Goal: Task Accomplishment & Management: Manage account settings

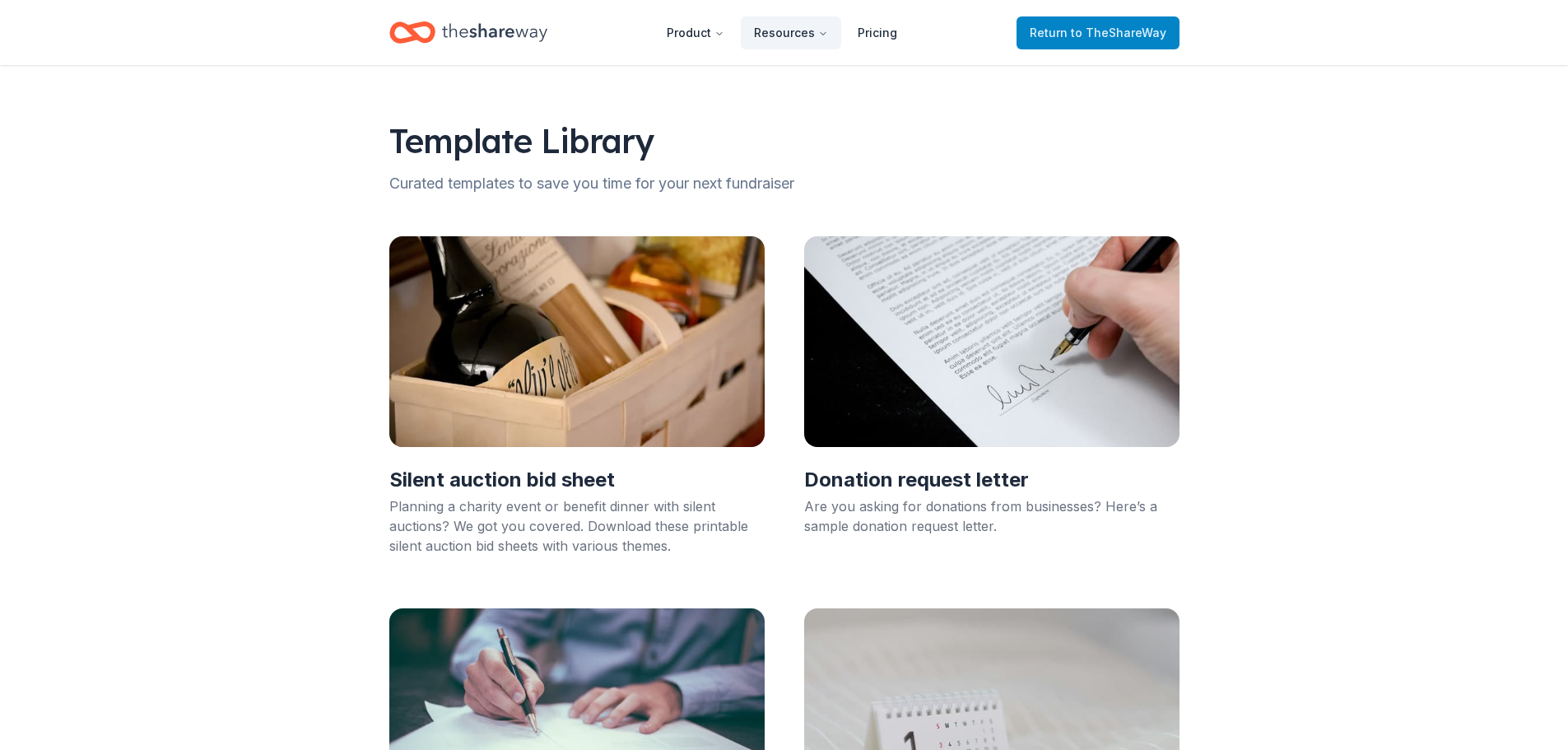
click at [1072, 43] on link "Return to TheShareWay" at bounding box center [1097, 32] width 163 height 33
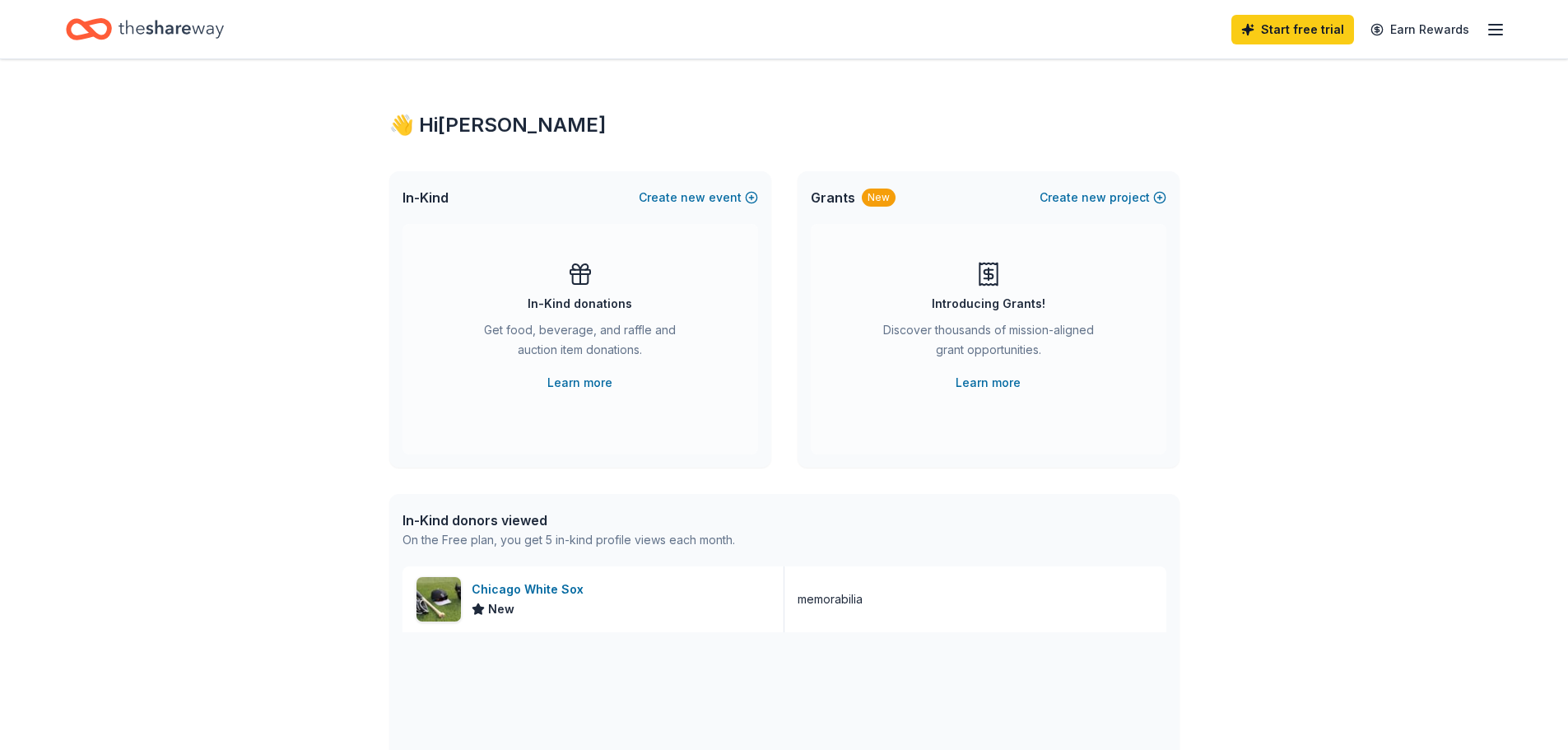
click at [1500, 34] on line "button" at bounding box center [1495, 34] width 14 height 0
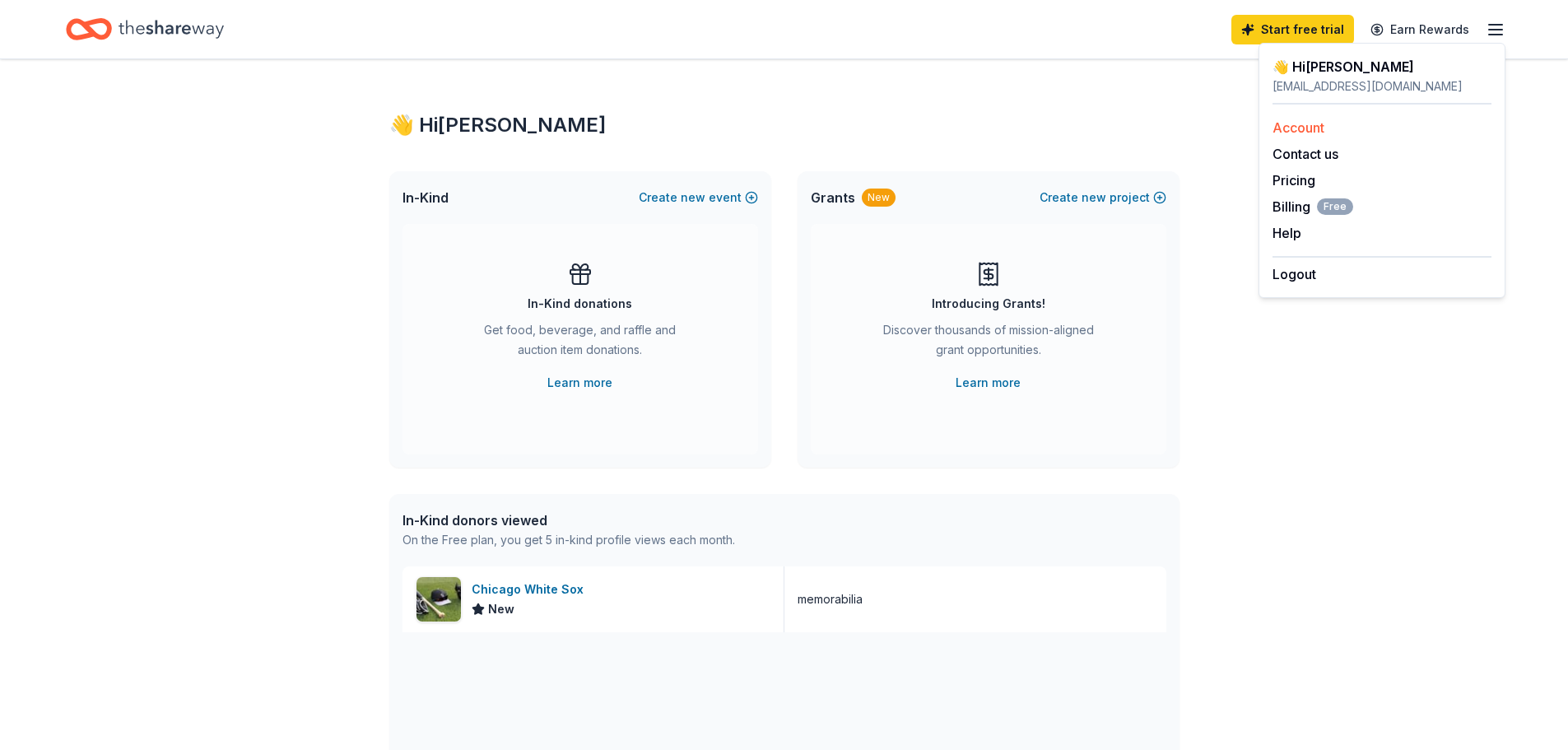
click at [1313, 127] on link "Account" at bounding box center [1299, 128] width 52 height 16
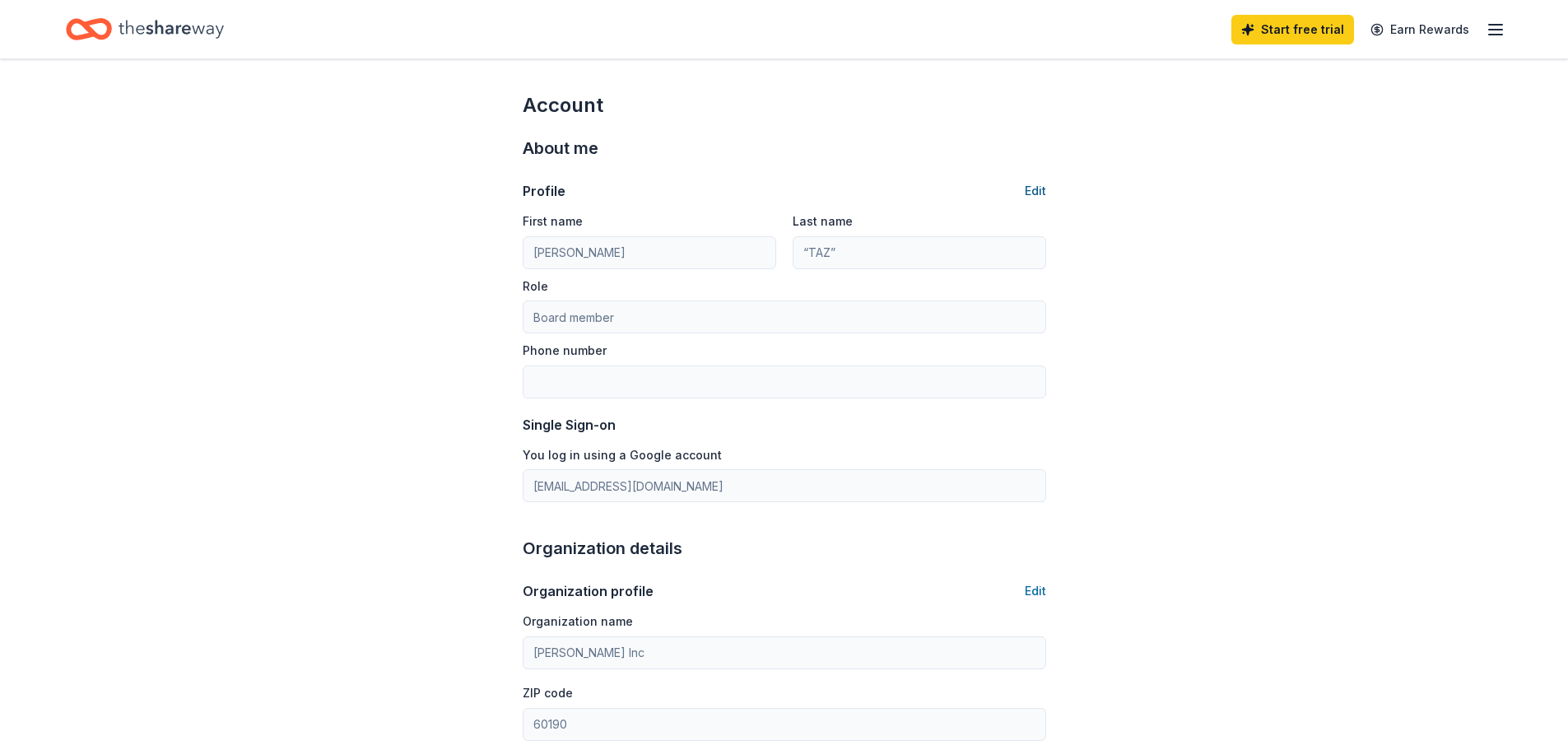
click at [1026, 193] on button "Edit" at bounding box center [1035, 191] width 22 height 20
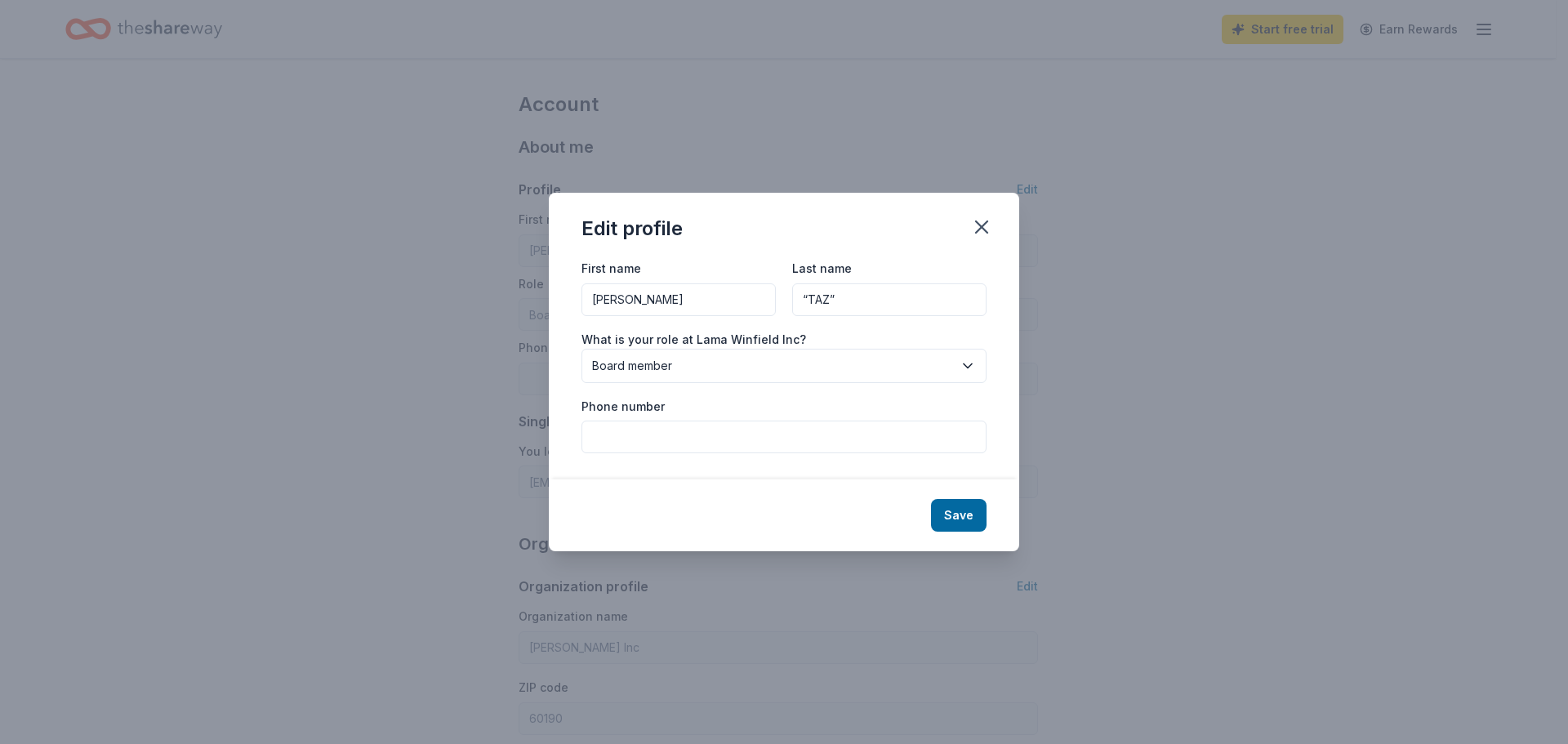
click at [834, 293] on input "“TAZ”" at bounding box center [890, 299] width 195 height 33
type input "o"
click at [834, 293] on input "O" at bounding box center [890, 299] width 195 height 33
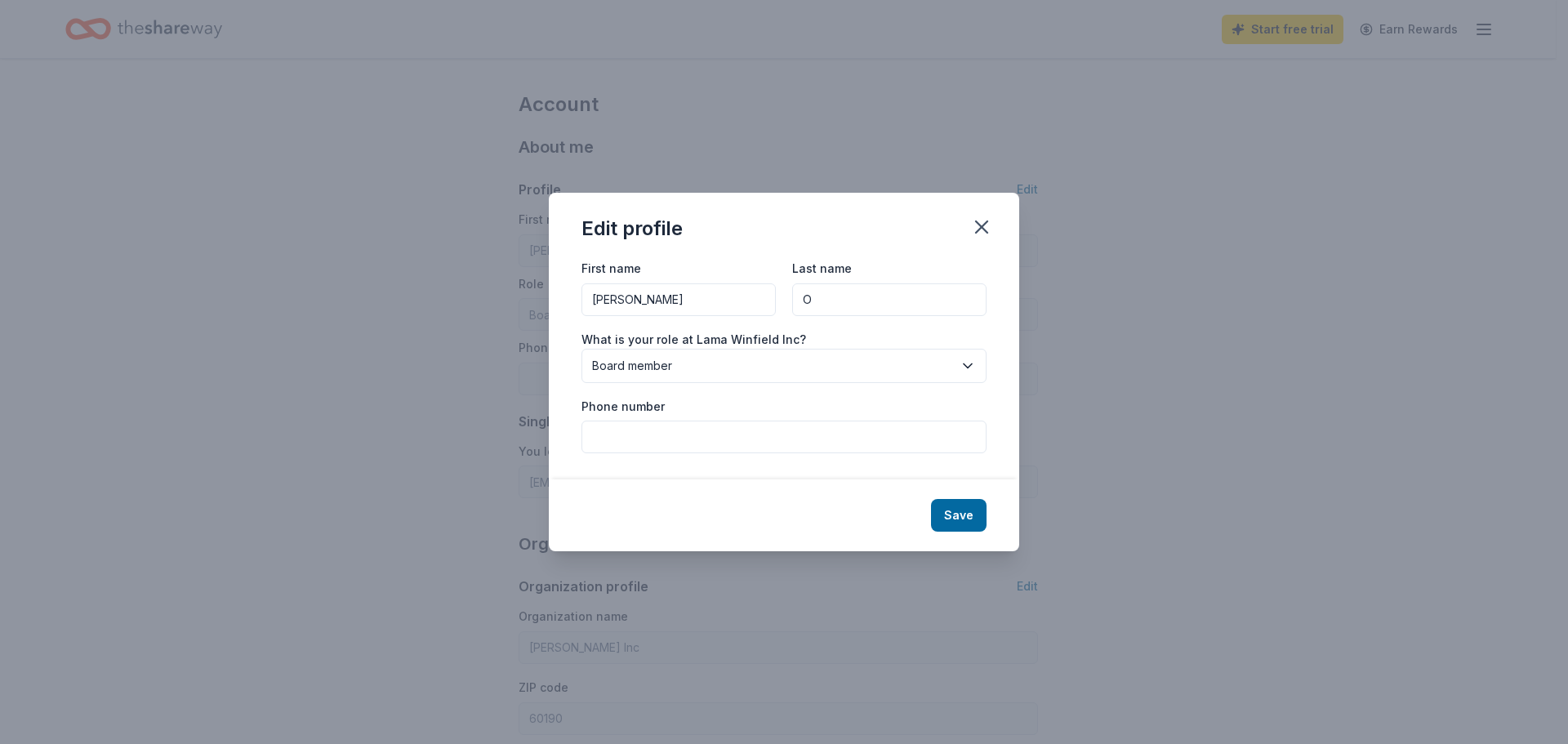
click at [795, 542] on div "Save" at bounding box center [784, 515] width 471 height 71
click at [838, 300] on input "O" at bounding box center [890, 299] width 195 height 33
type input "ORTEGA"
type input "7083592359"
click at [939, 364] on span "Board member" at bounding box center [773, 366] width 361 height 20
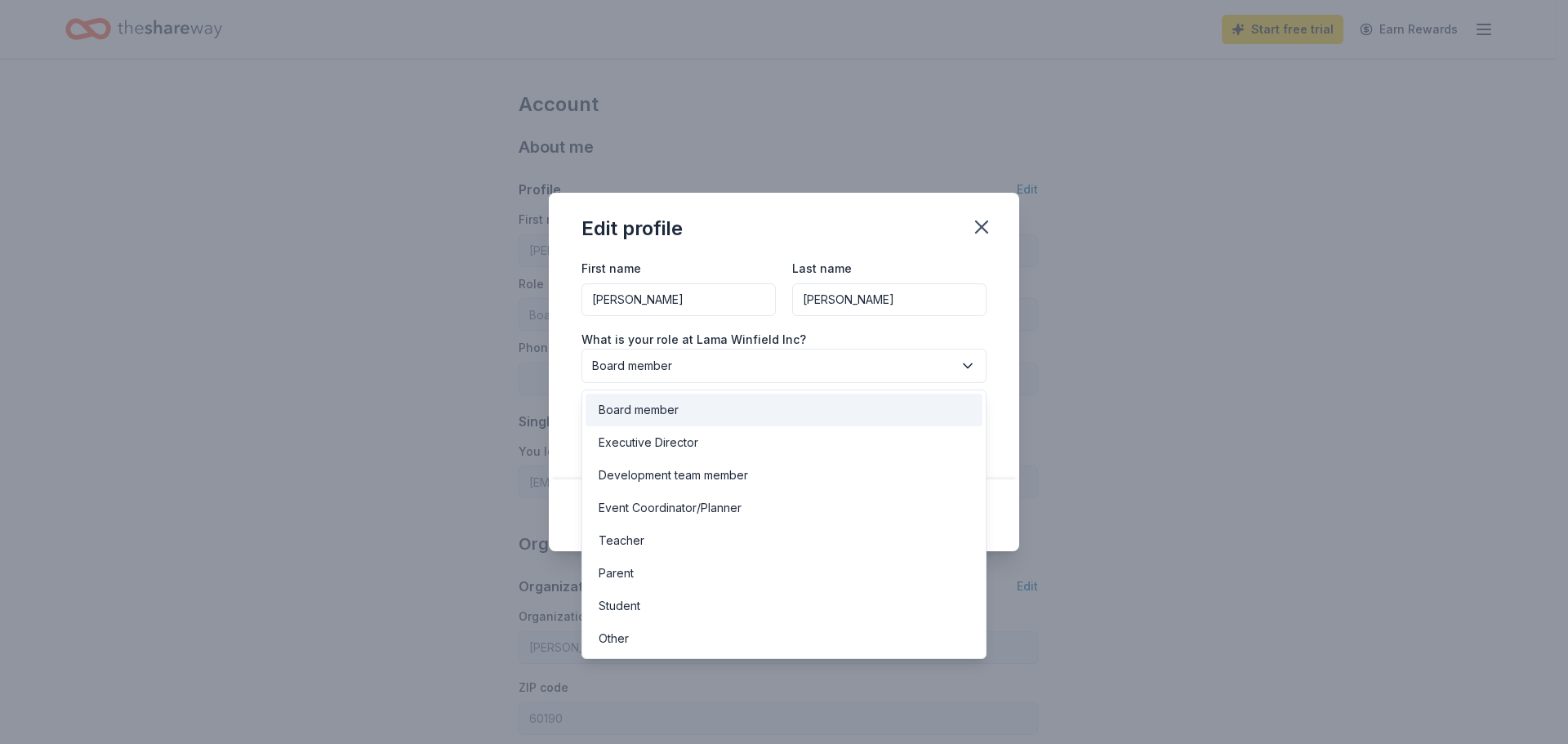
click at [883, 406] on div "Board member" at bounding box center [784, 410] width 397 height 33
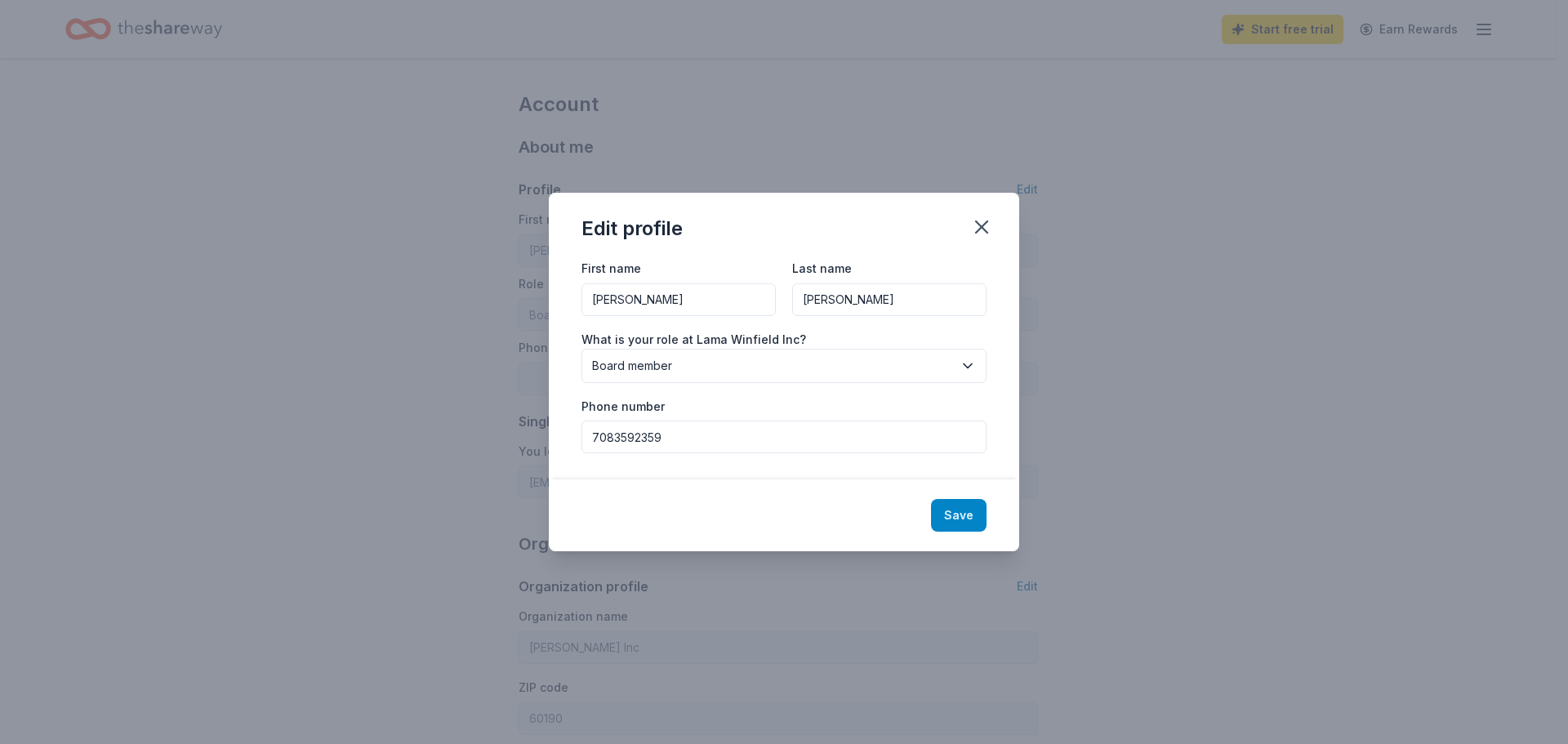
click at [966, 521] on button "Save" at bounding box center [959, 515] width 55 height 33
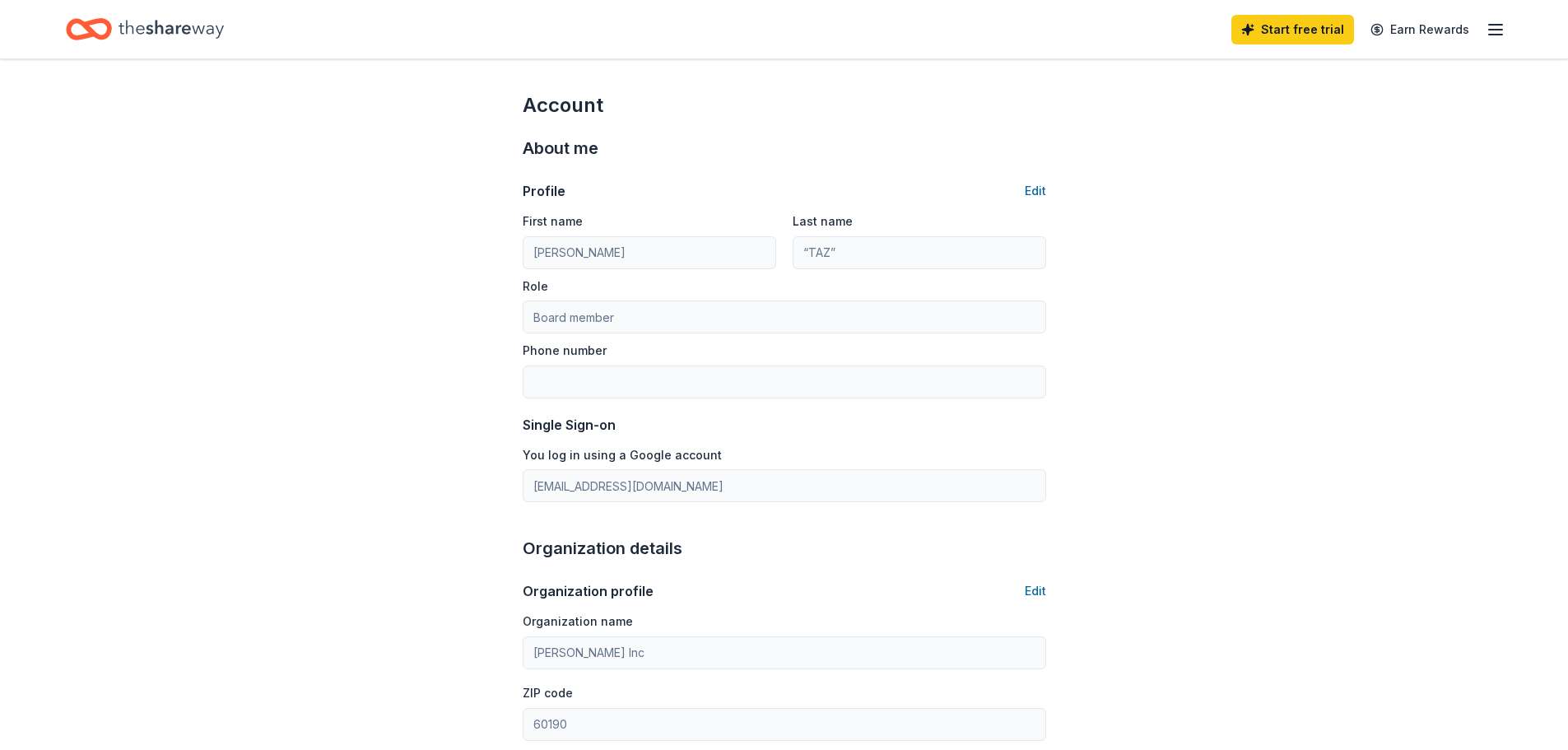
type input "ORTEGA"
type input "7083592359"
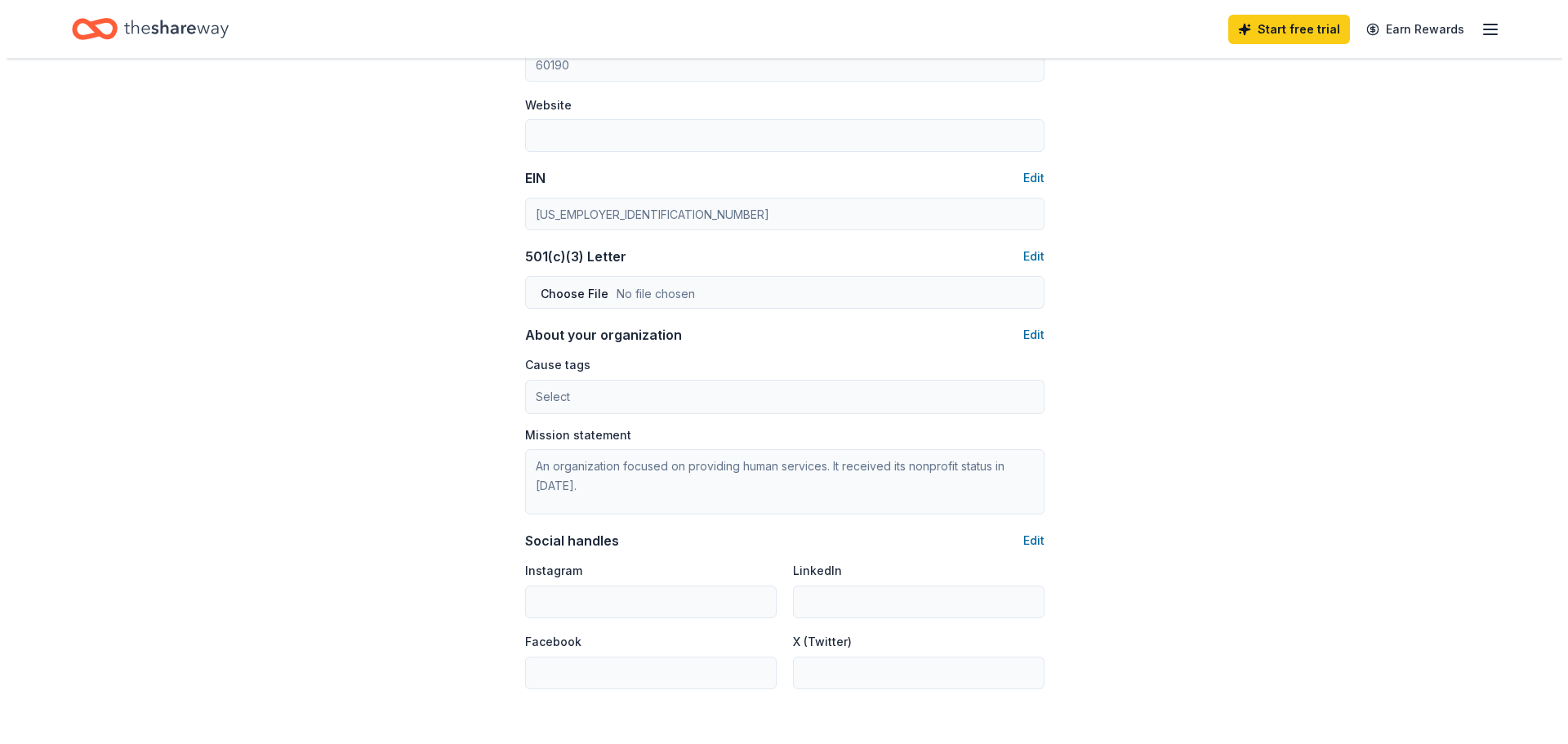
scroll to position [735, 0]
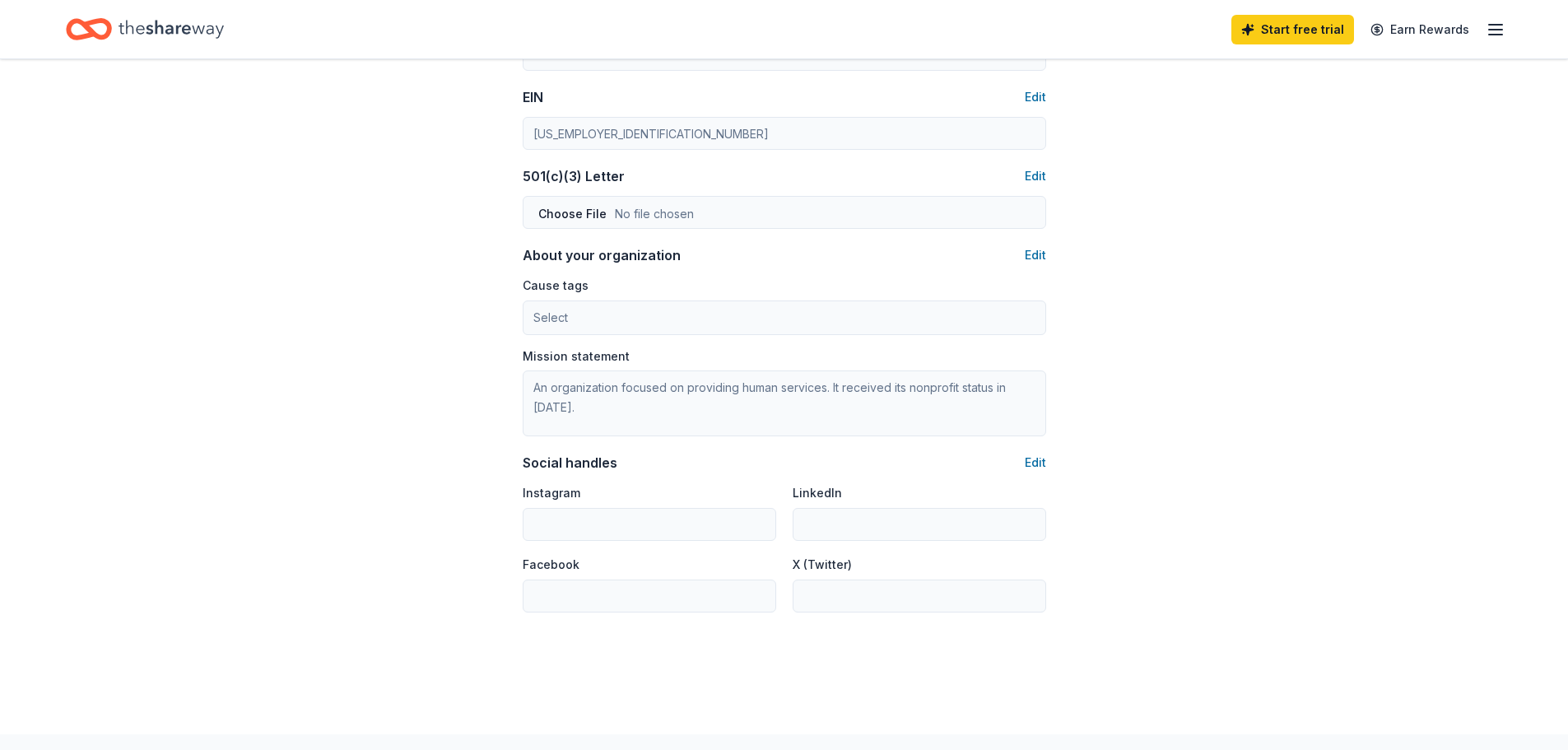
click at [1041, 452] on div "Organization profile Edit Organization name Lama Winfield Inc ZIP code 60190 We…" at bounding box center [784, 216] width 523 height 791
click at [1039, 461] on button "Edit" at bounding box center [1035, 463] width 22 height 20
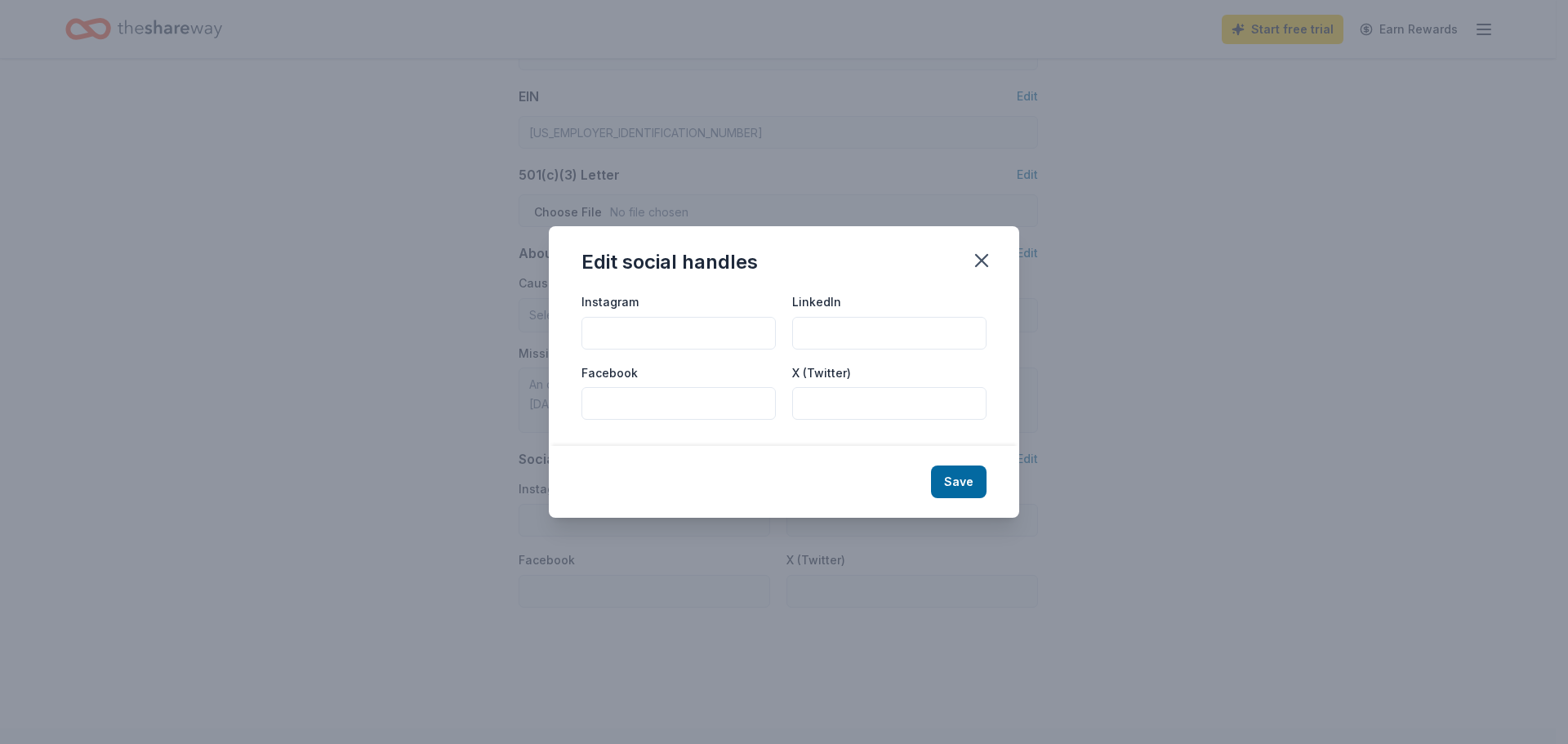
click at [653, 400] on input "Facebook" at bounding box center [679, 403] width 195 height 33
paste input "https://www.facebook.com/groups/lamawinfield/"
type input "https://www.facebook.com/groups/lamawinfield/"
click at [969, 485] on button "Save" at bounding box center [959, 481] width 55 height 33
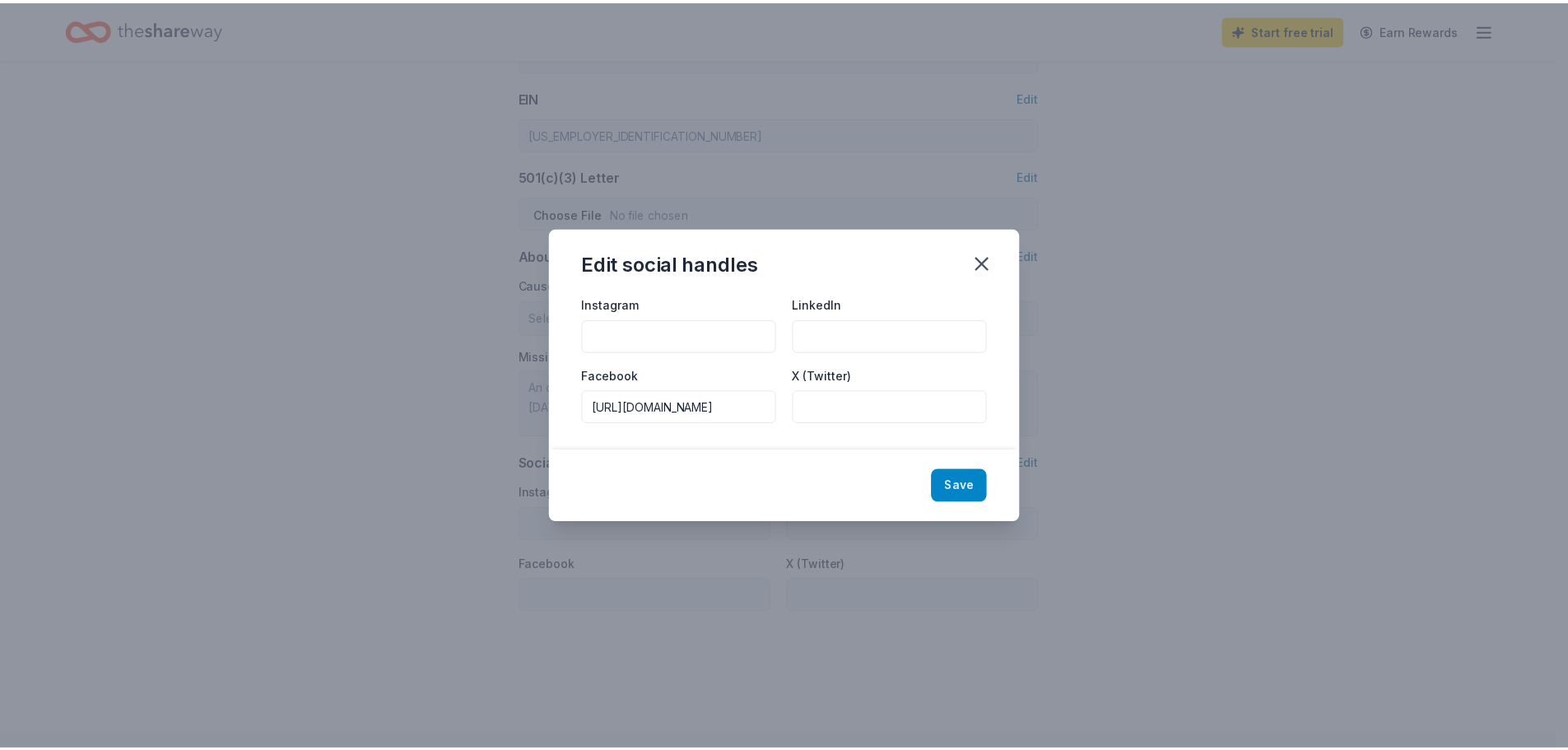
scroll to position [0, 0]
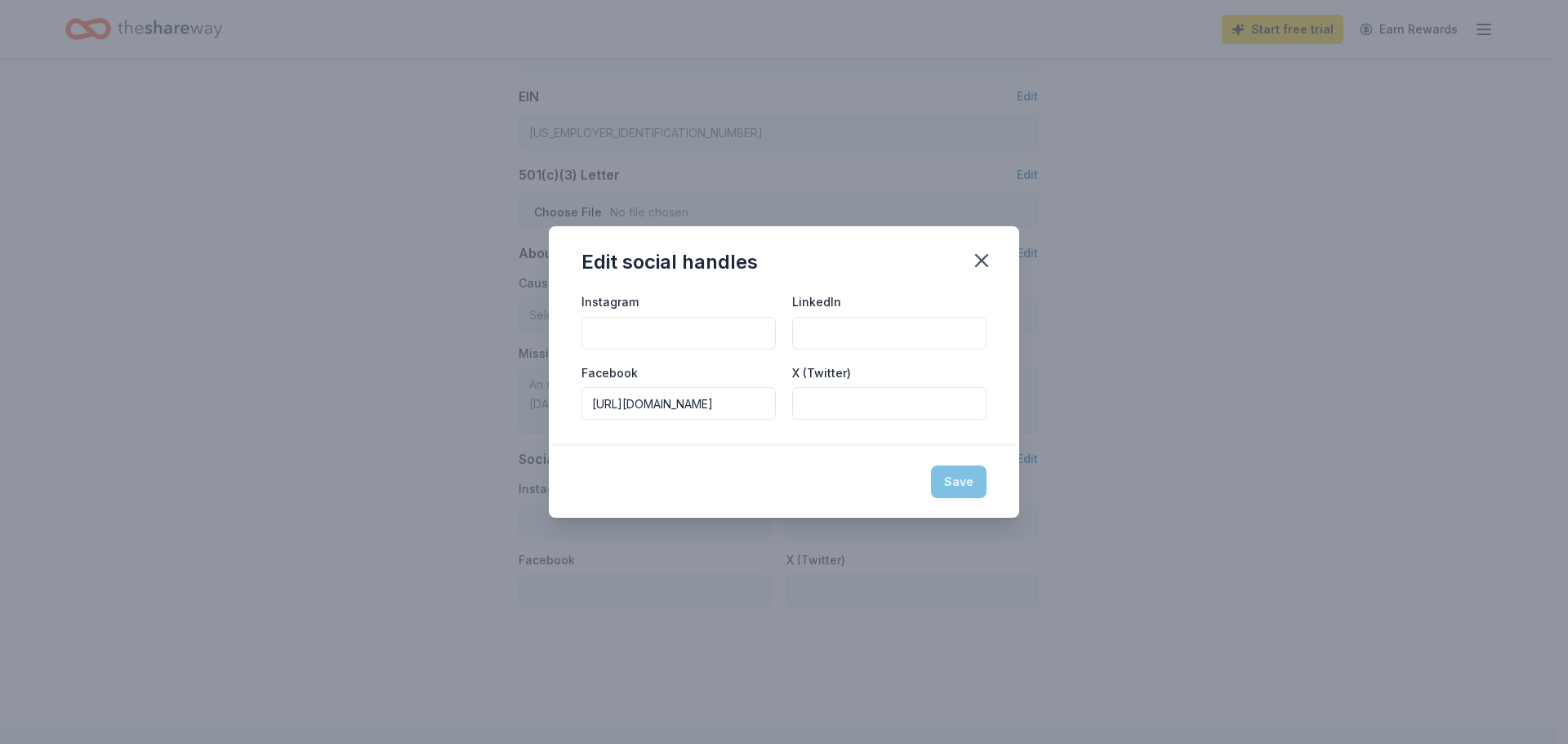
type input "https://www.facebook.com/groups/lamawinfield/"
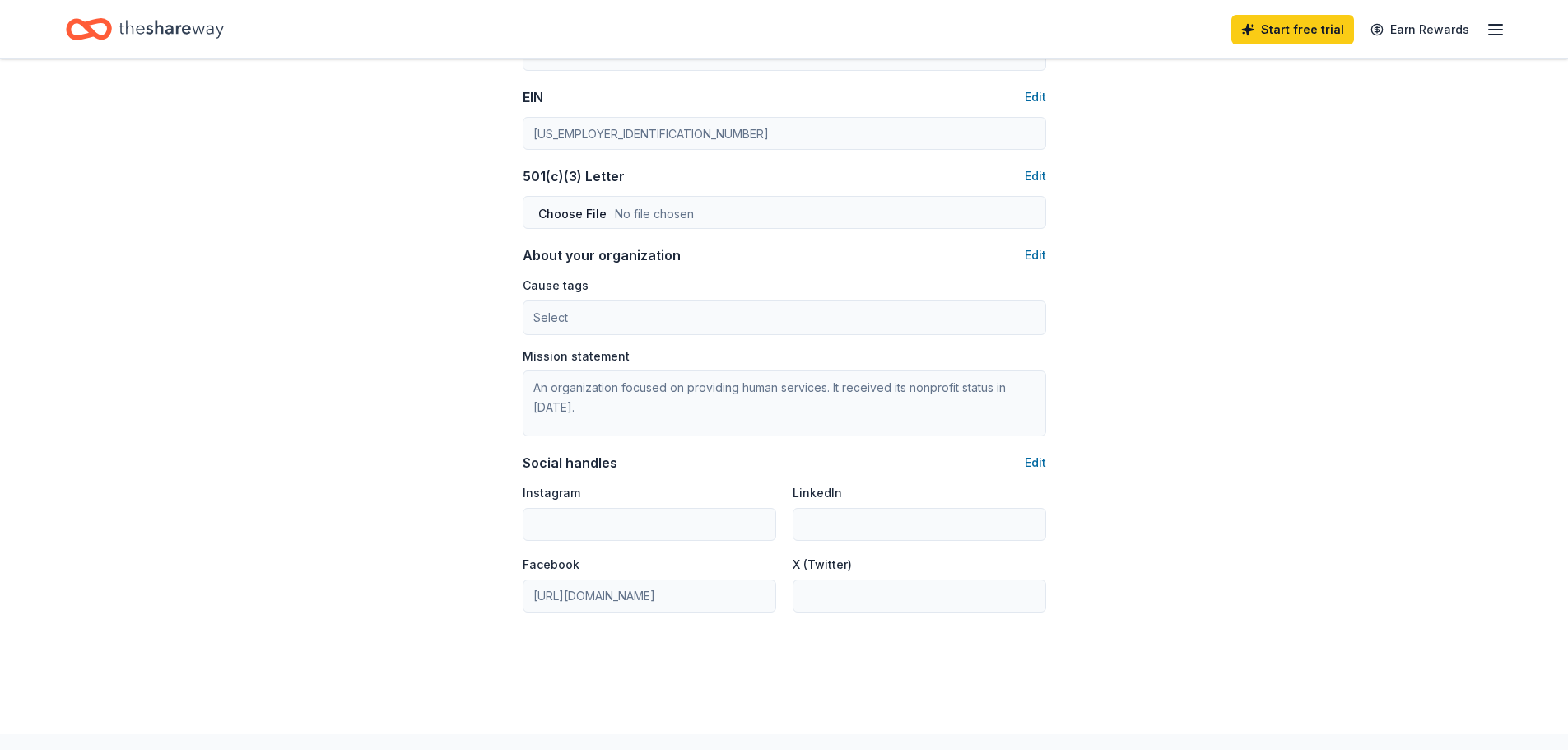
click at [1295, 597] on div "Account About me Profile Edit First name Marlon Last name ORTEGA Role Board mem…" at bounding box center [784, 26] width 1568 height 1416
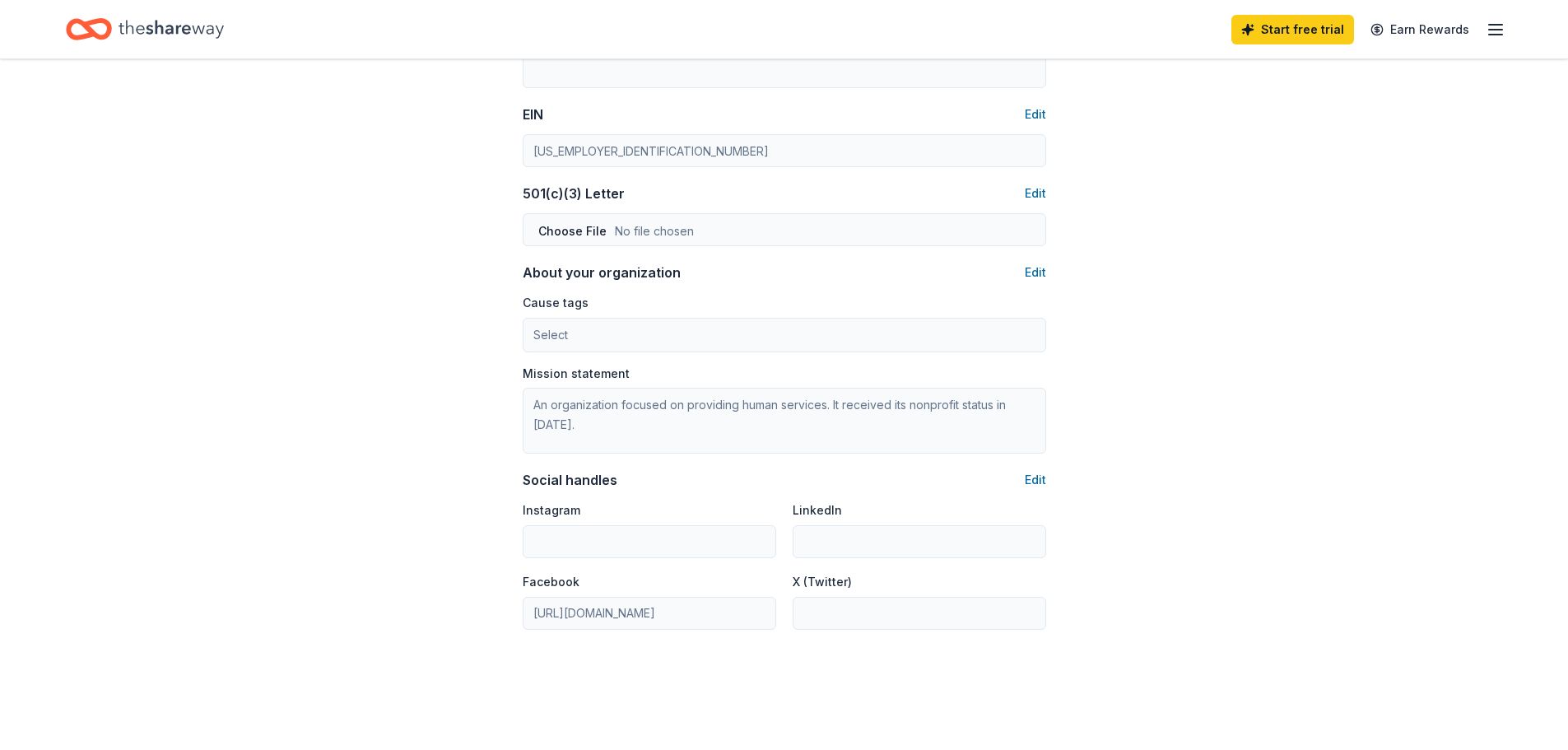
scroll to position [762, 0]
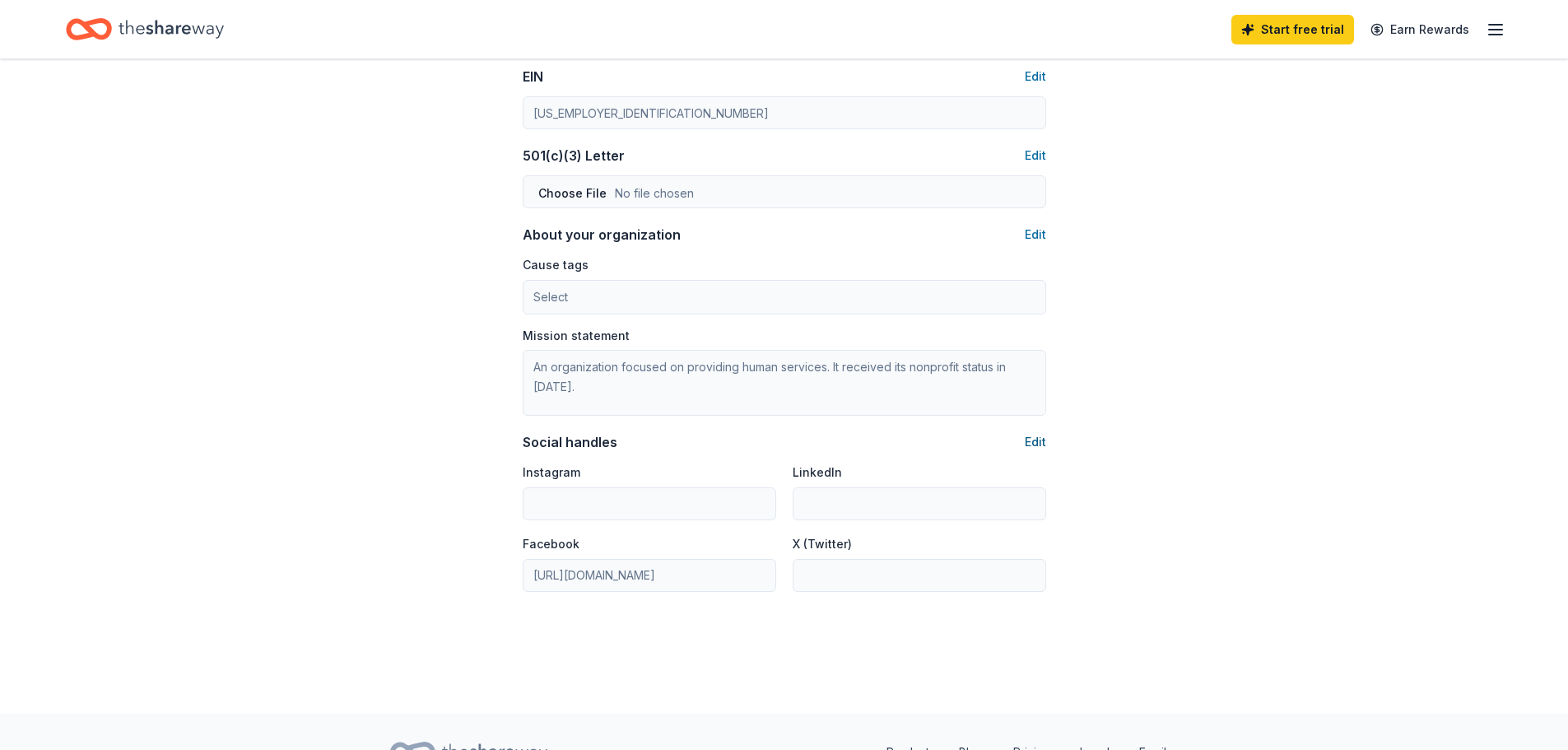
click at [1045, 439] on button "Edit" at bounding box center [1035, 442] width 22 height 20
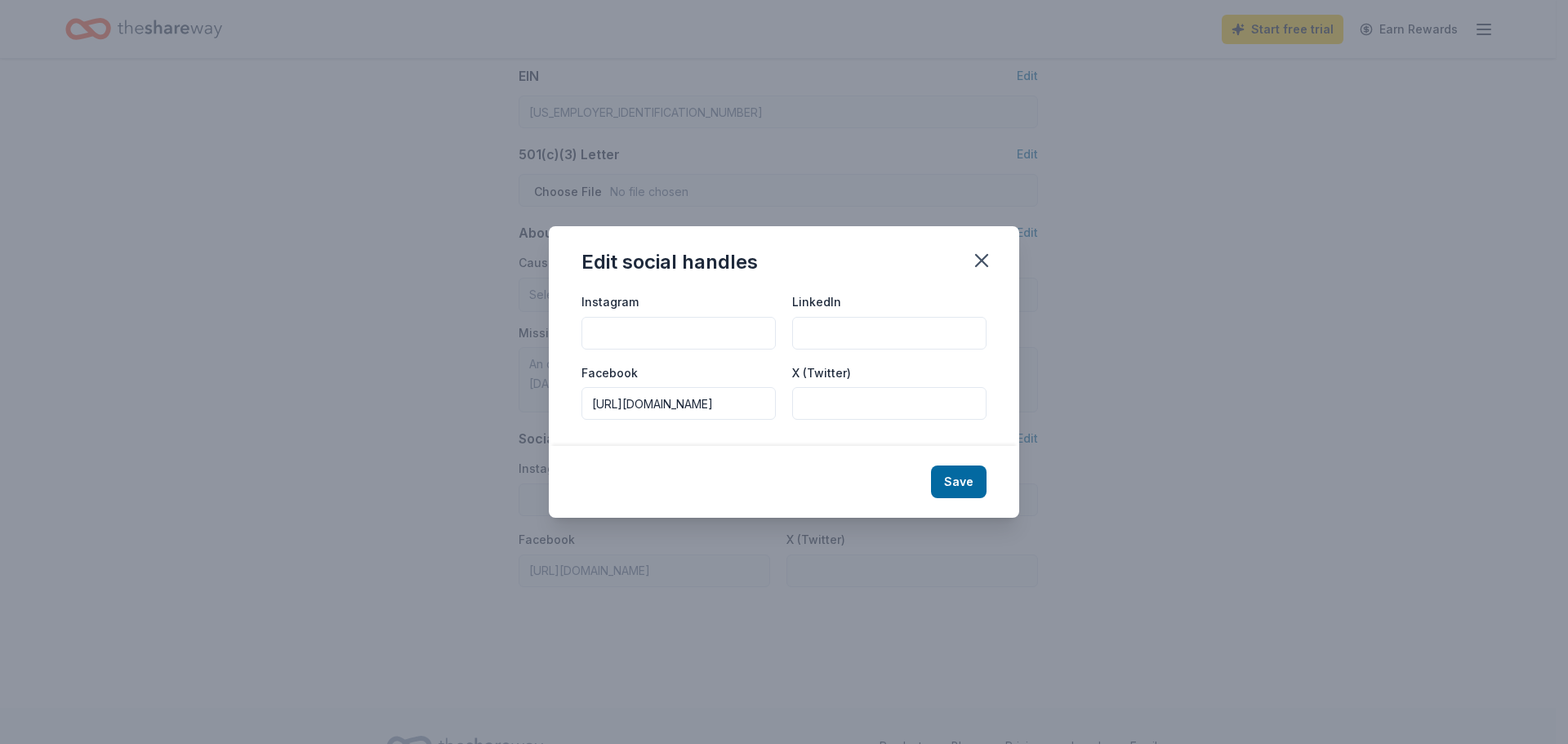
click at [640, 332] on input "Instagram" at bounding box center [679, 333] width 195 height 33
click at [655, 332] on input "@lama" at bounding box center [679, 333] width 195 height 33
type input "@lamawinfieldrw"
click at [815, 265] on div "Edit social handles" at bounding box center [784, 258] width 471 height 65
click at [944, 481] on button "Save" at bounding box center [959, 481] width 55 height 33
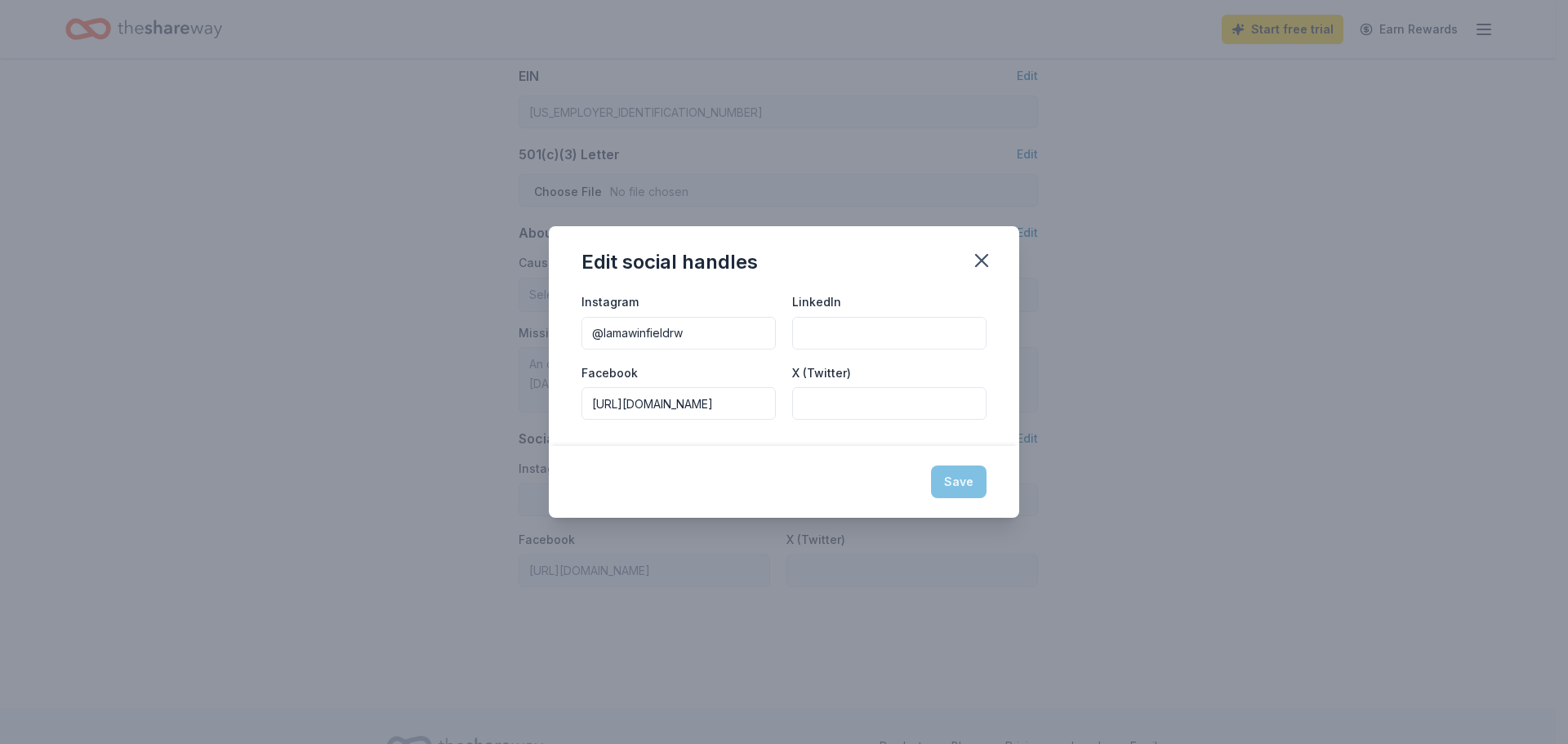
type input "@lamawinfieldrw"
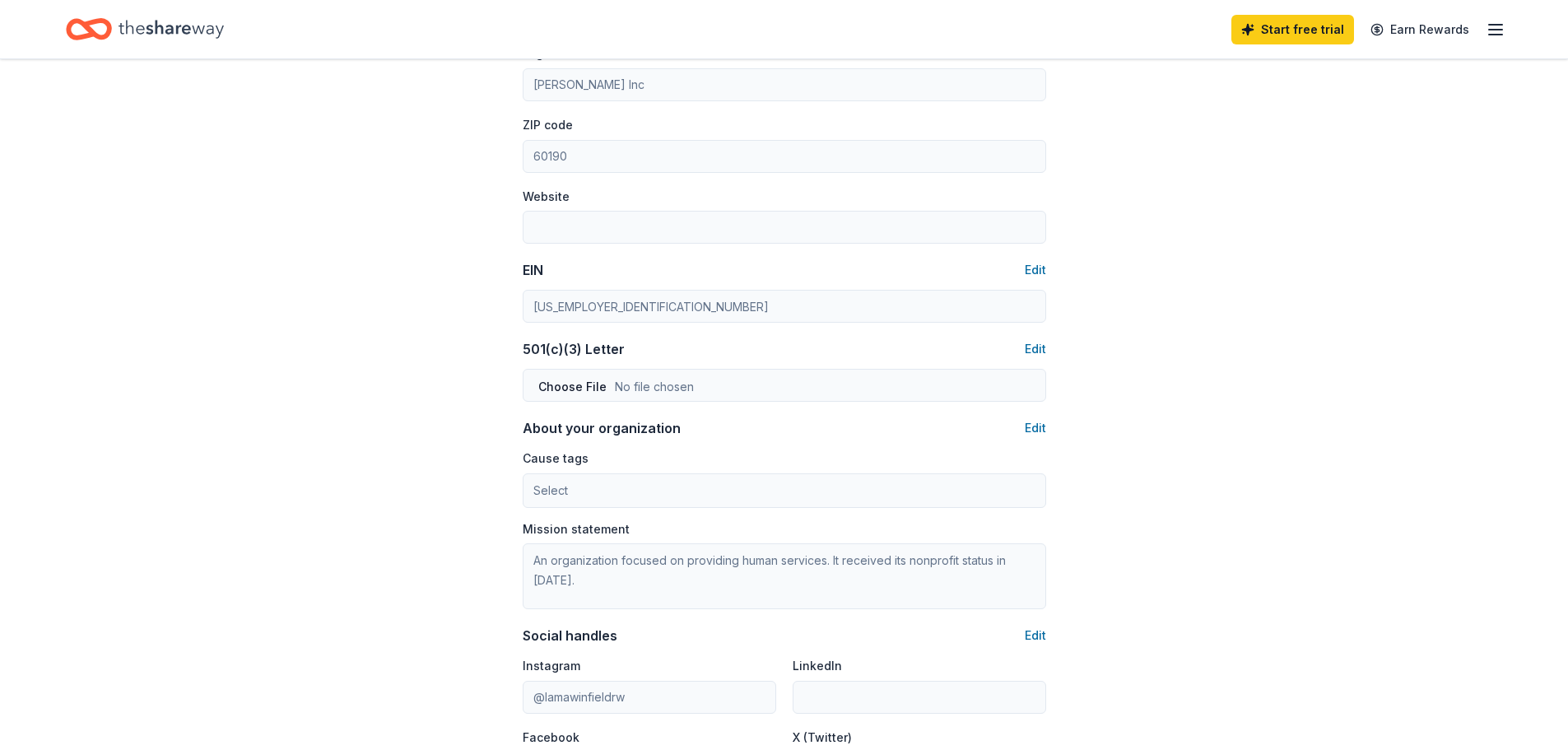
scroll to position [494, 0]
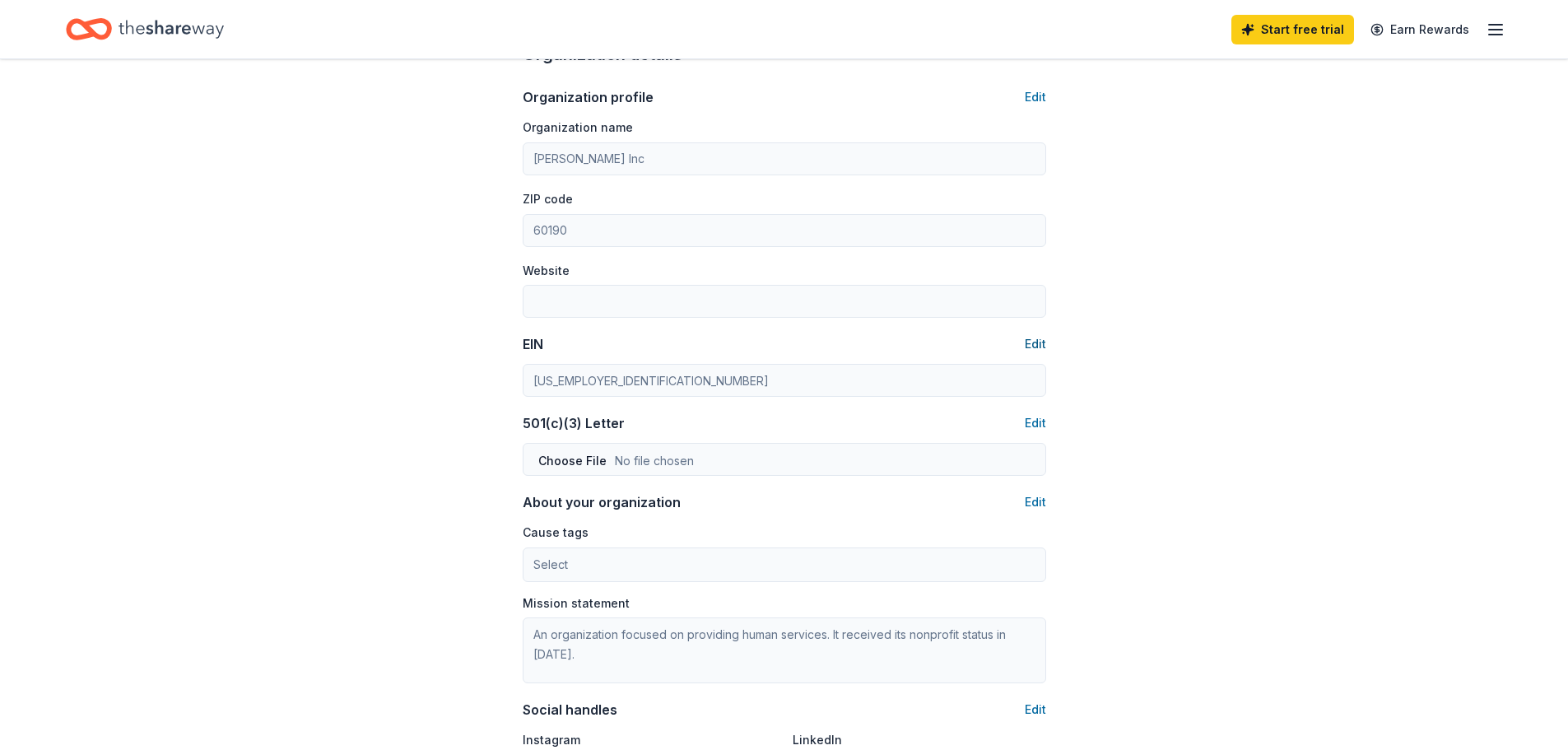
click at [1034, 338] on button "Edit" at bounding box center [1035, 344] width 22 height 20
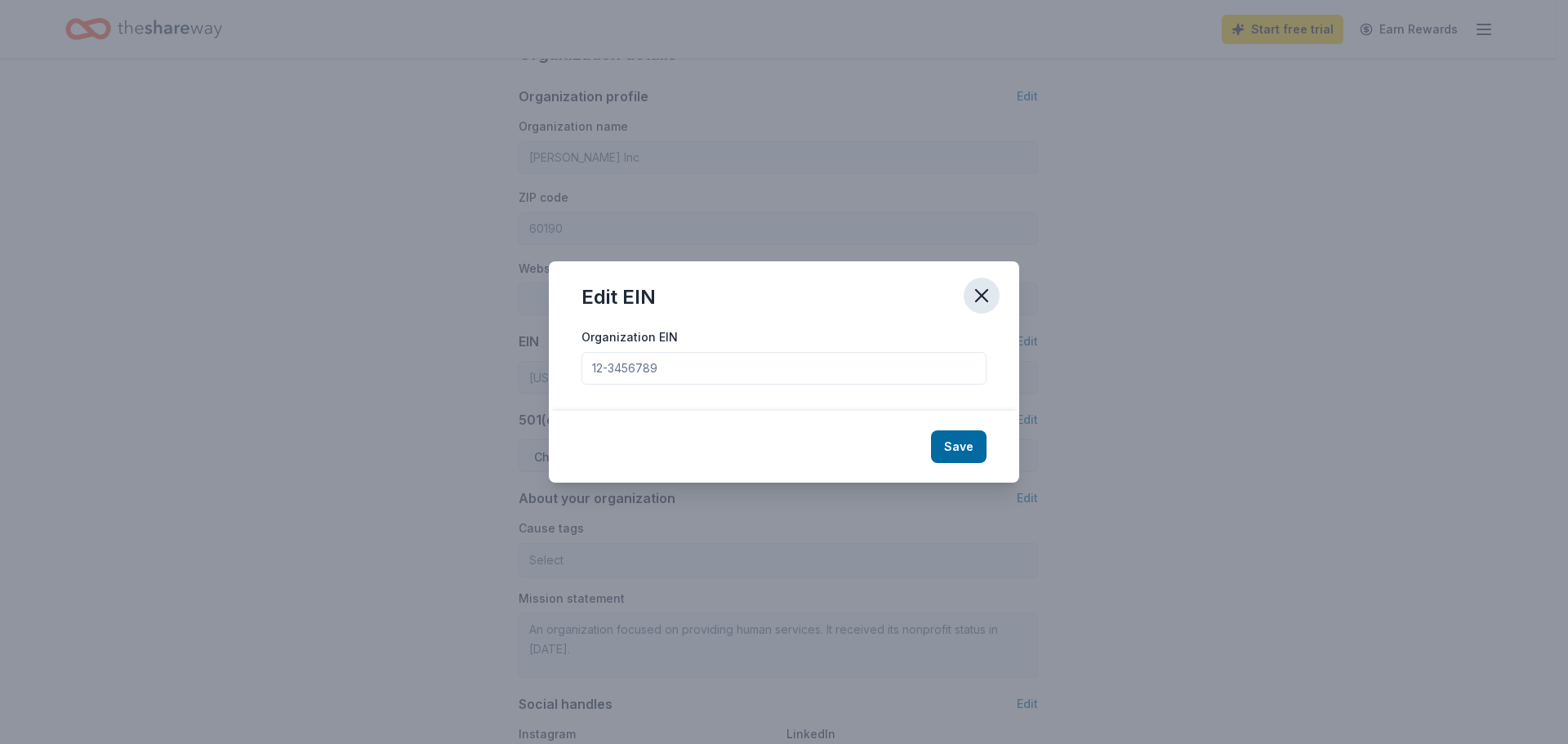
click at [980, 297] on icon "button" at bounding box center [982, 296] width 12 height 12
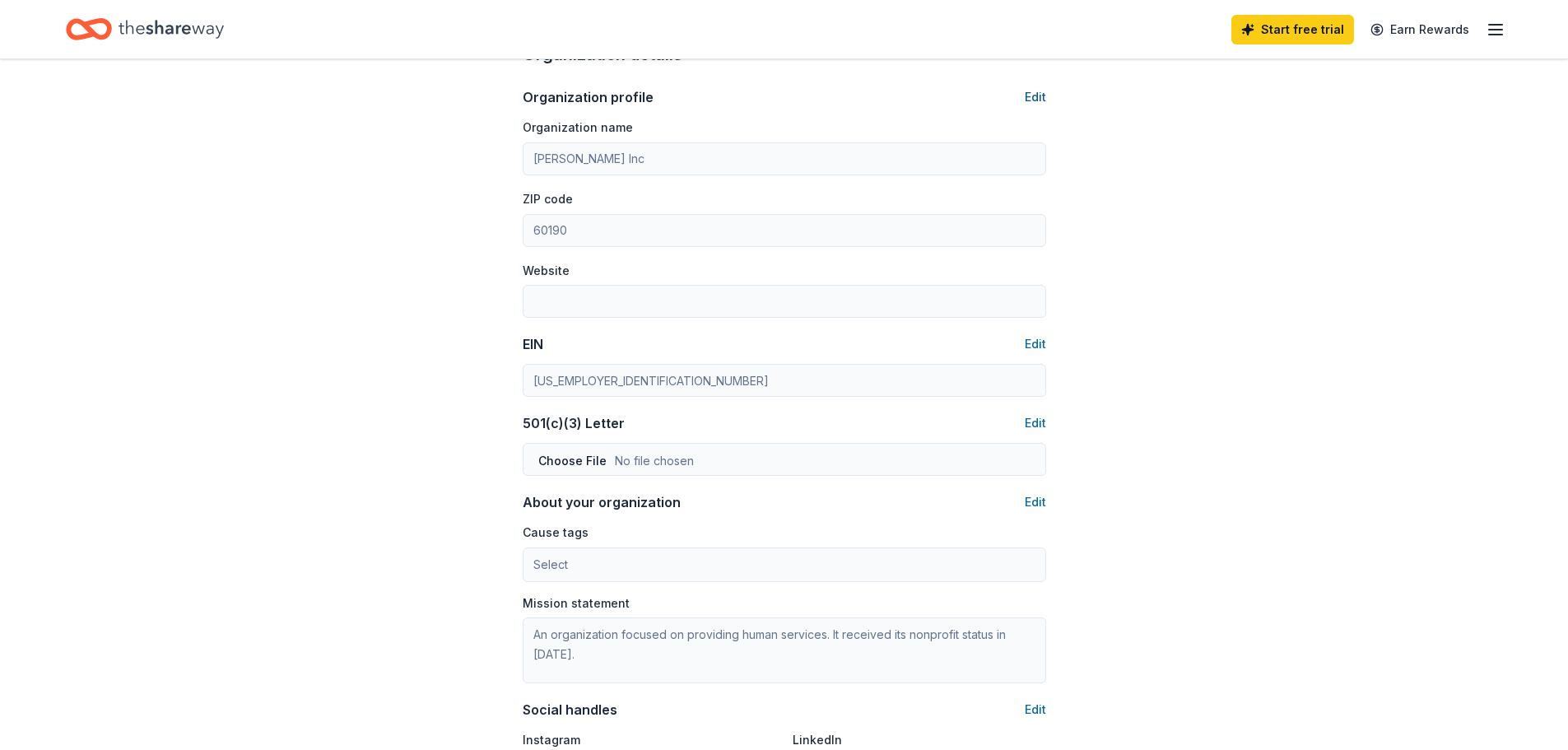
click at [1035, 96] on button "Edit" at bounding box center [1035, 97] width 22 height 20
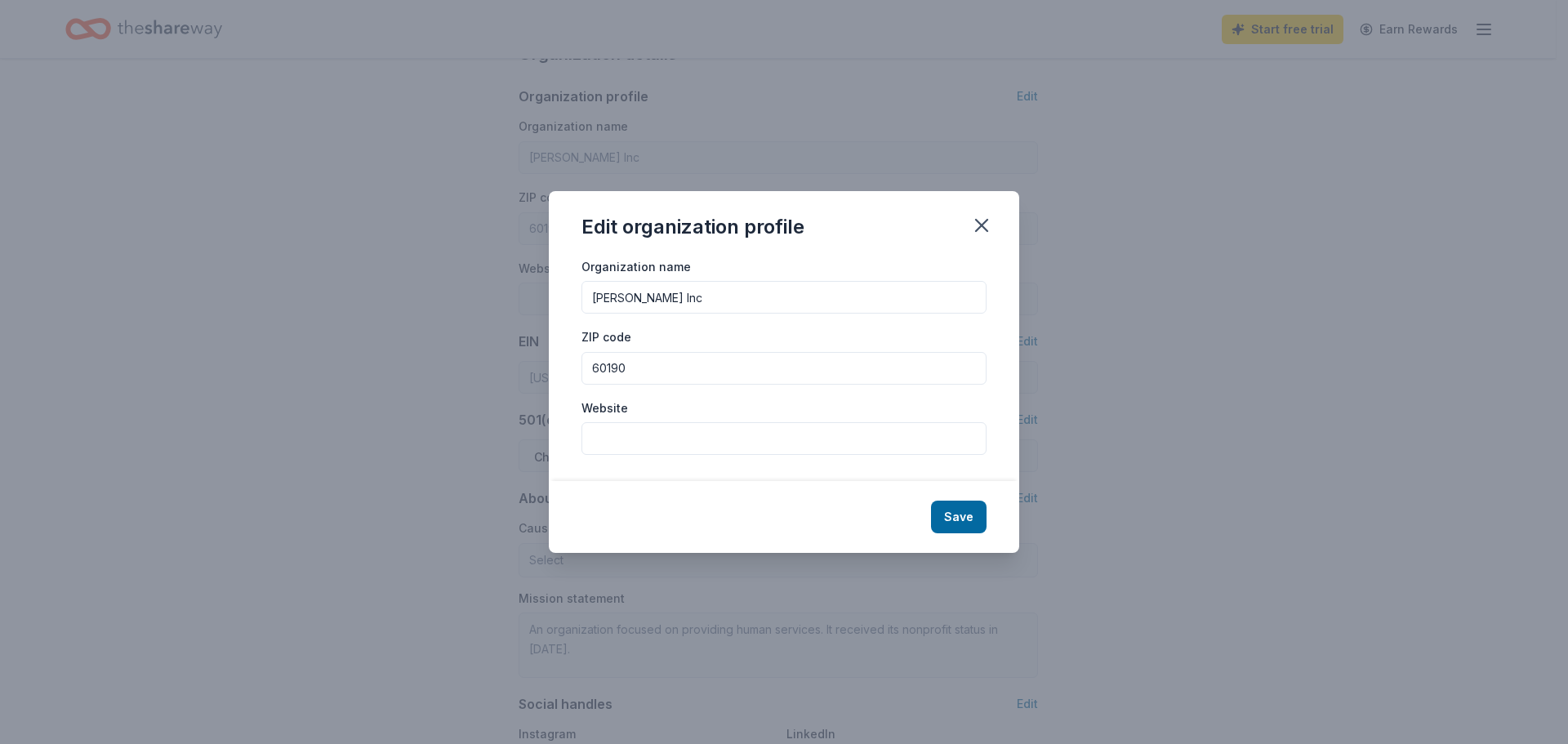
click at [622, 434] on input "Website" at bounding box center [784, 439] width 405 height 33
paste input "https://lamawinfield.org/"
type input "https://lamawinfield.org/"
click at [955, 518] on button "Save" at bounding box center [959, 516] width 55 height 33
type input "https://lamawinfield.org/"
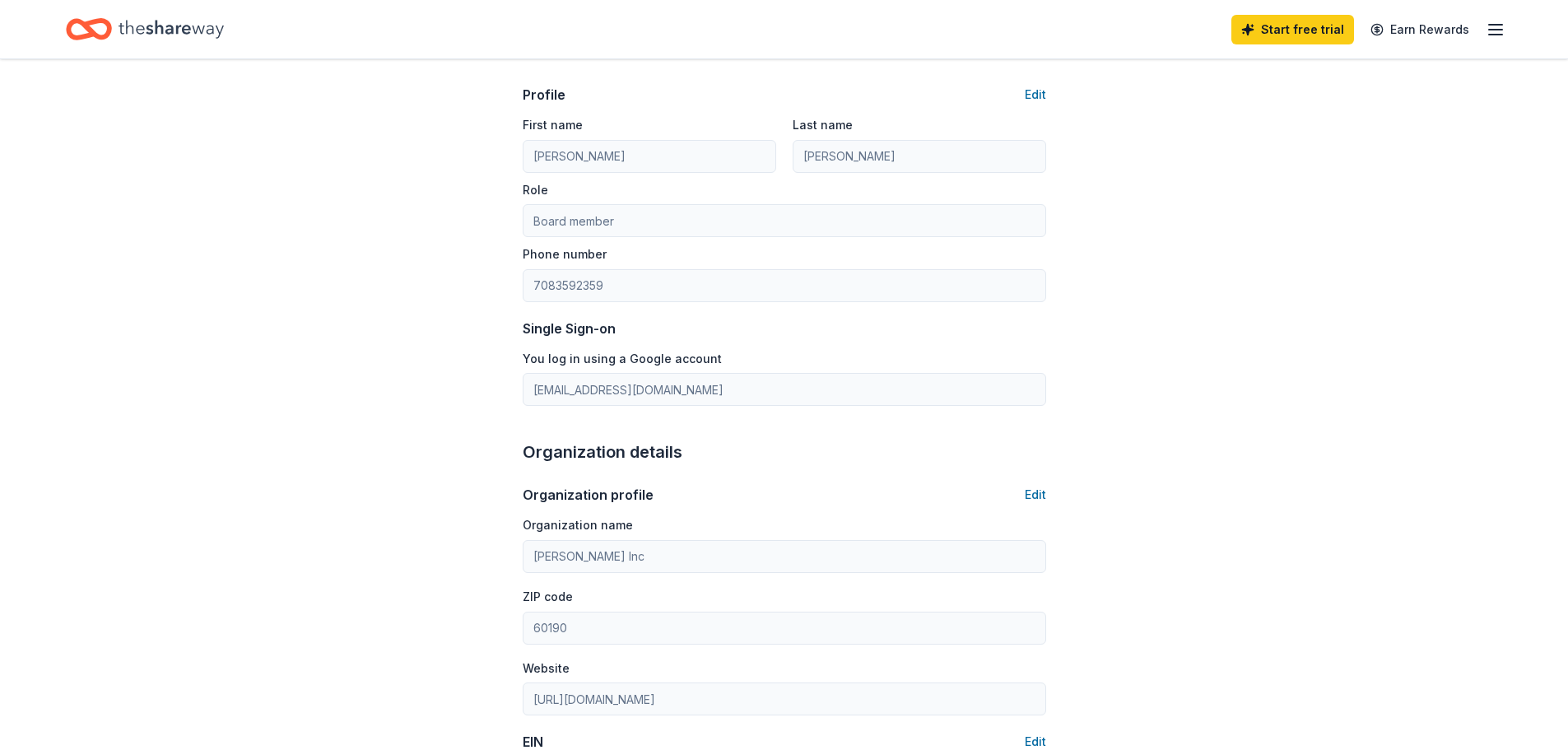
scroll to position [0, 0]
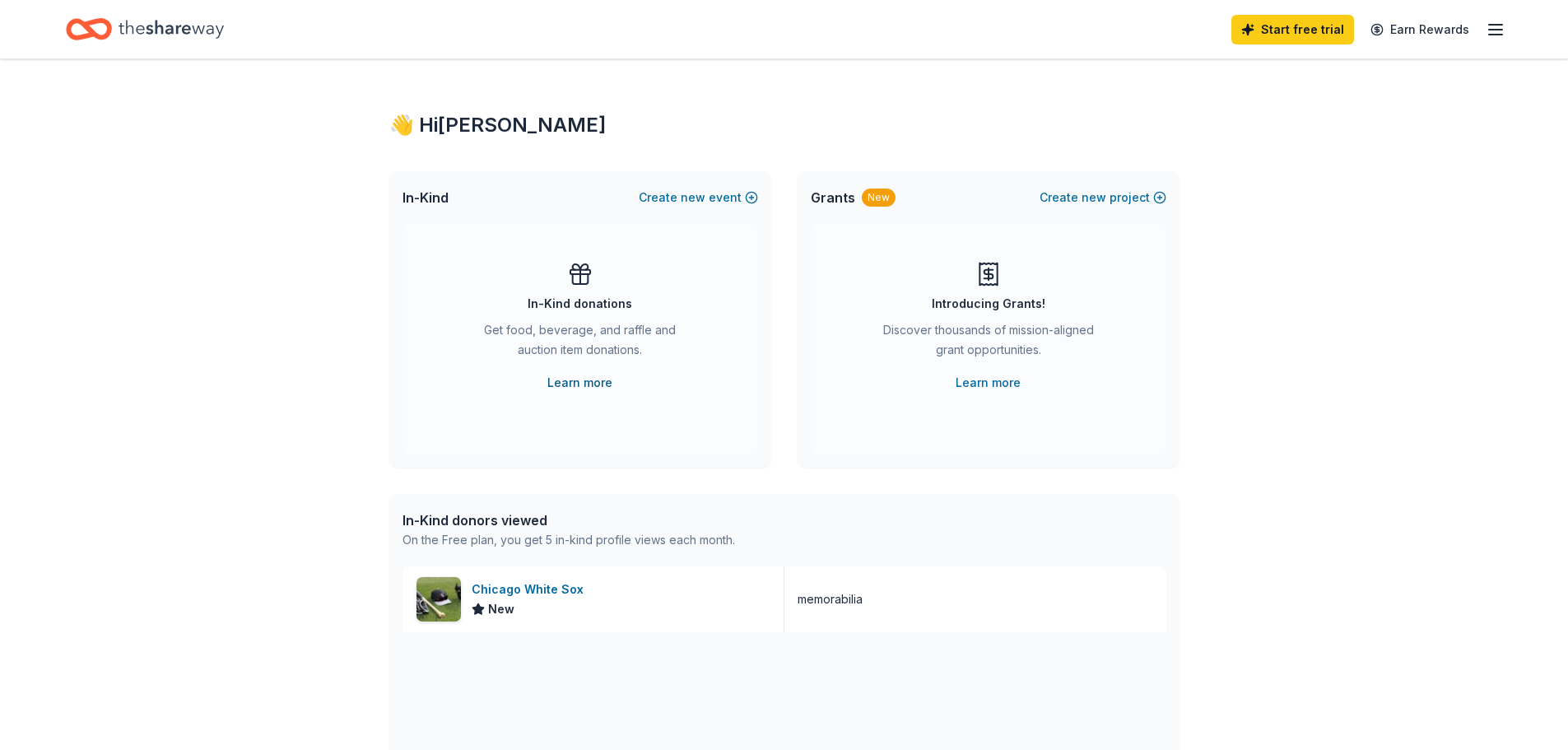
click at [582, 379] on link "Learn more" at bounding box center [580, 383] width 65 height 20
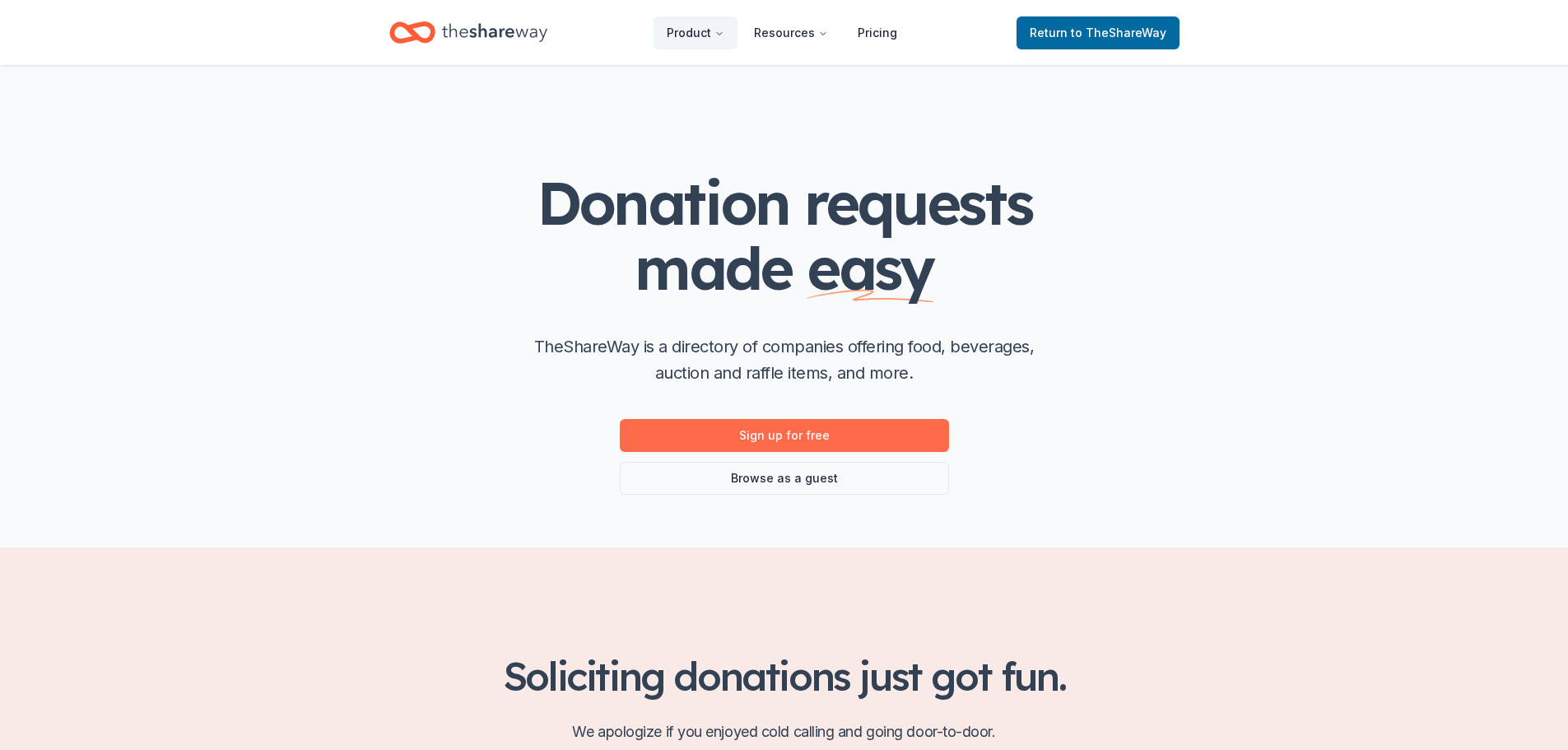
click at [805, 430] on link "Sign up for free" at bounding box center [784, 435] width 329 height 33
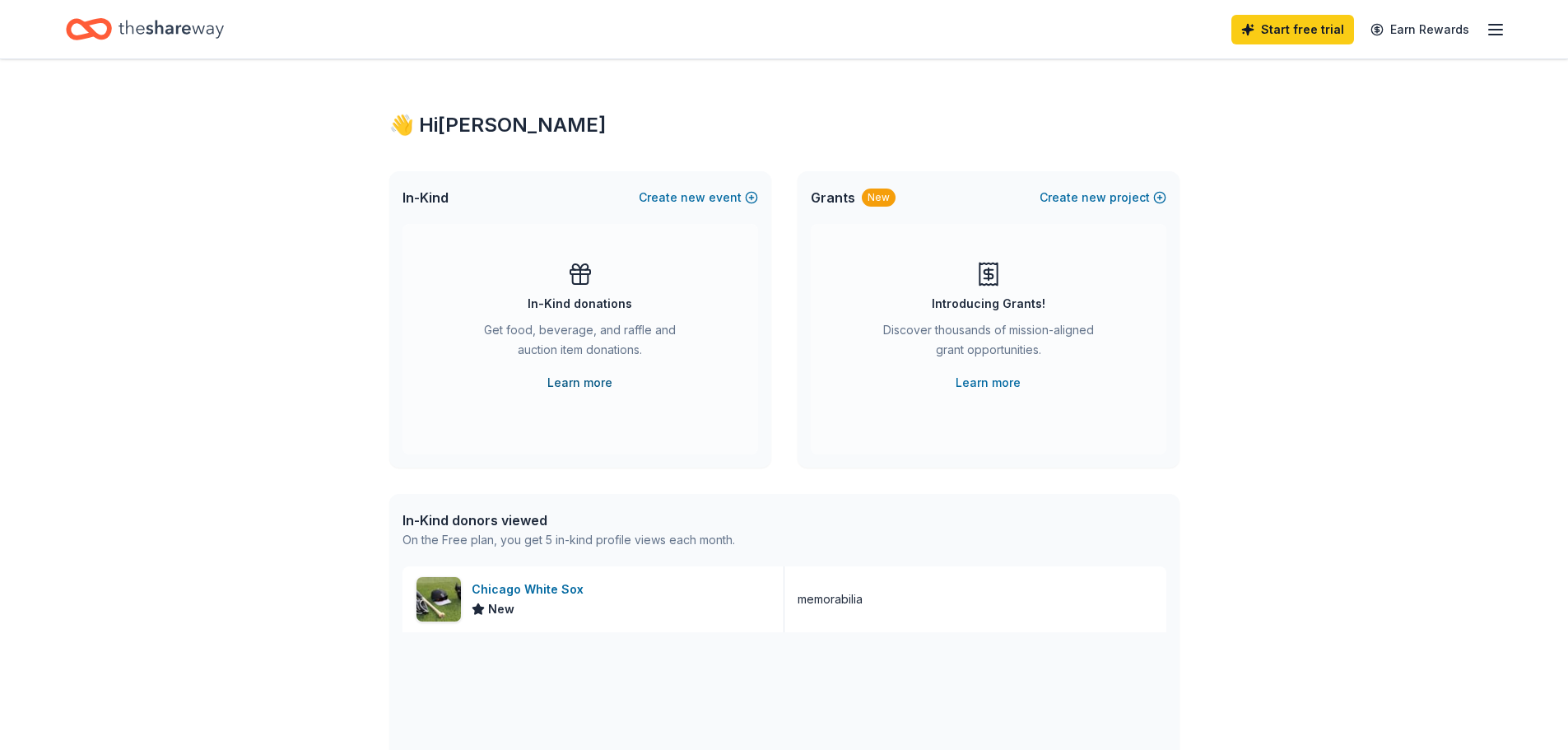
click at [578, 384] on link "Learn more" at bounding box center [580, 383] width 65 height 20
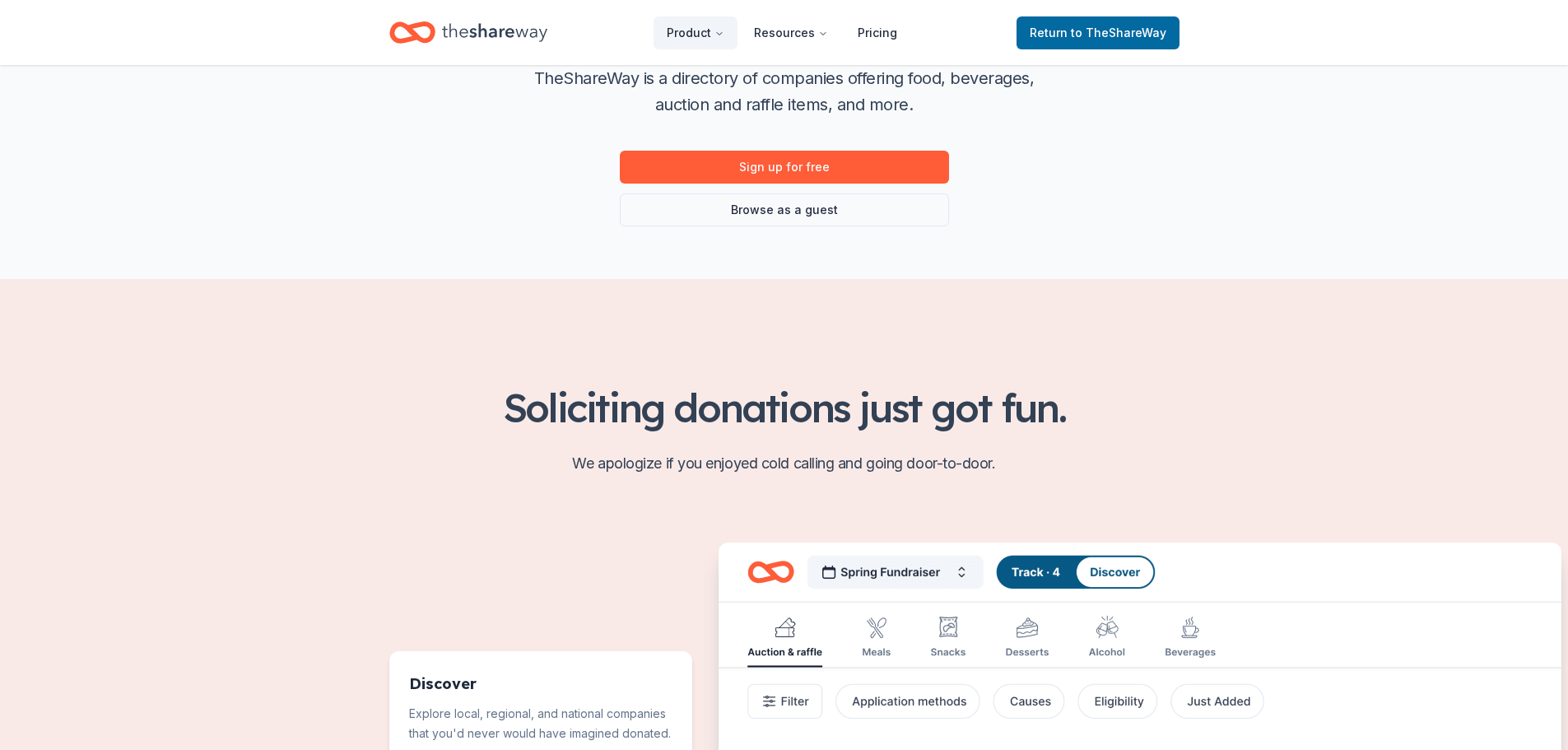
scroll to position [165, 0]
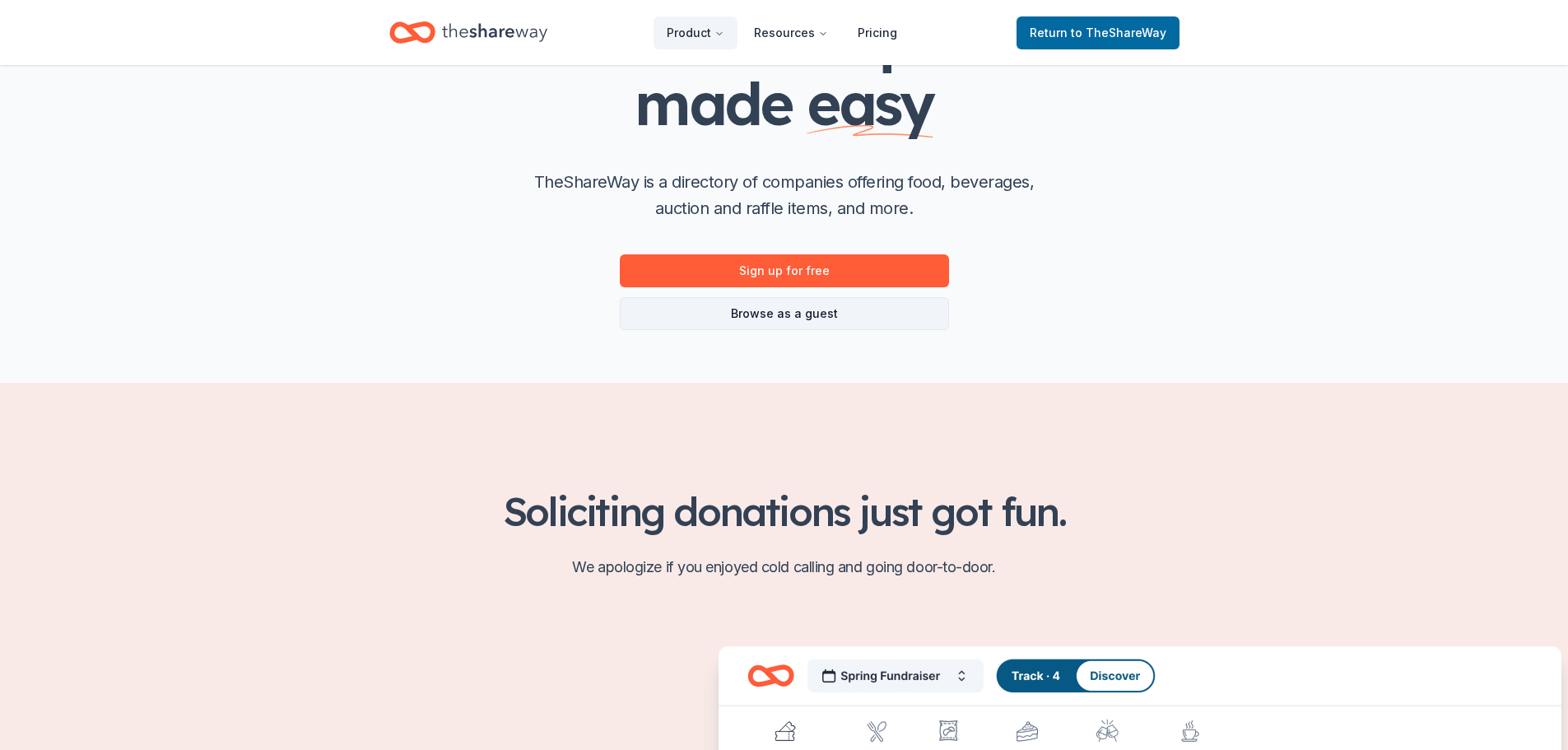
click at [756, 316] on link "Browse as a guest" at bounding box center [784, 313] width 329 height 33
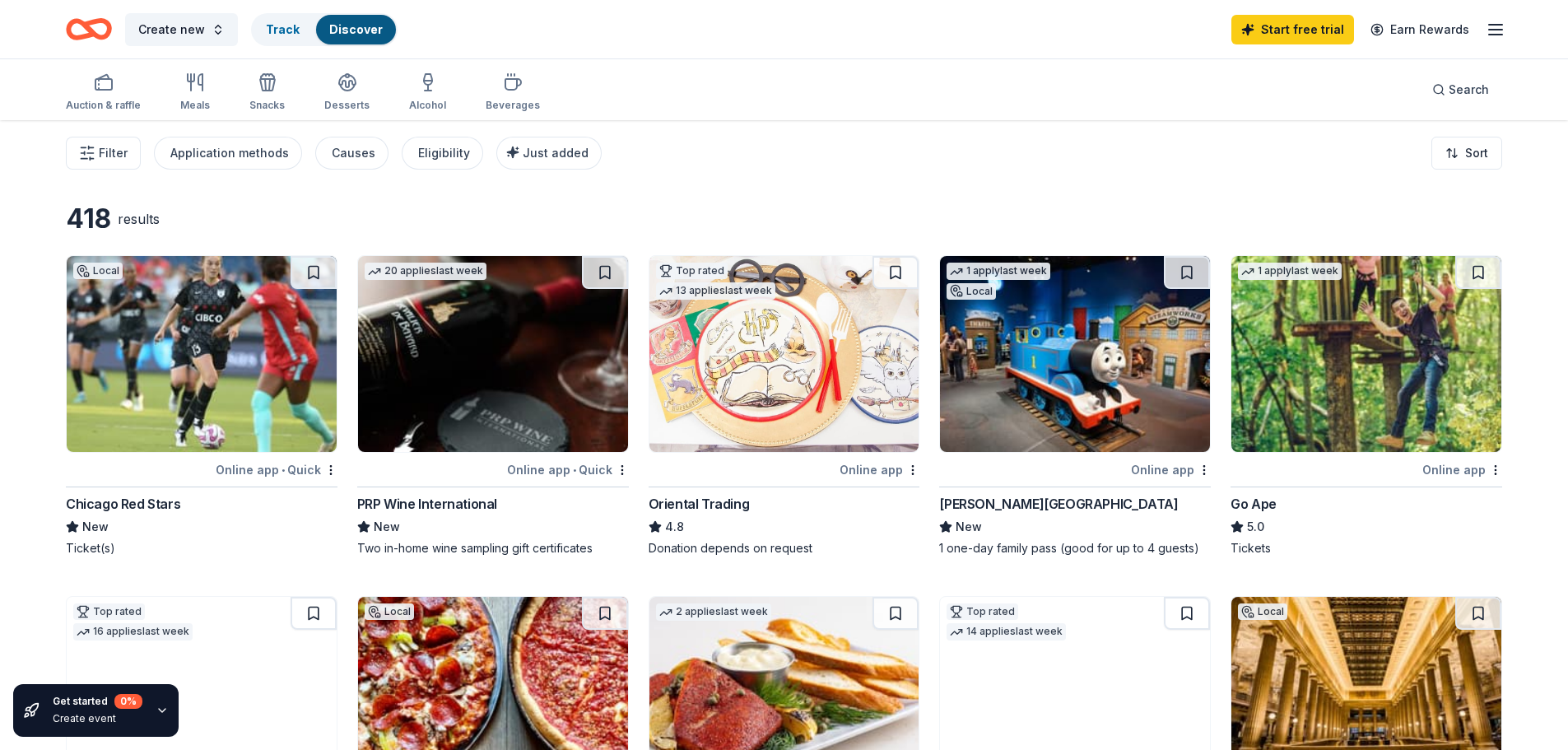
scroll to position [247, 0]
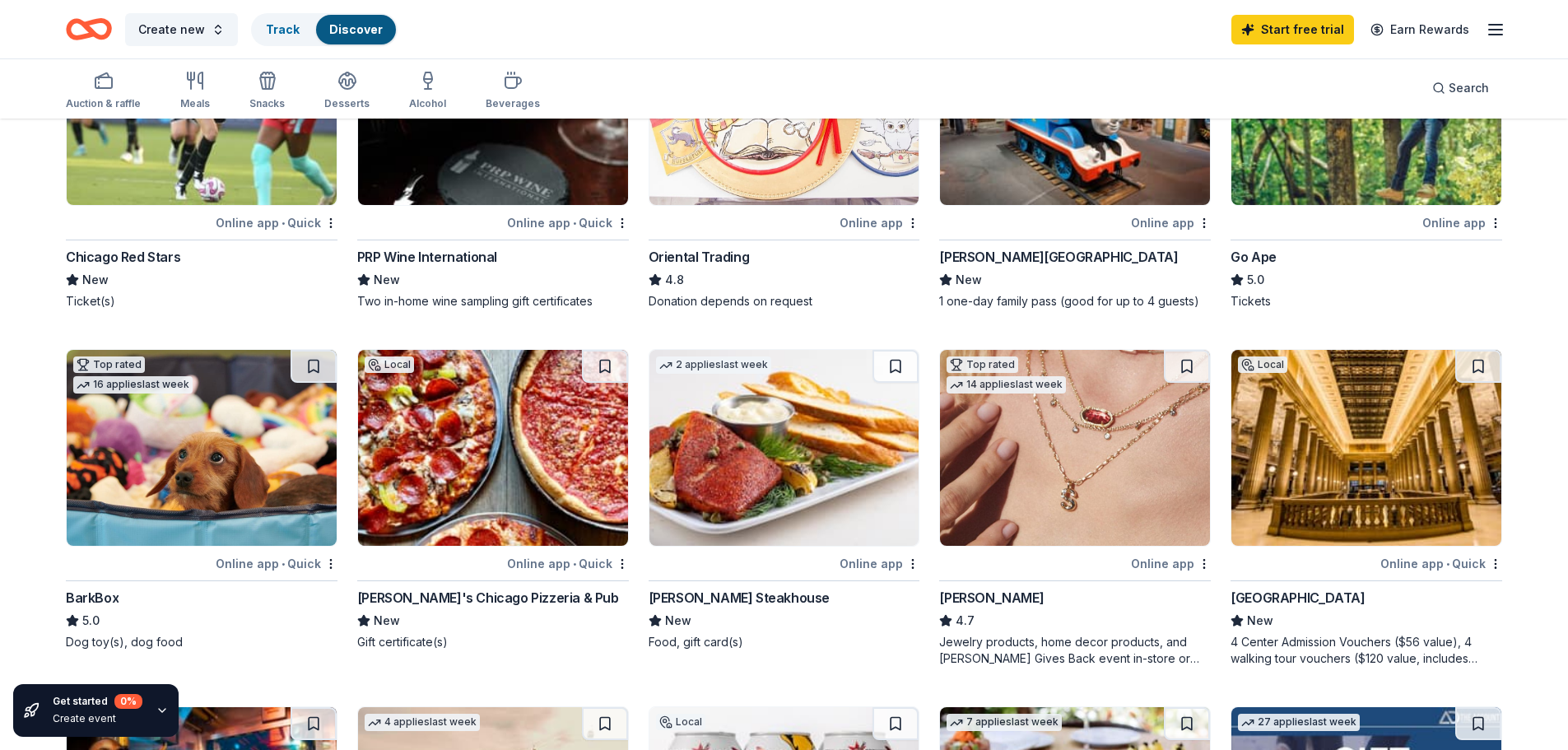
click at [495, 463] on img at bounding box center [493, 448] width 270 height 196
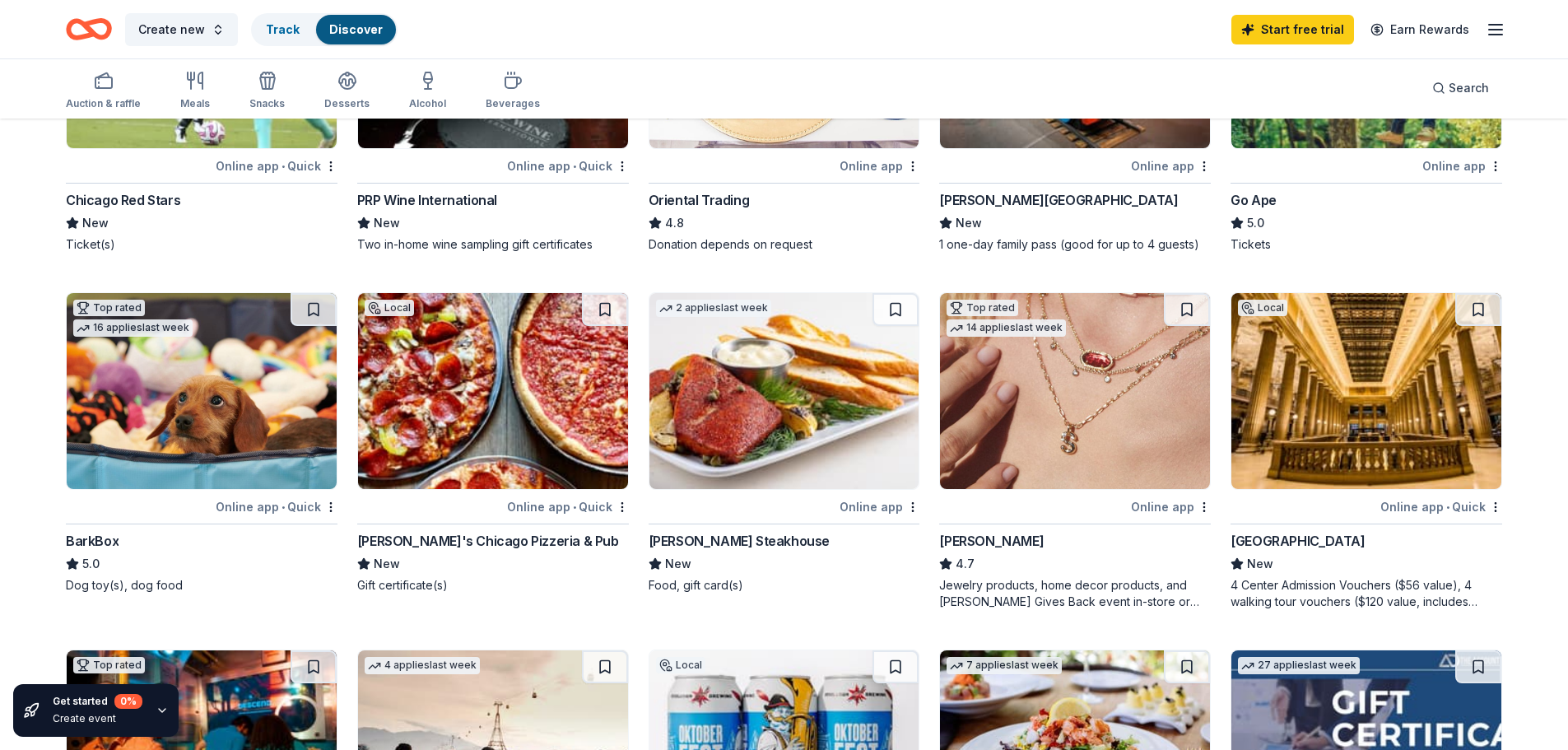
scroll to position [411, 0]
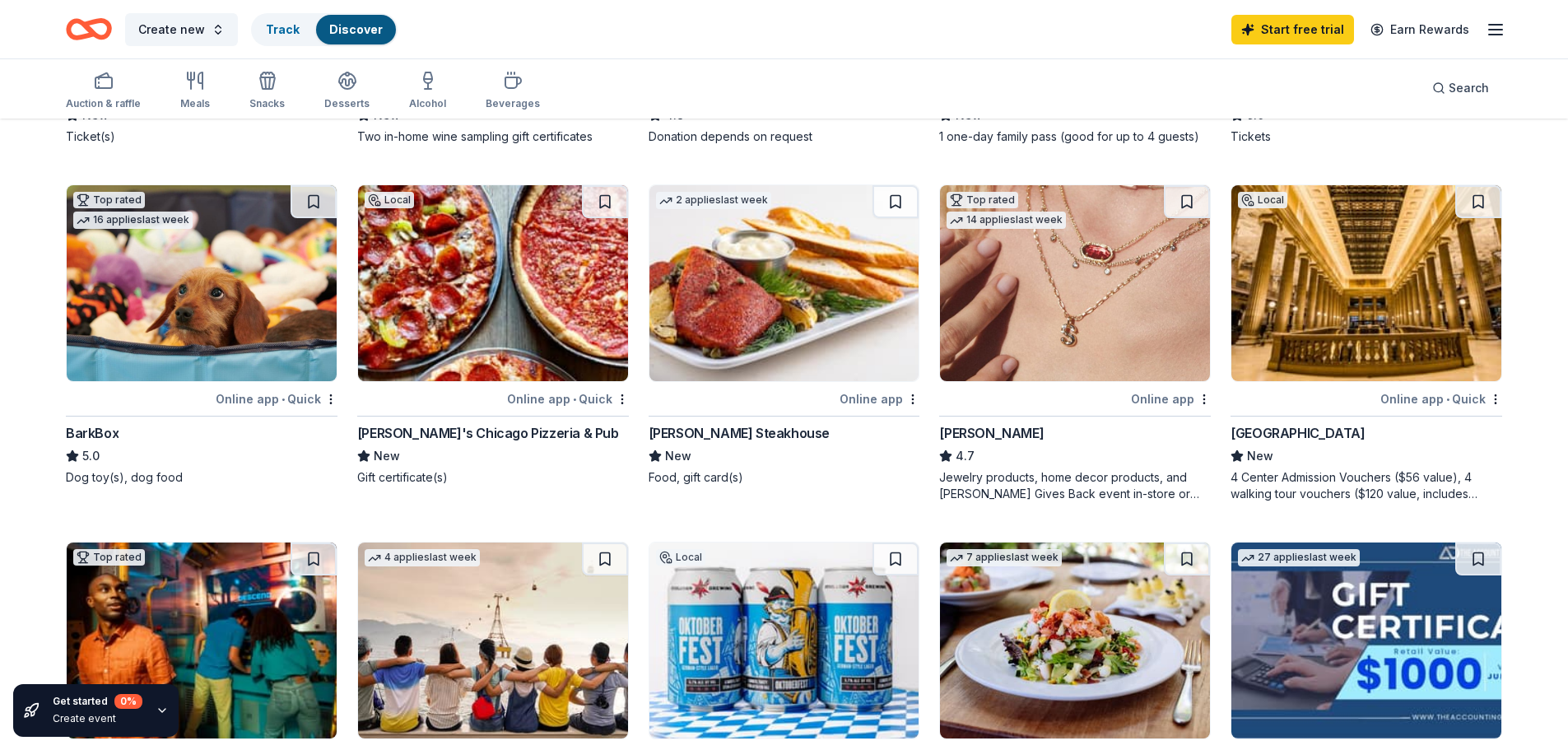
click at [747, 311] on img at bounding box center [784, 284] width 270 height 196
click at [603, 198] on button at bounding box center [604, 202] width 46 height 33
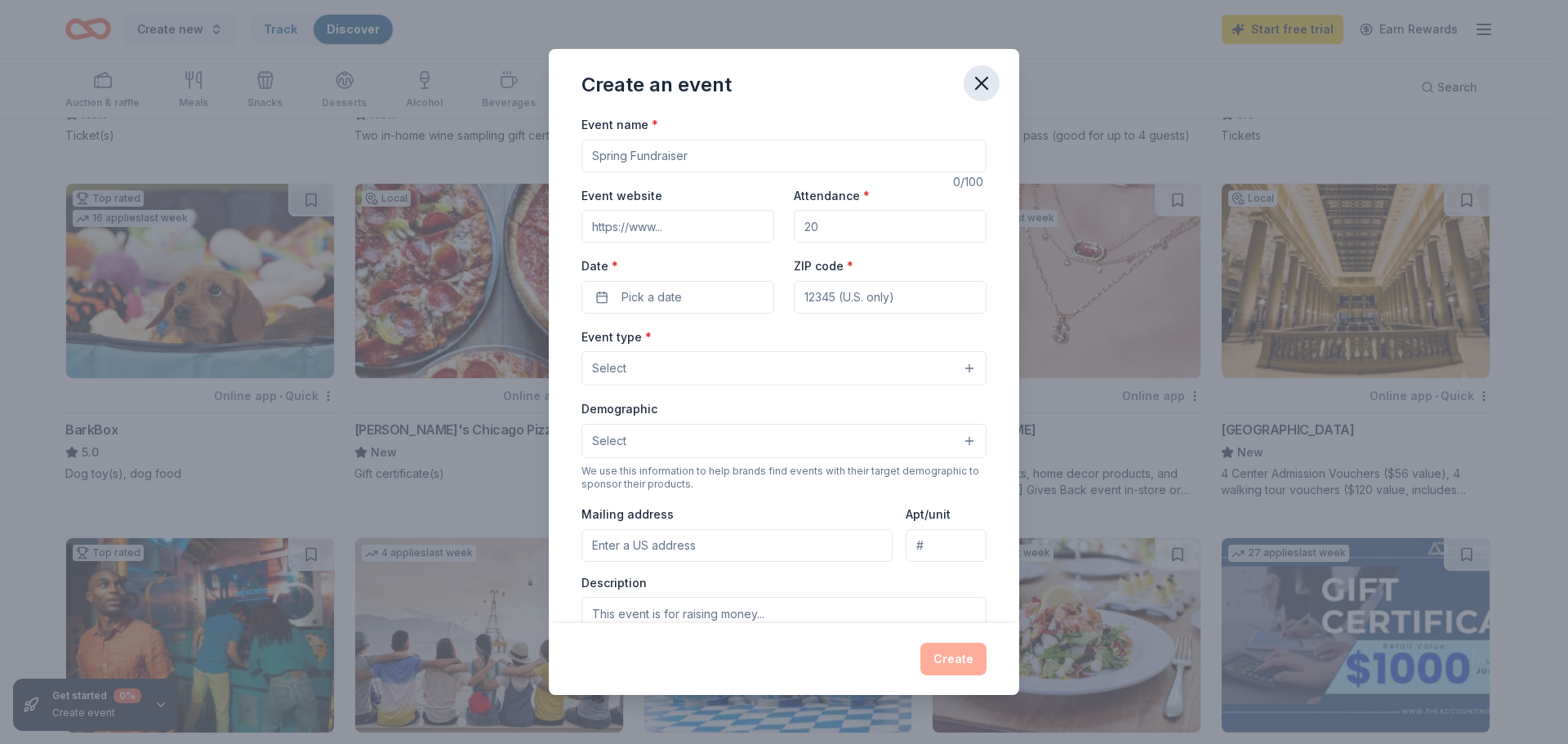
click at [985, 76] on icon "button" at bounding box center [982, 83] width 23 height 23
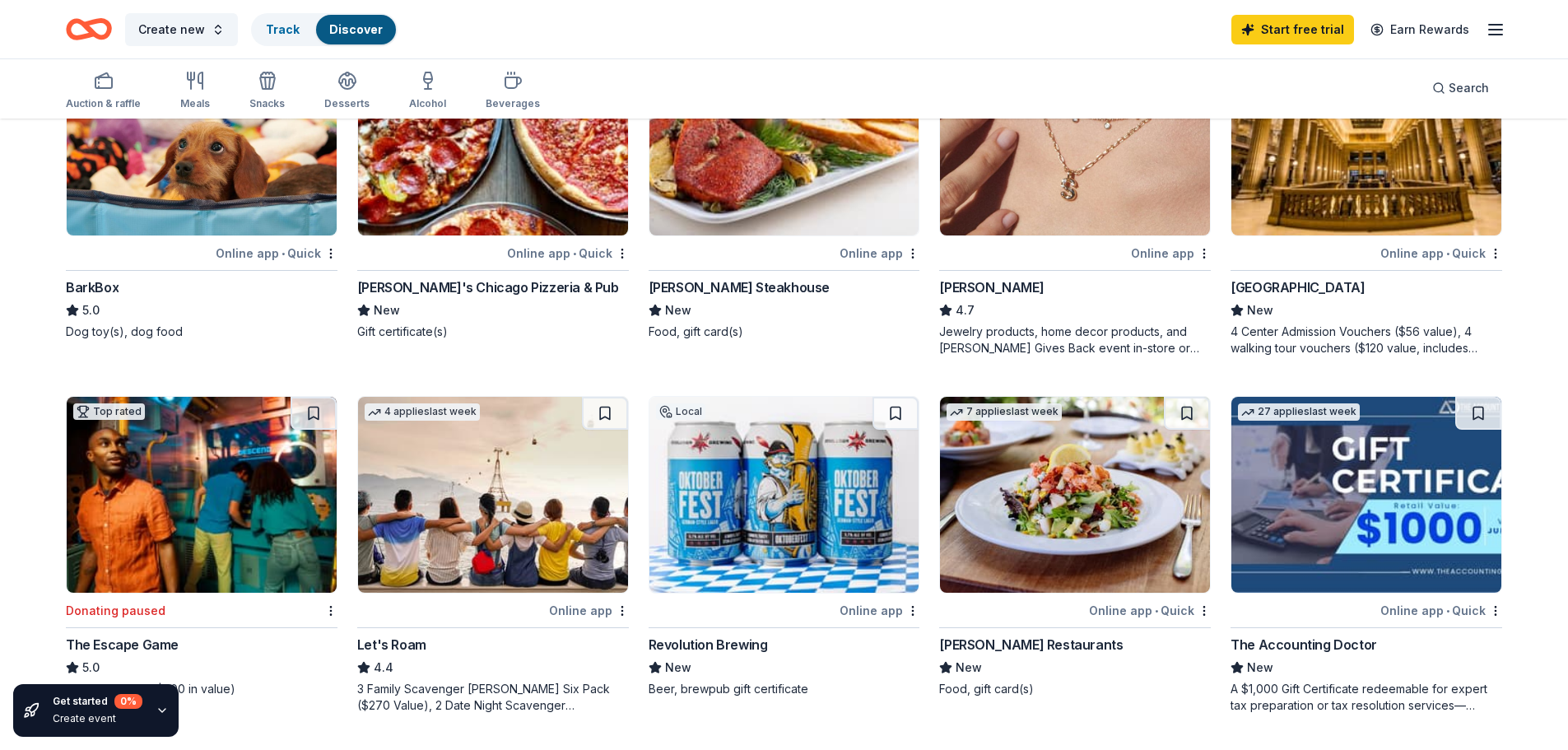
scroll to position [576, 0]
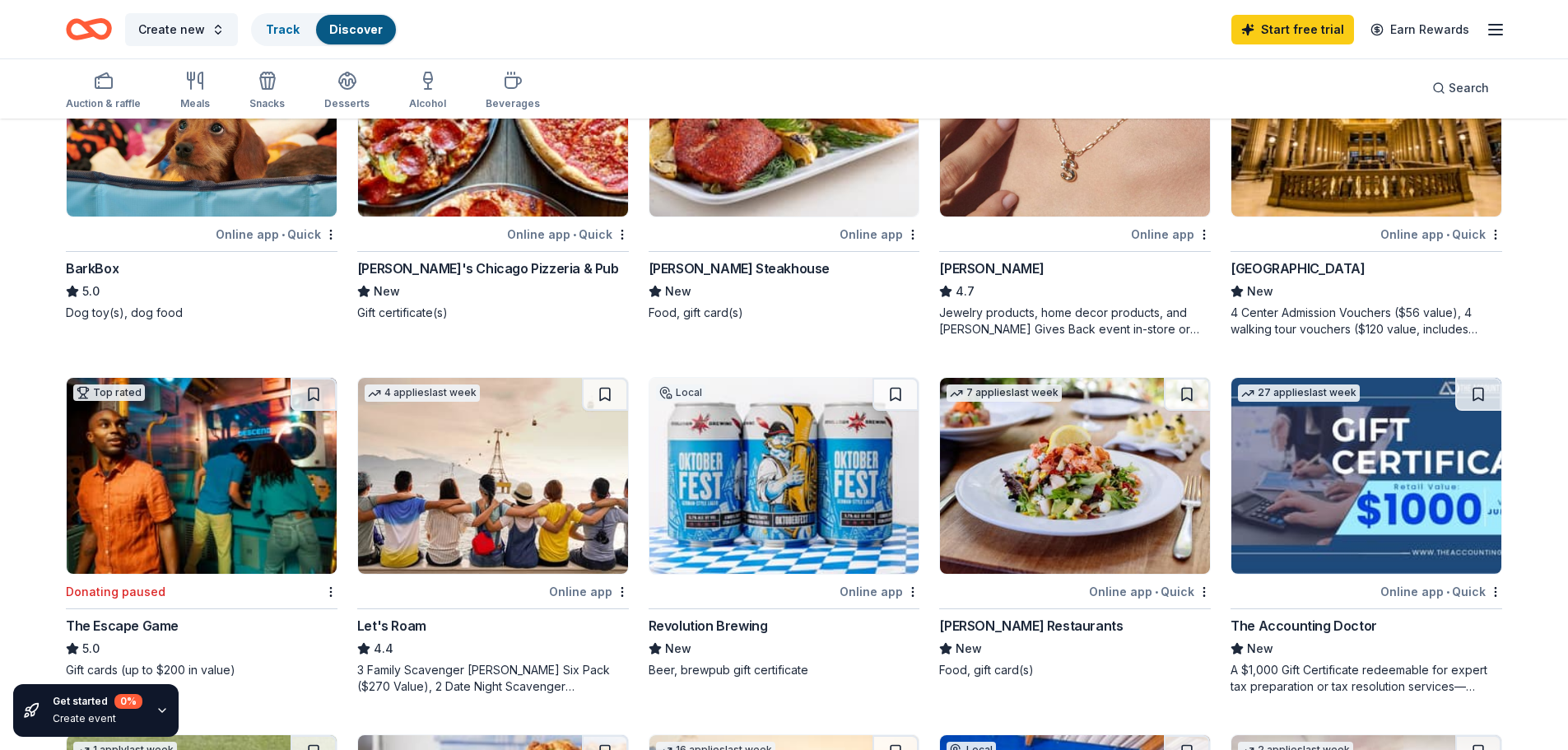
click at [787, 458] on img at bounding box center [784, 476] width 270 height 196
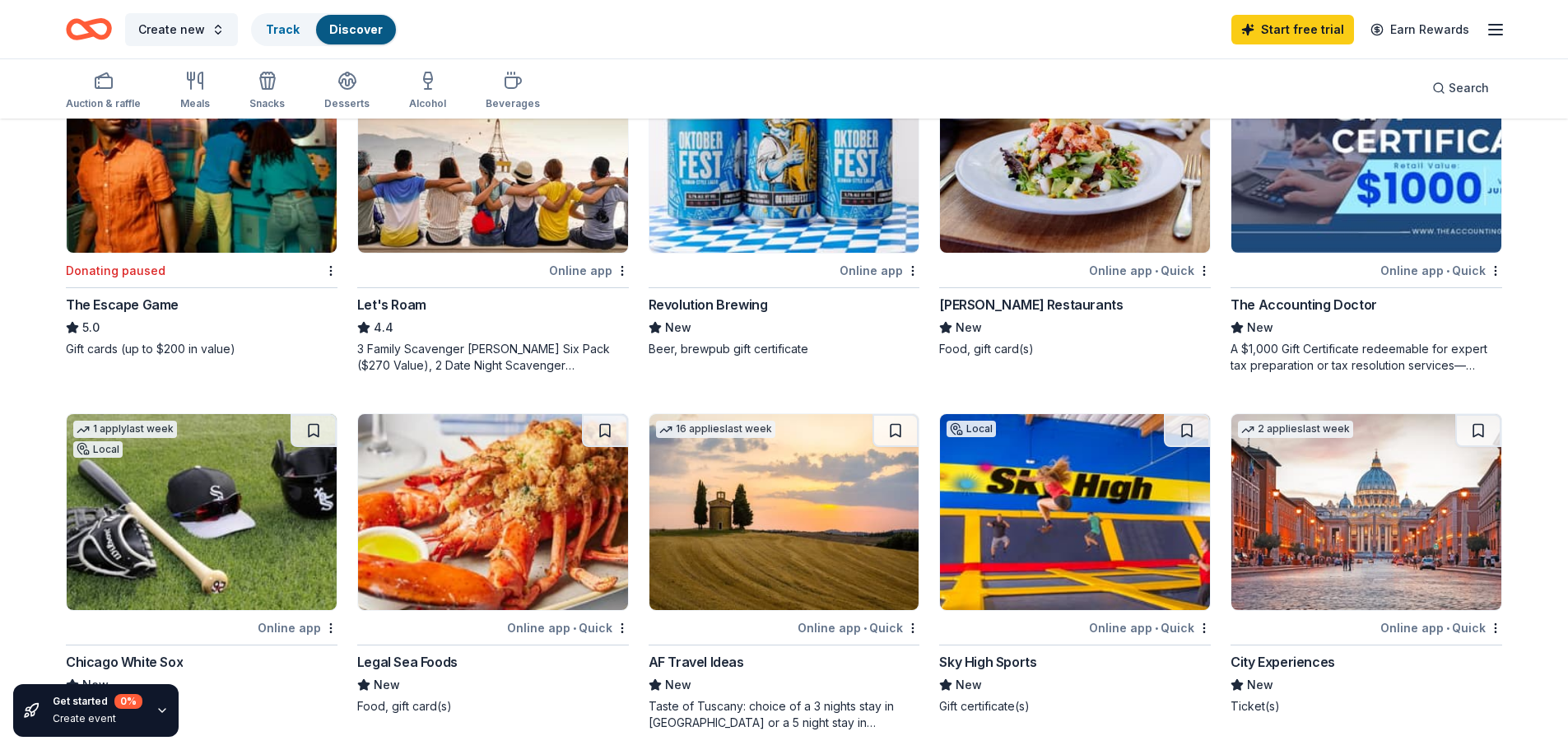
scroll to position [906, 0]
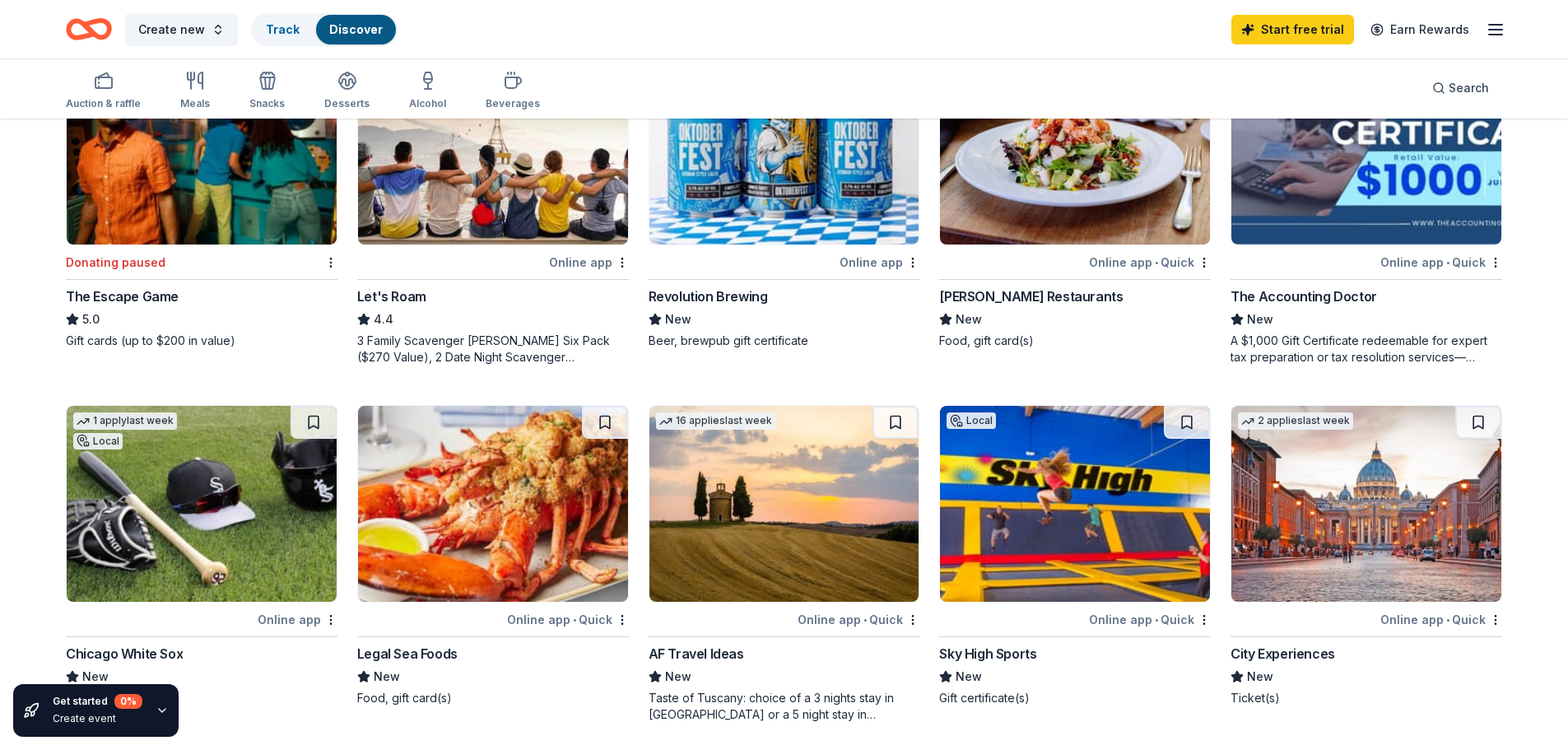
click at [276, 495] on img at bounding box center [202, 504] width 270 height 196
click at [500, 503] on img at bounding box center [493, 504] width 270 height 196
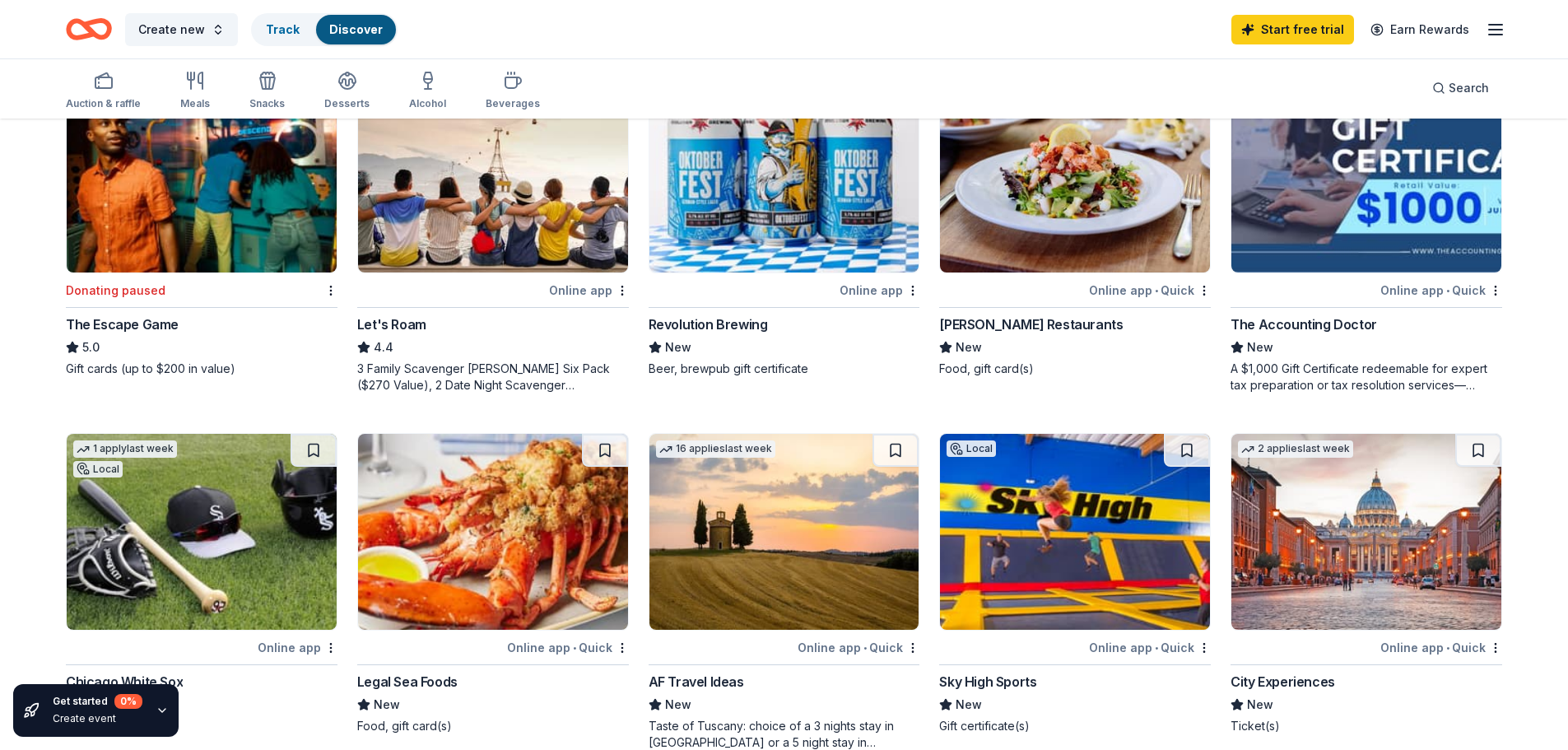
scroll to position [988, 0]
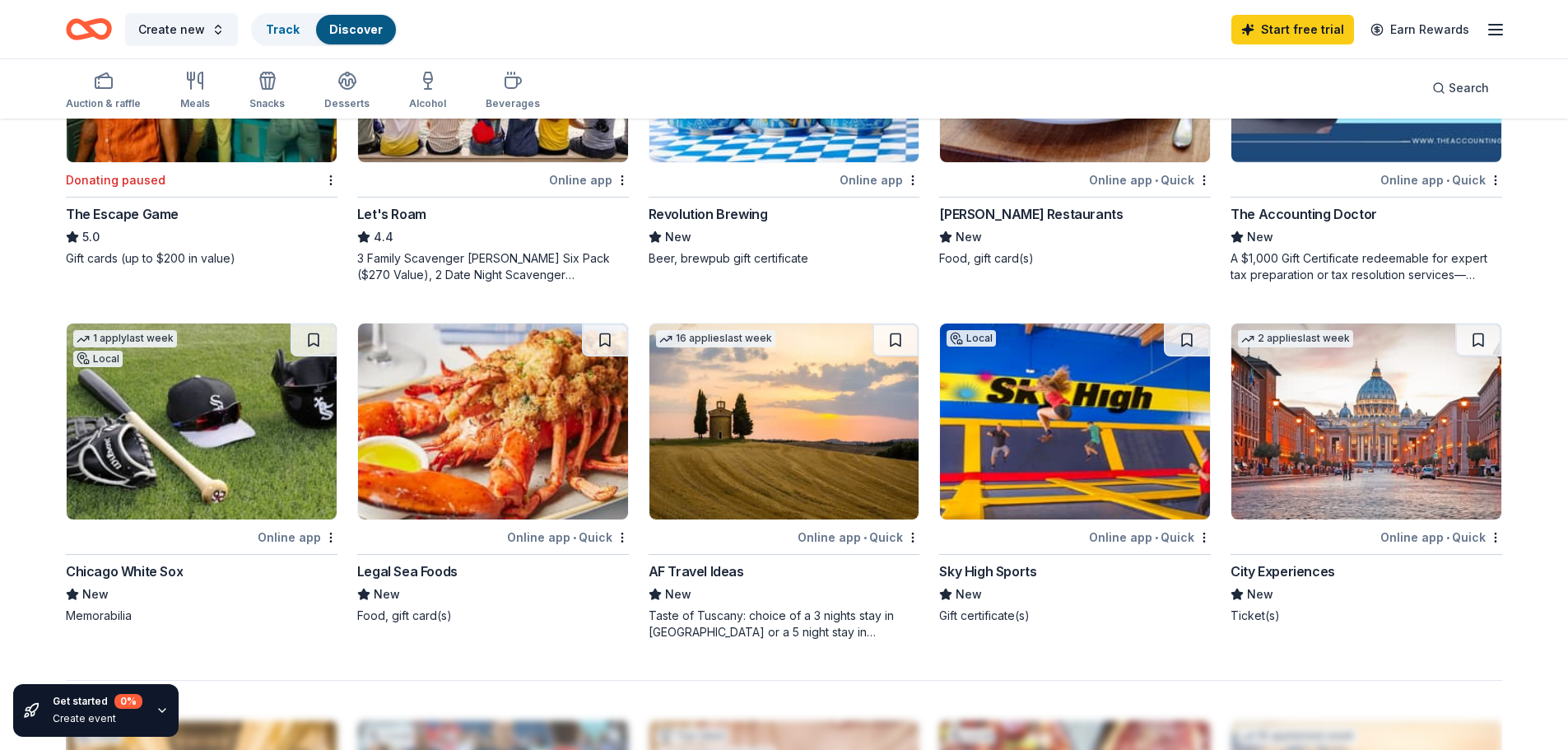
click at [1496, 24] on line "button" at bounding box center [1495, 24] width 14 height 0
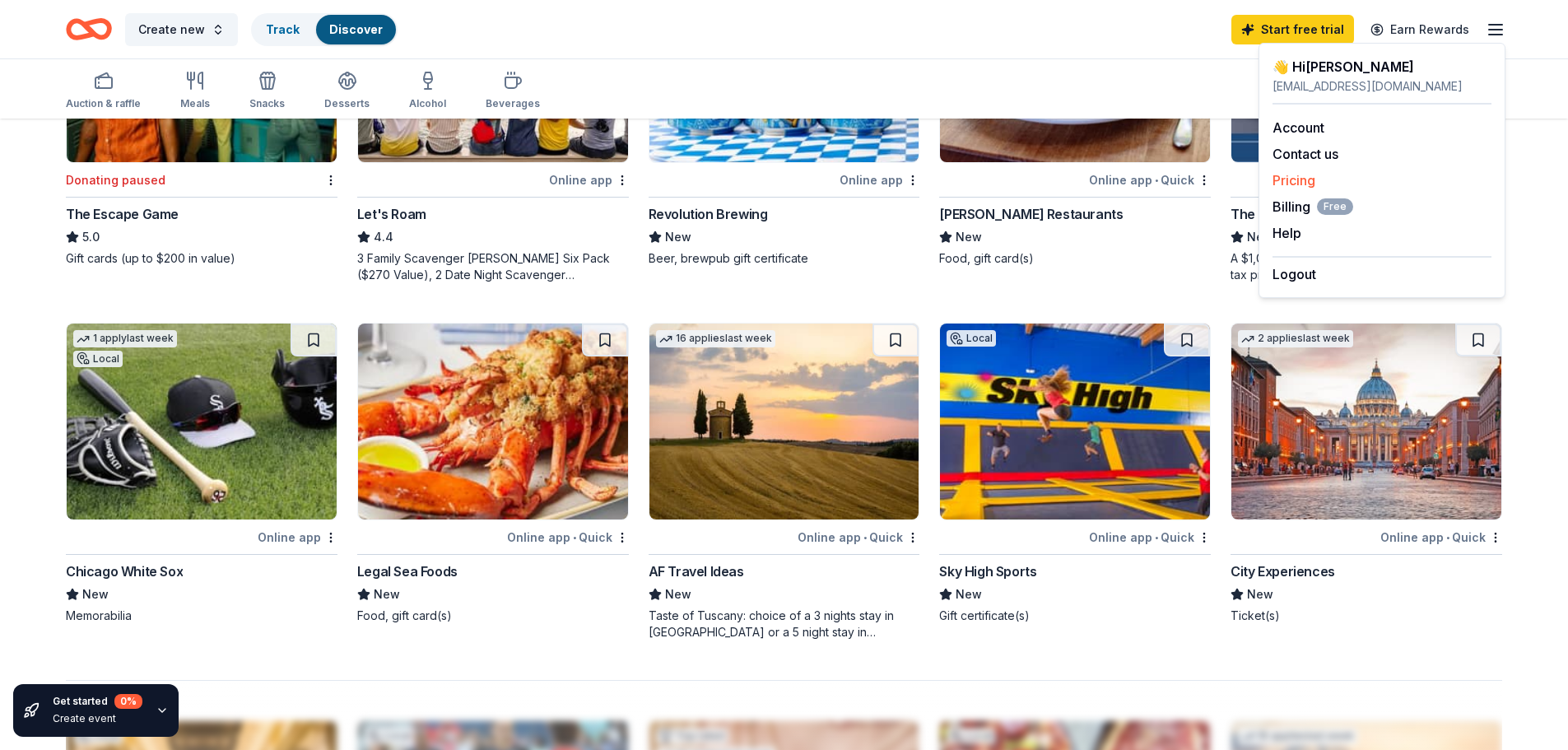
click at [1302, 178] on link "Pricing" at bounding box center [1294, 180] width 43 height 16
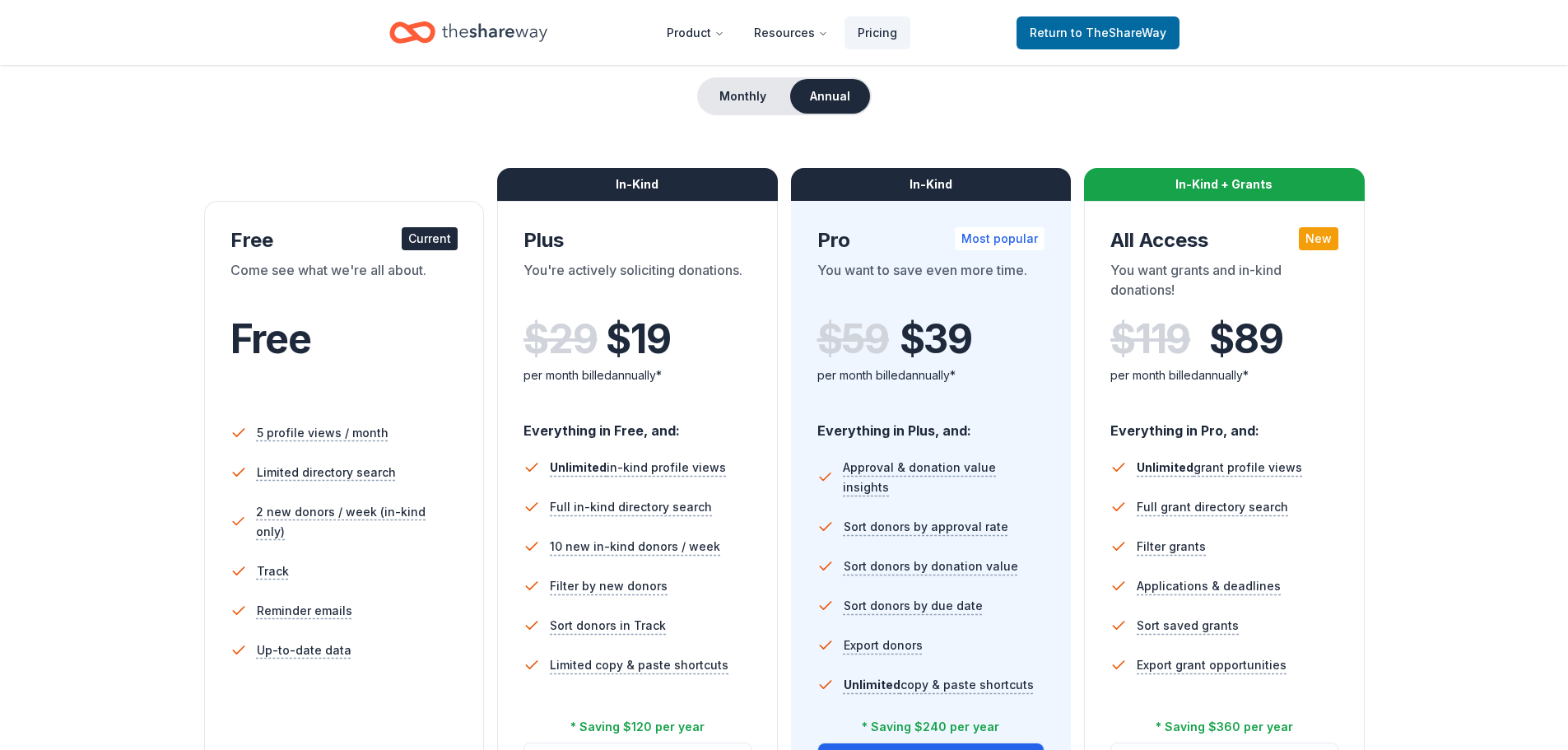
scroll to position [247, 0]
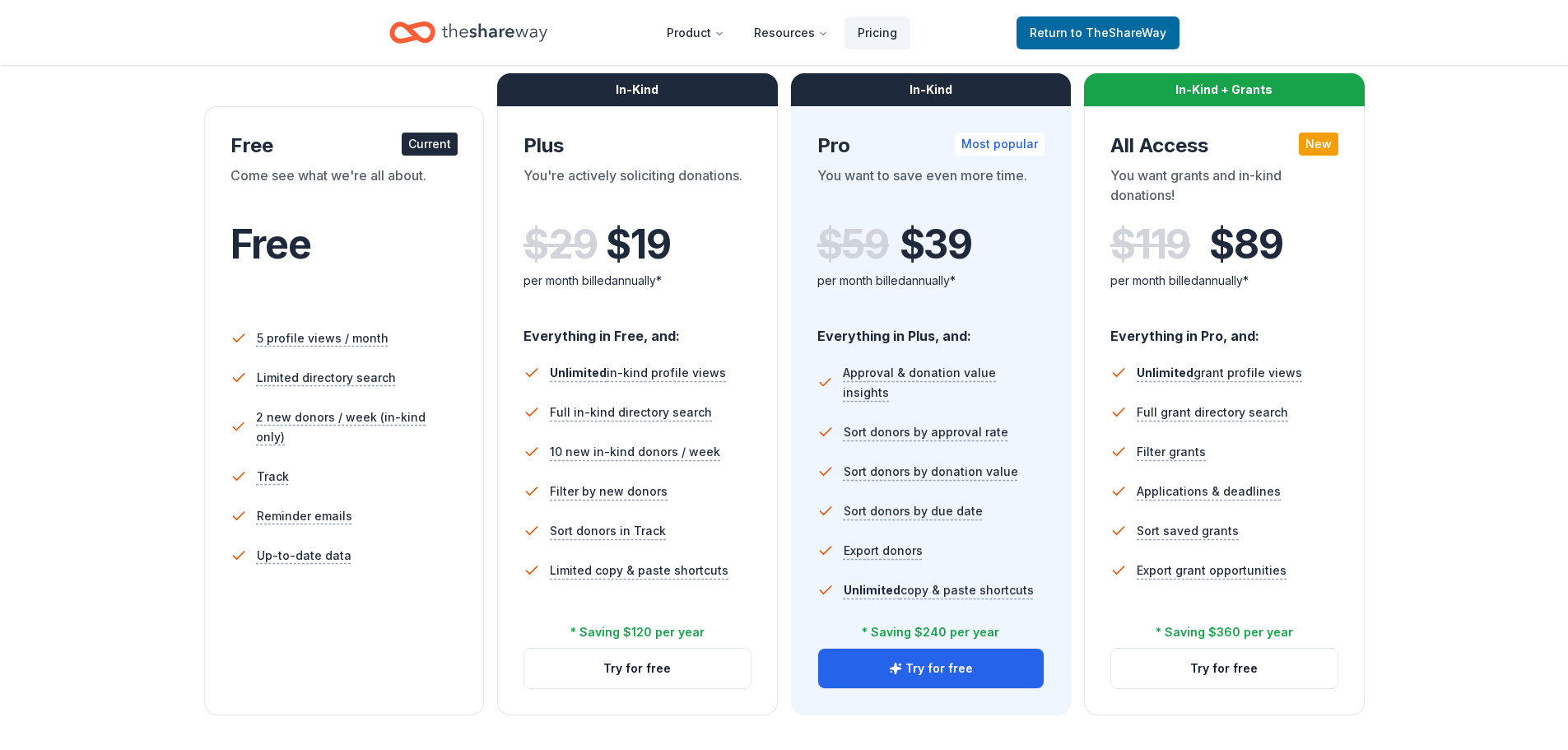
click at [1496, 375] on div "Choose the perfect plan for you Monthly Annual Free Current Come see what we're…" at bounding box center [783, 312] width 1436 height 805
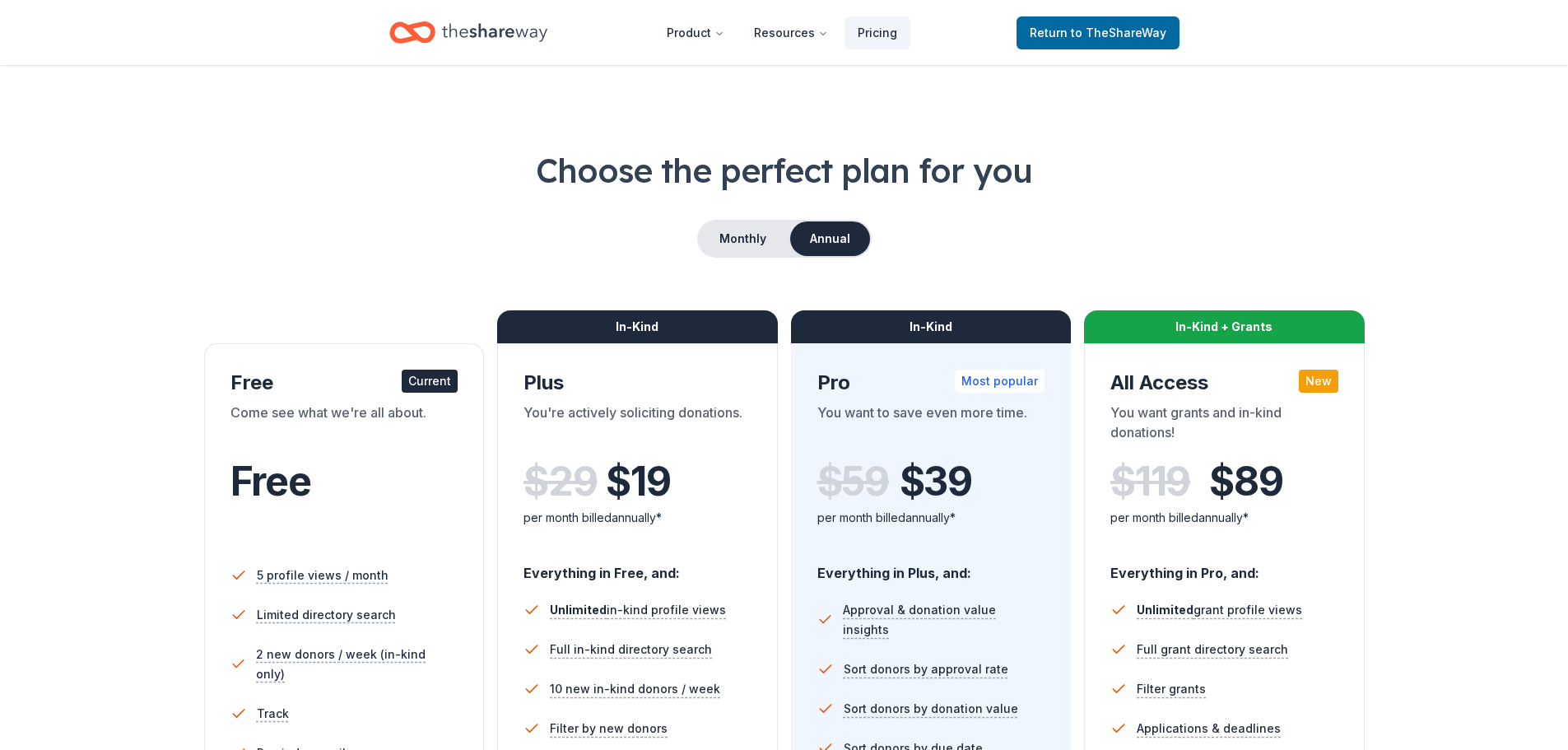
scroll to position [0, 0]
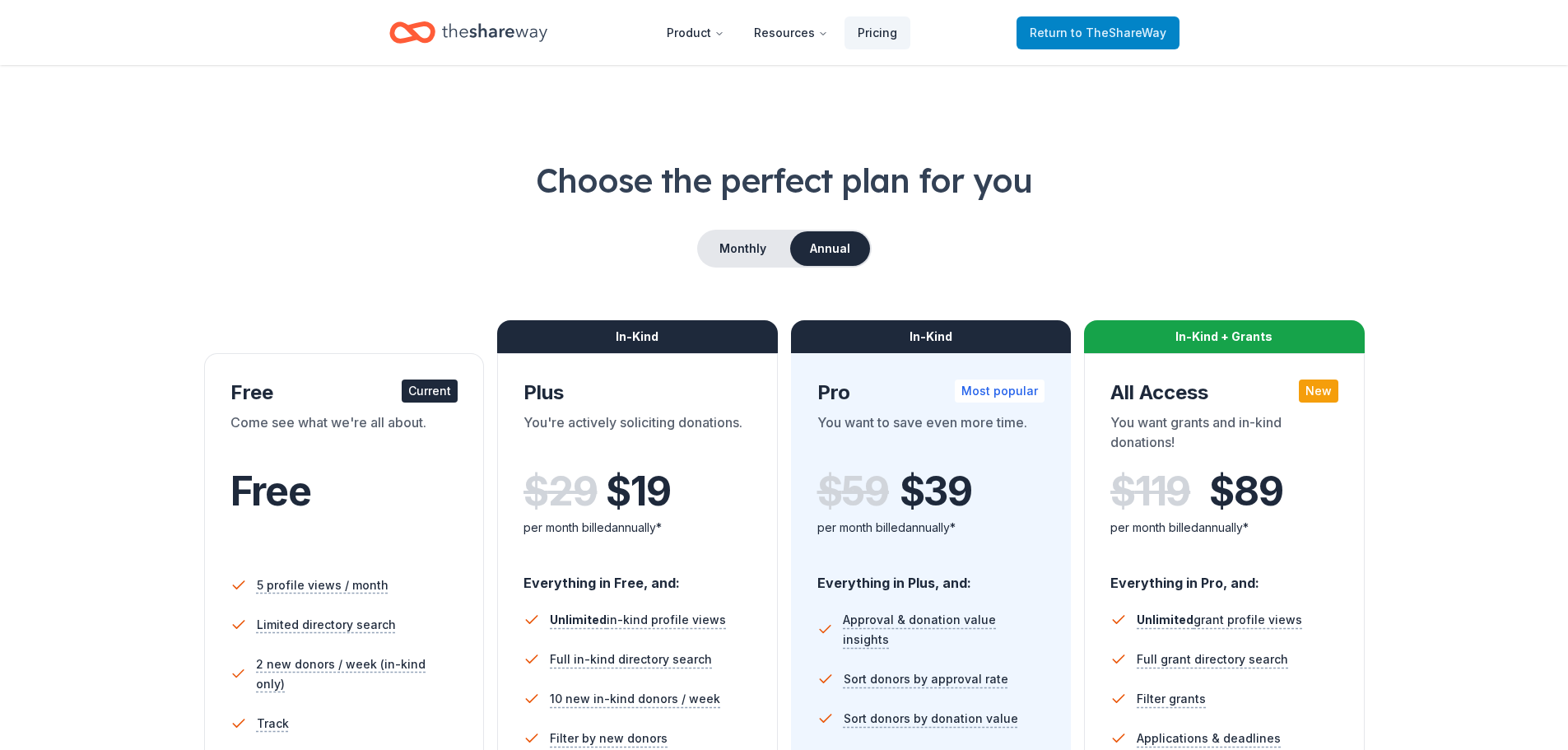
click at [1083, 32] on span "to TheShareWay" at bounding box center [1119, 32] width 95 height 14
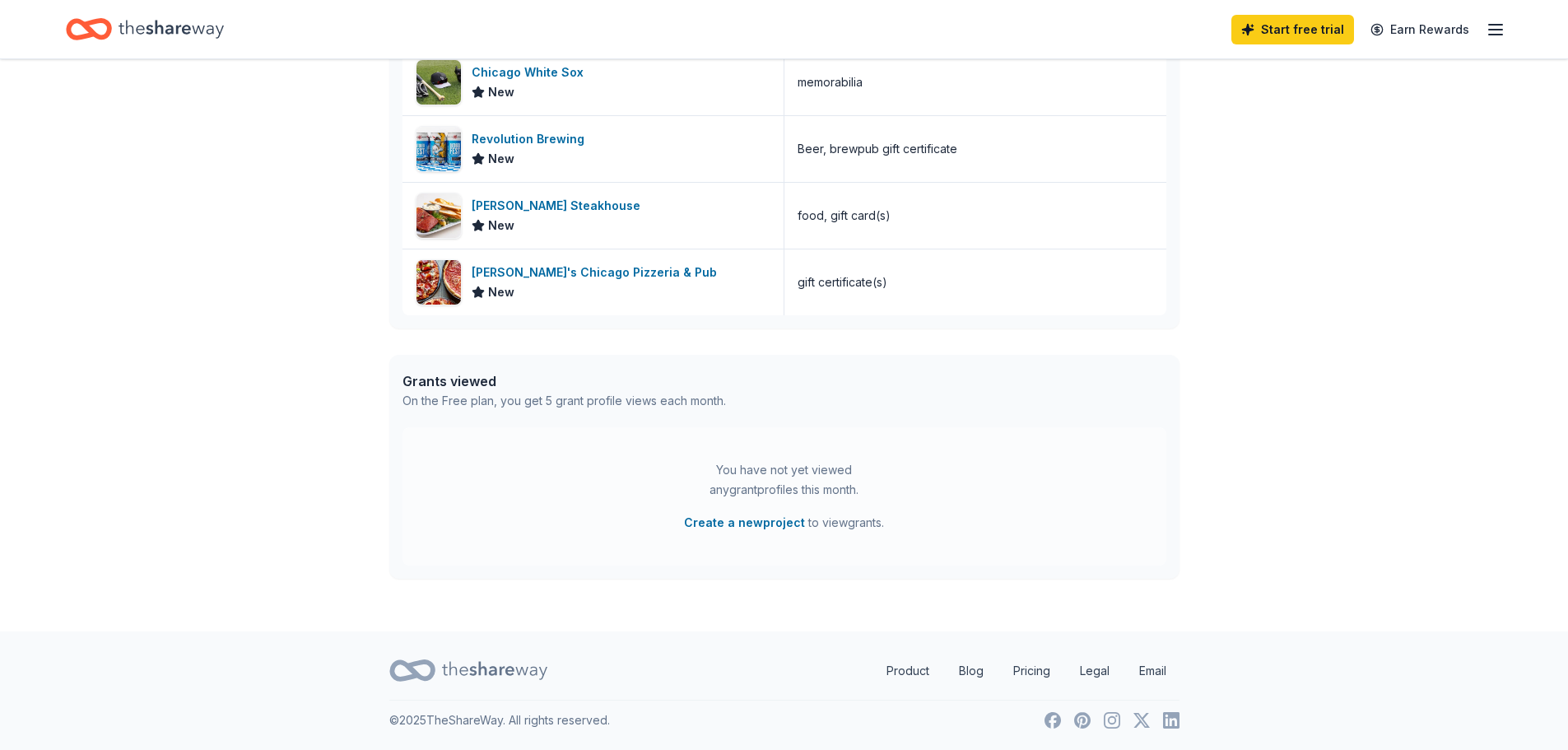
scroll to position [90, 0]
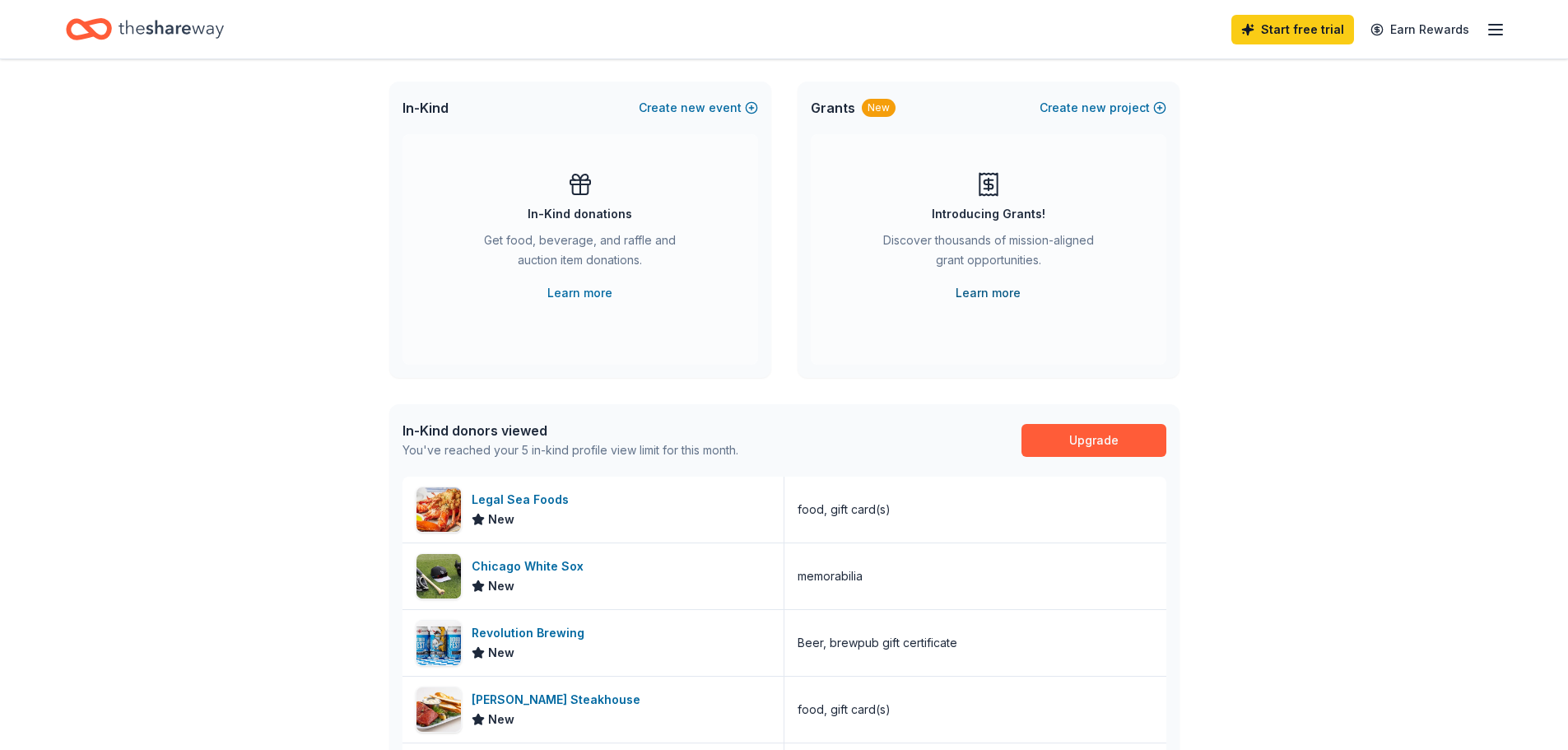
click at [978, 296] on link "Learn more" at bounding box center [988, 294] width 65 height 20
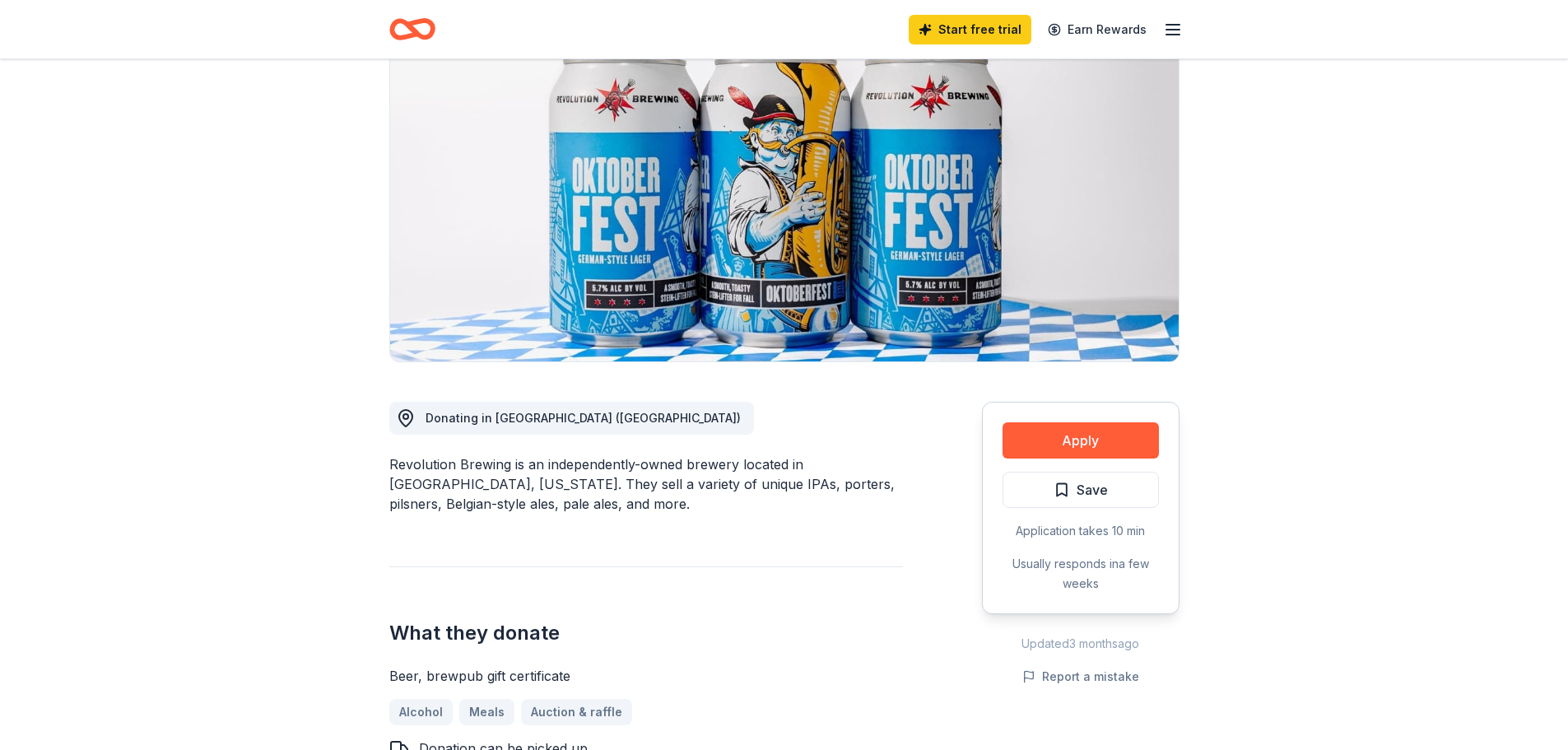
scroll to position [165, 0]
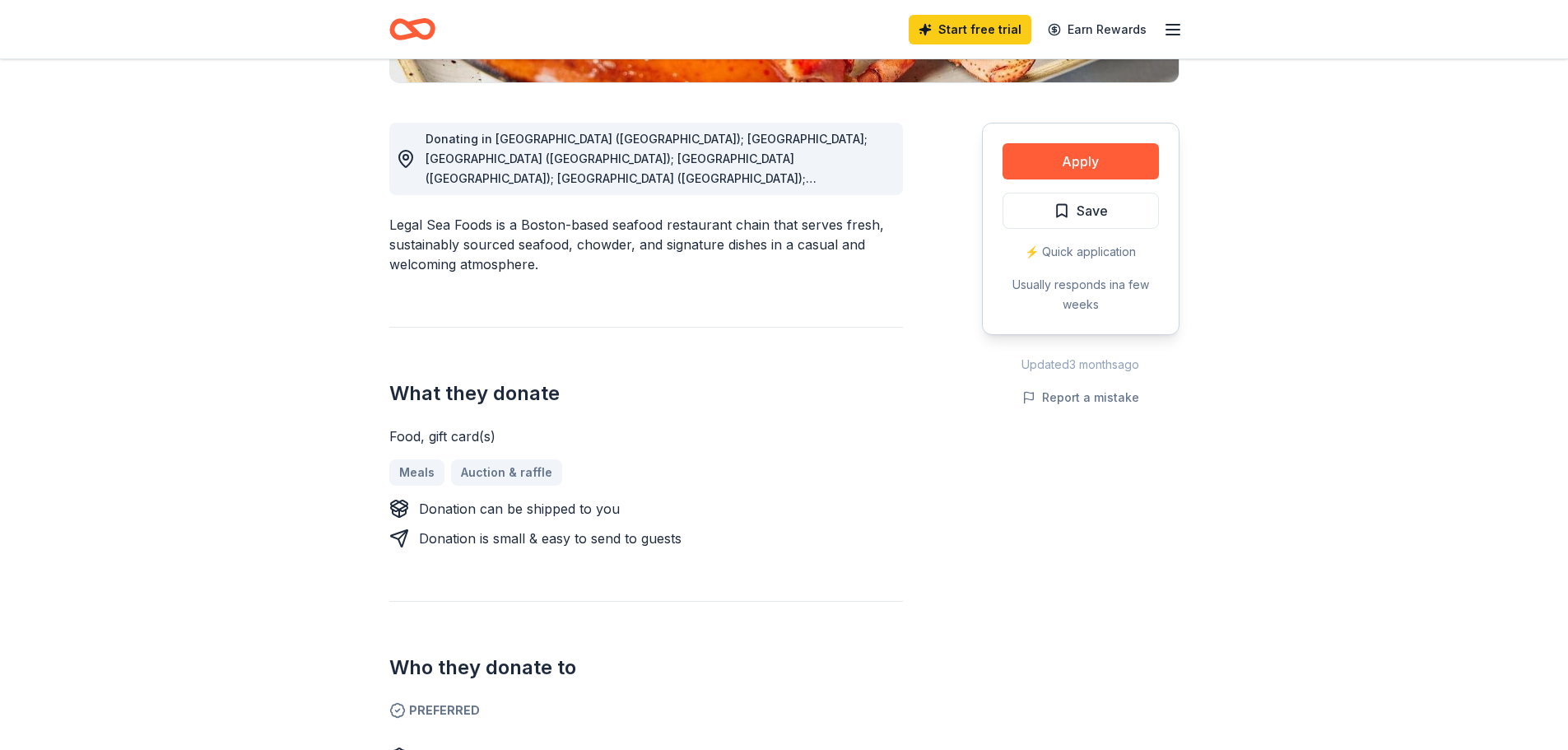
scroll to position [82, 0]
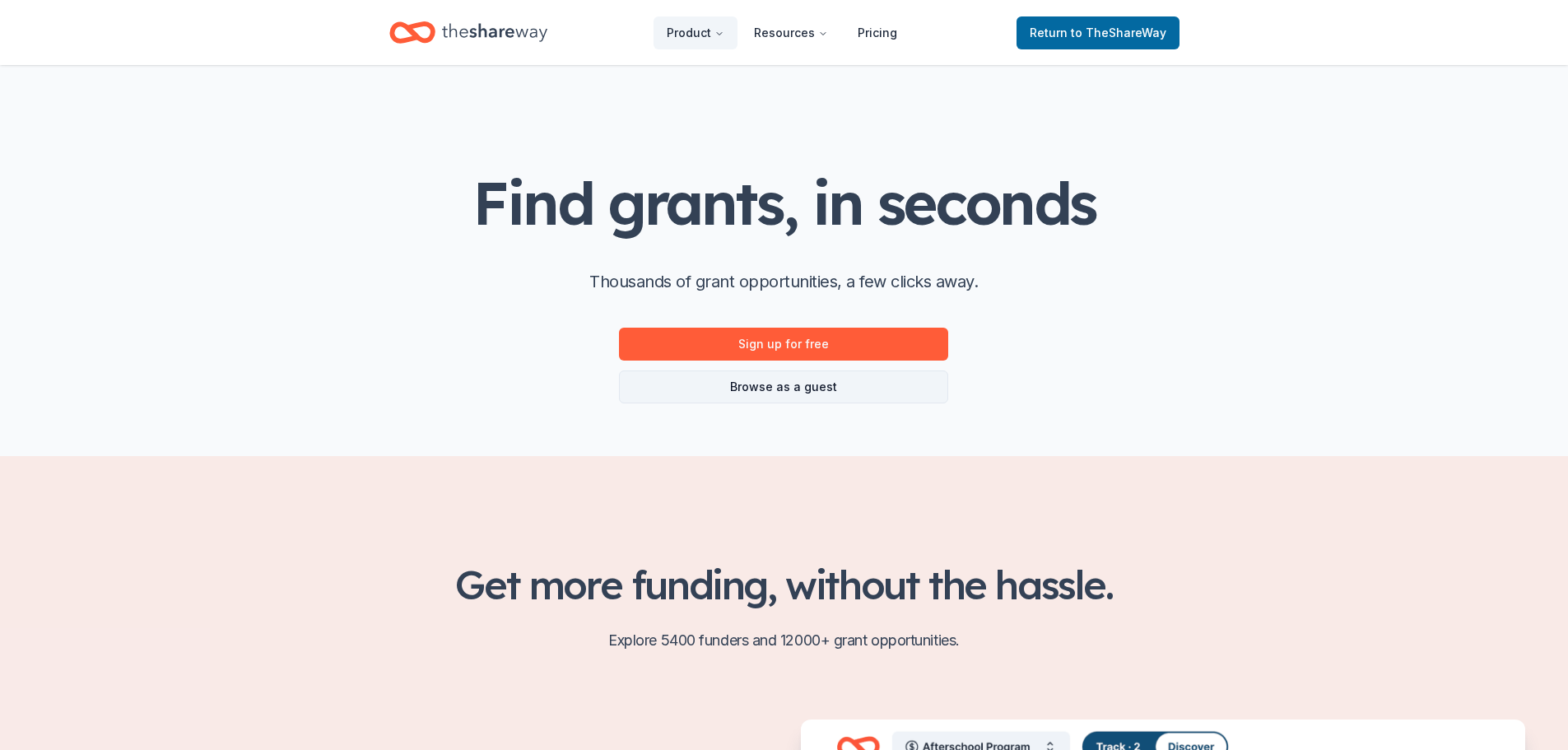
click at [861, 395] on link "Browse as a guest" at bounding box center [784, 386] width 329 height 33
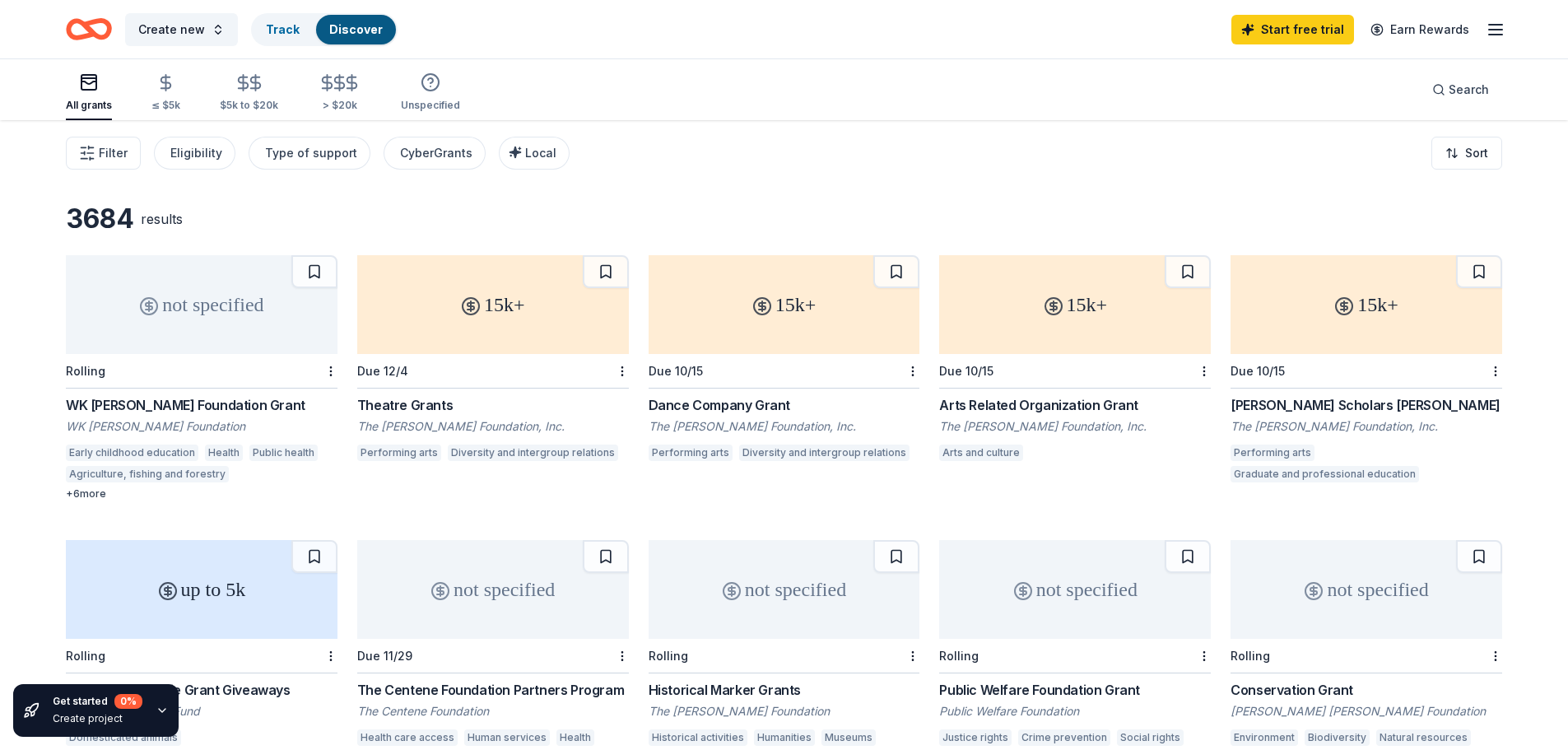
click at [468, 318] on div "15k+" at bounding box center [493, 304] width 272 height 99
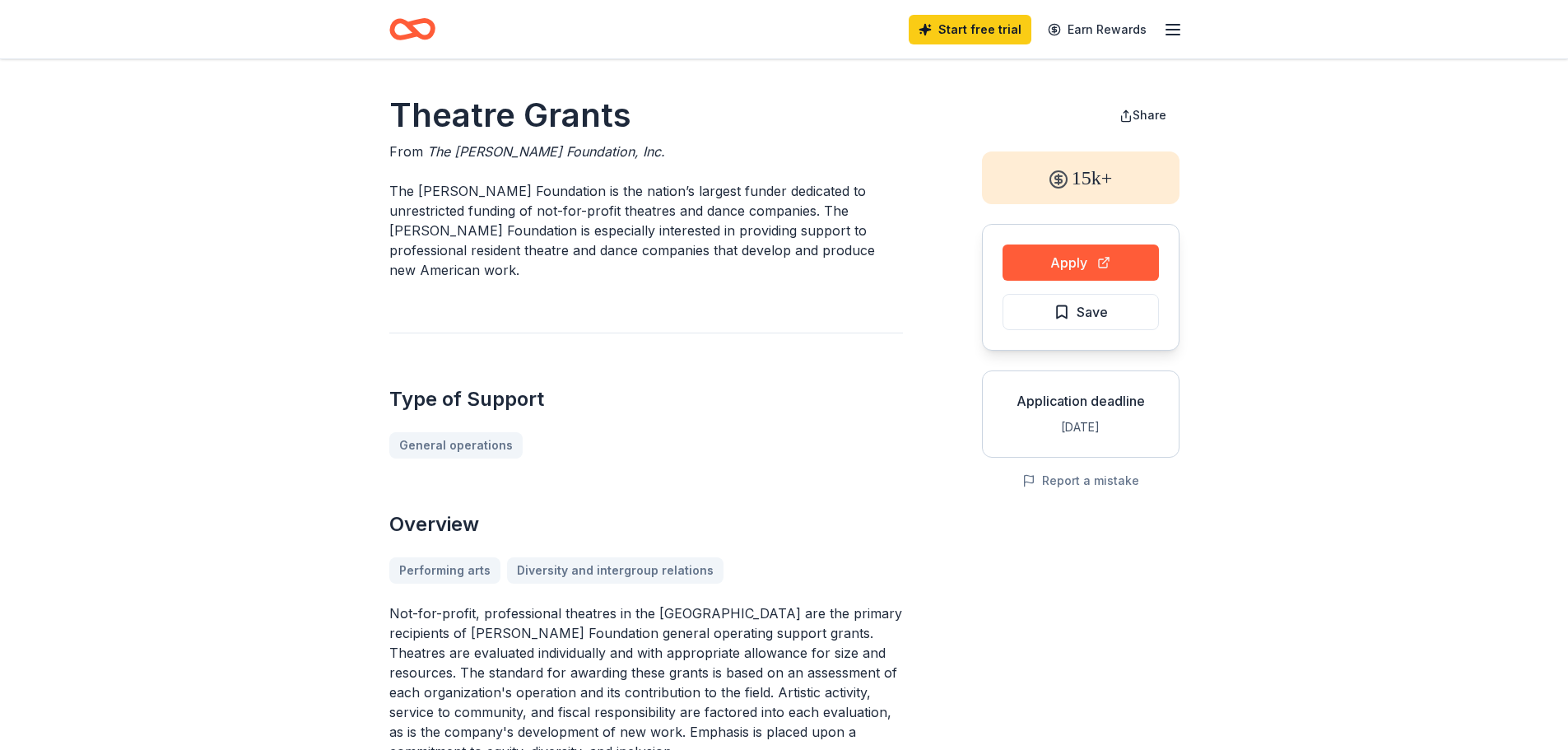
click at [406, 19] on icon "Home" at bounding box center [411, 29] width 46 height 39
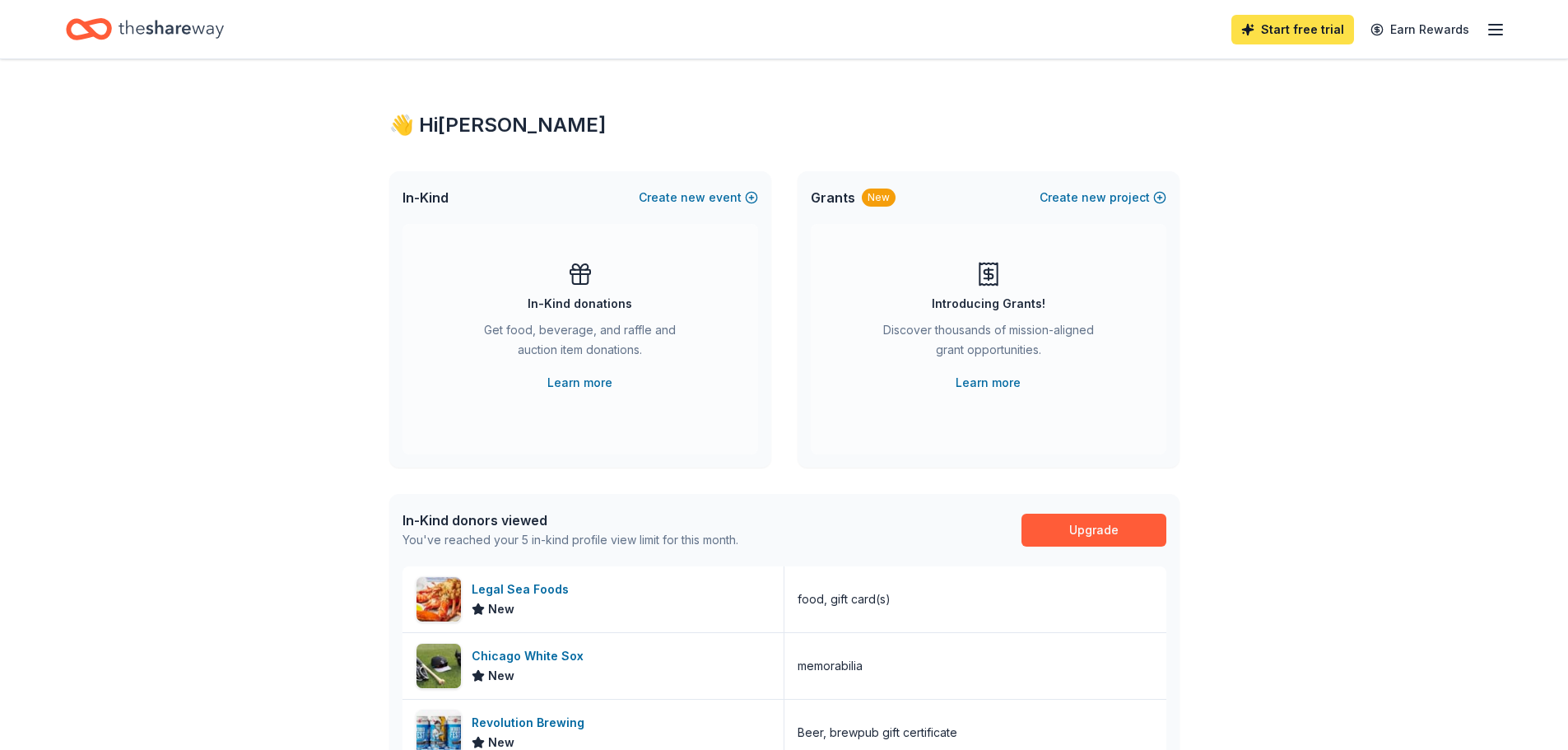
click at [1293, 29] on link "Start free trial" at bounding box center [1293, 29] width 122 height 30
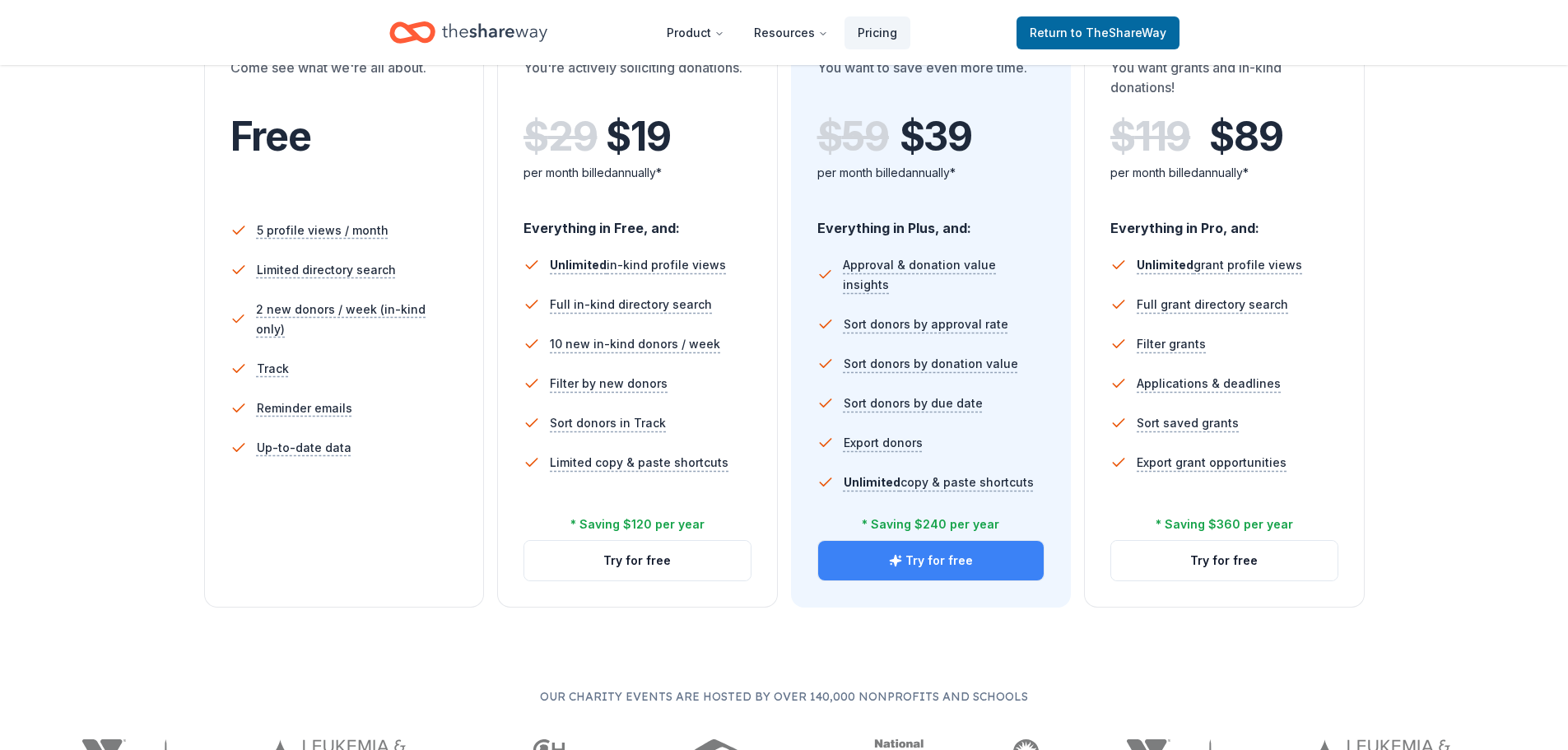
scroll to position [247, 0]
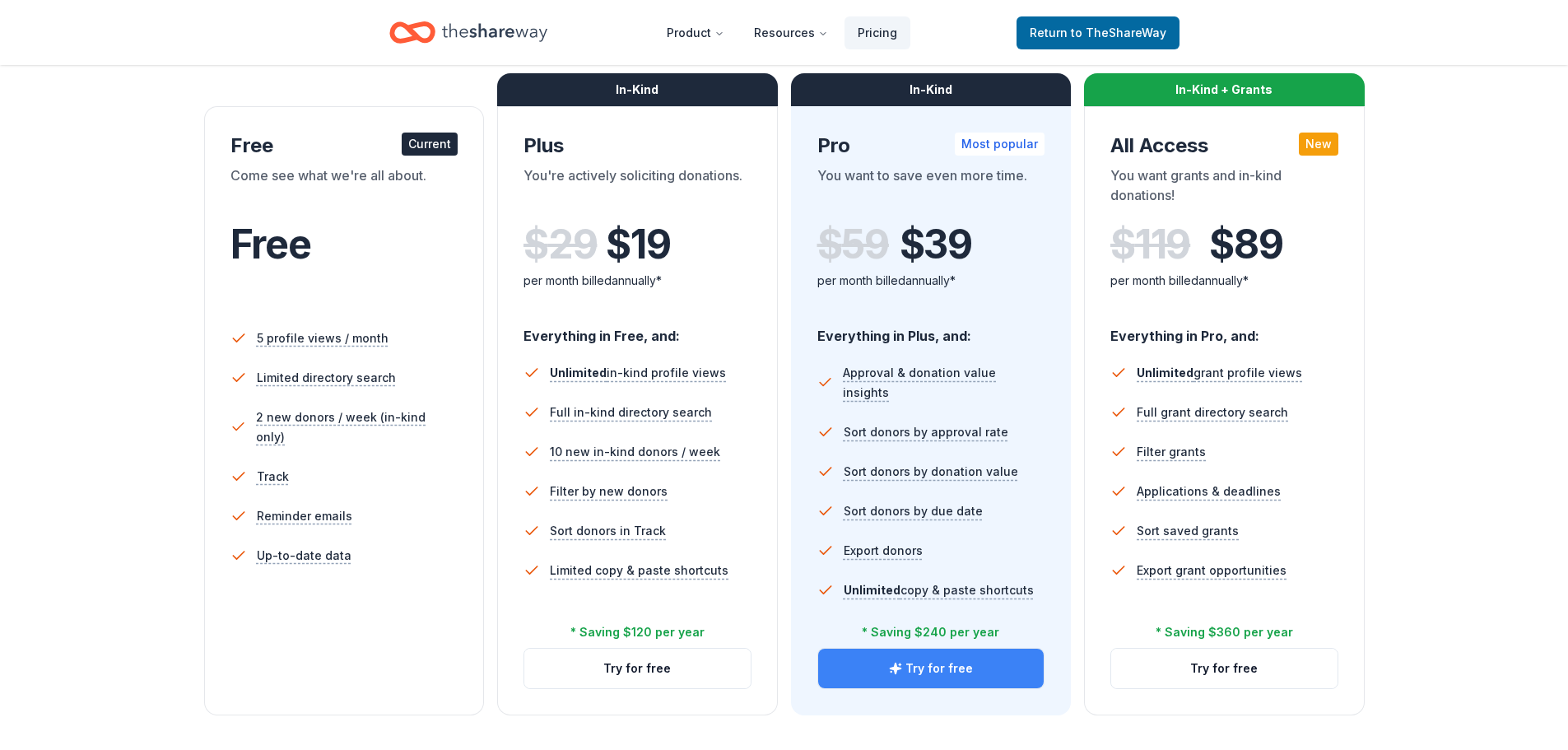
click at [915, 669] on button "Try for free" at bounding box center [931, 668] width 226 height 40
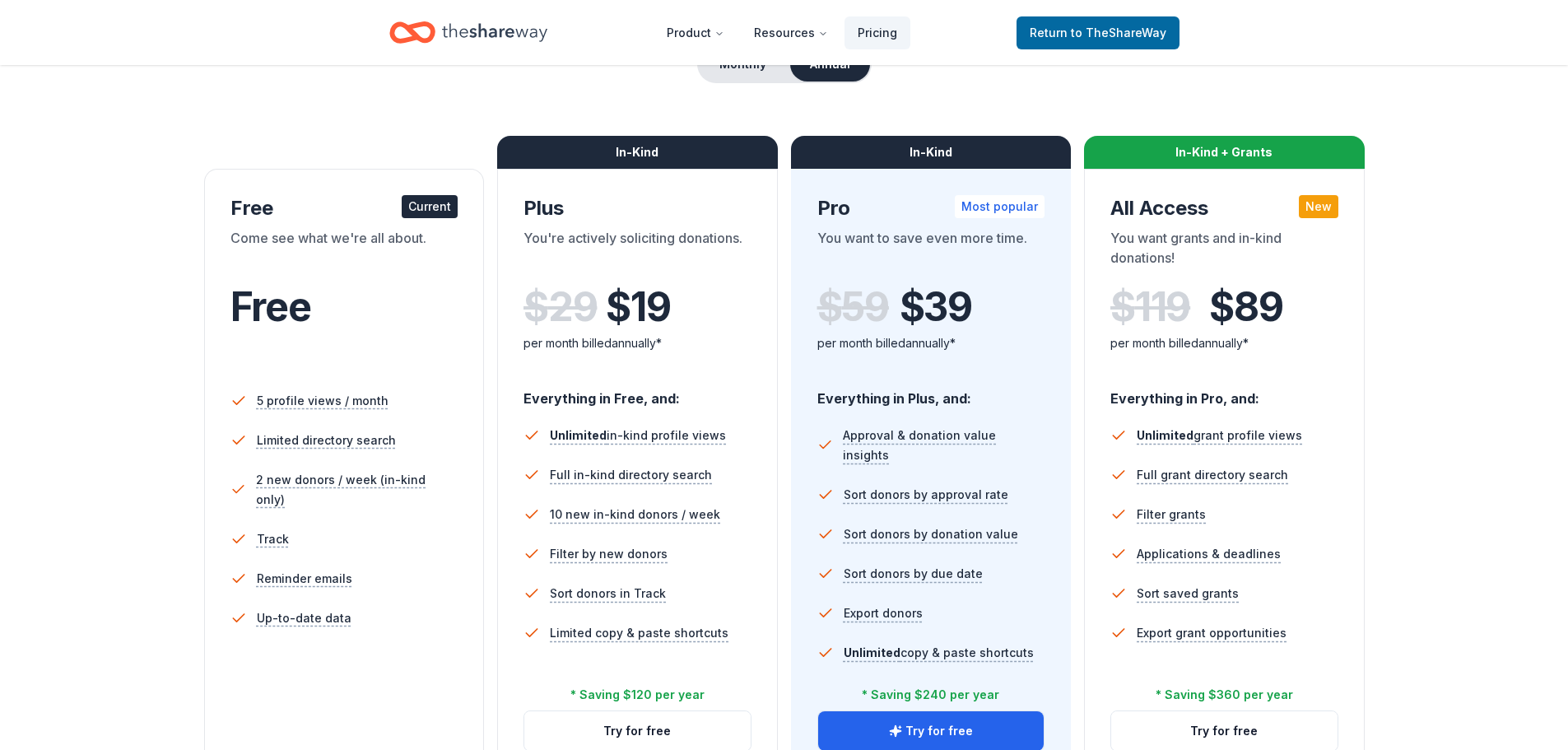
scroll to position [155, 0]
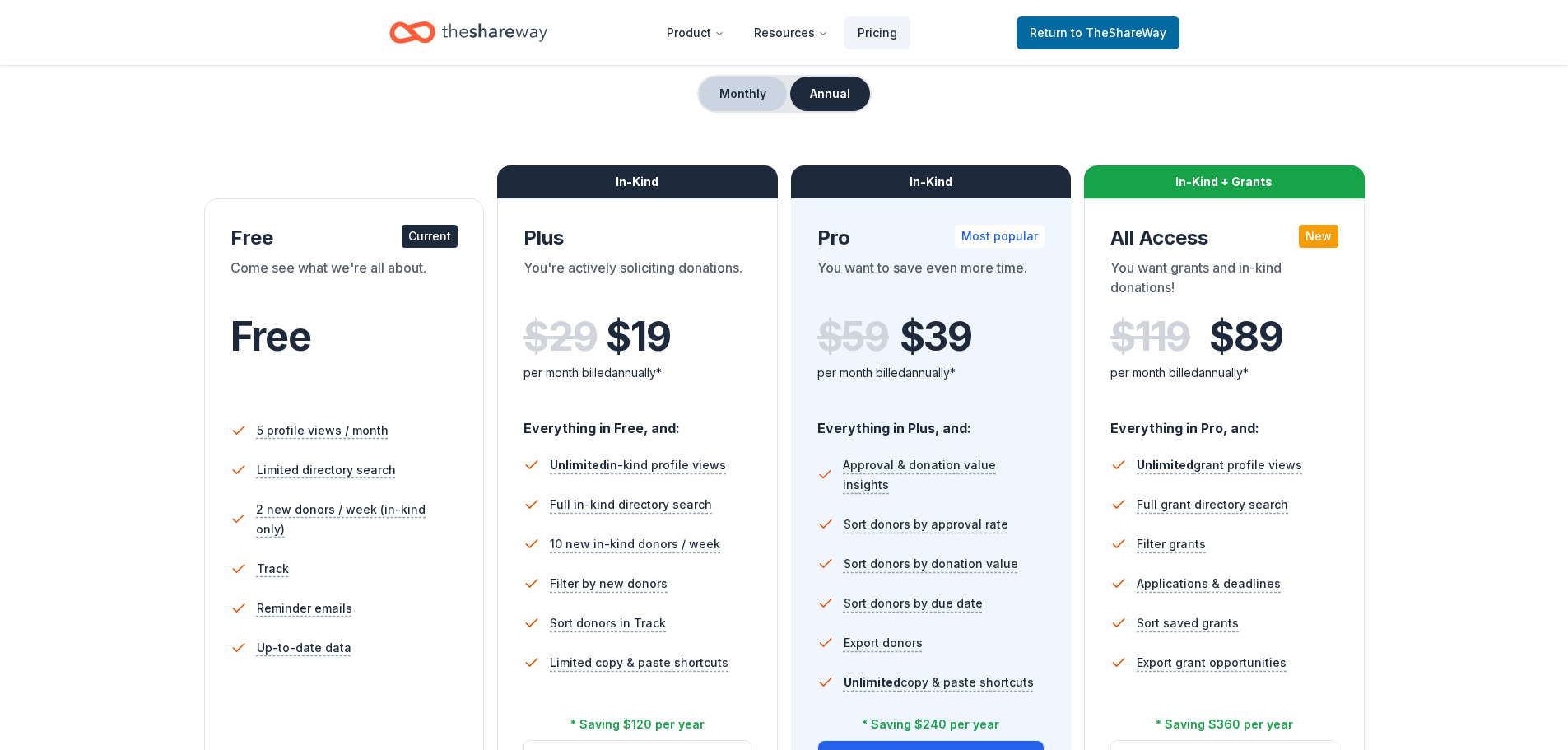
click at [743, 91] on button "Monthly" at bounding box center [743, 94] width 88 height 34
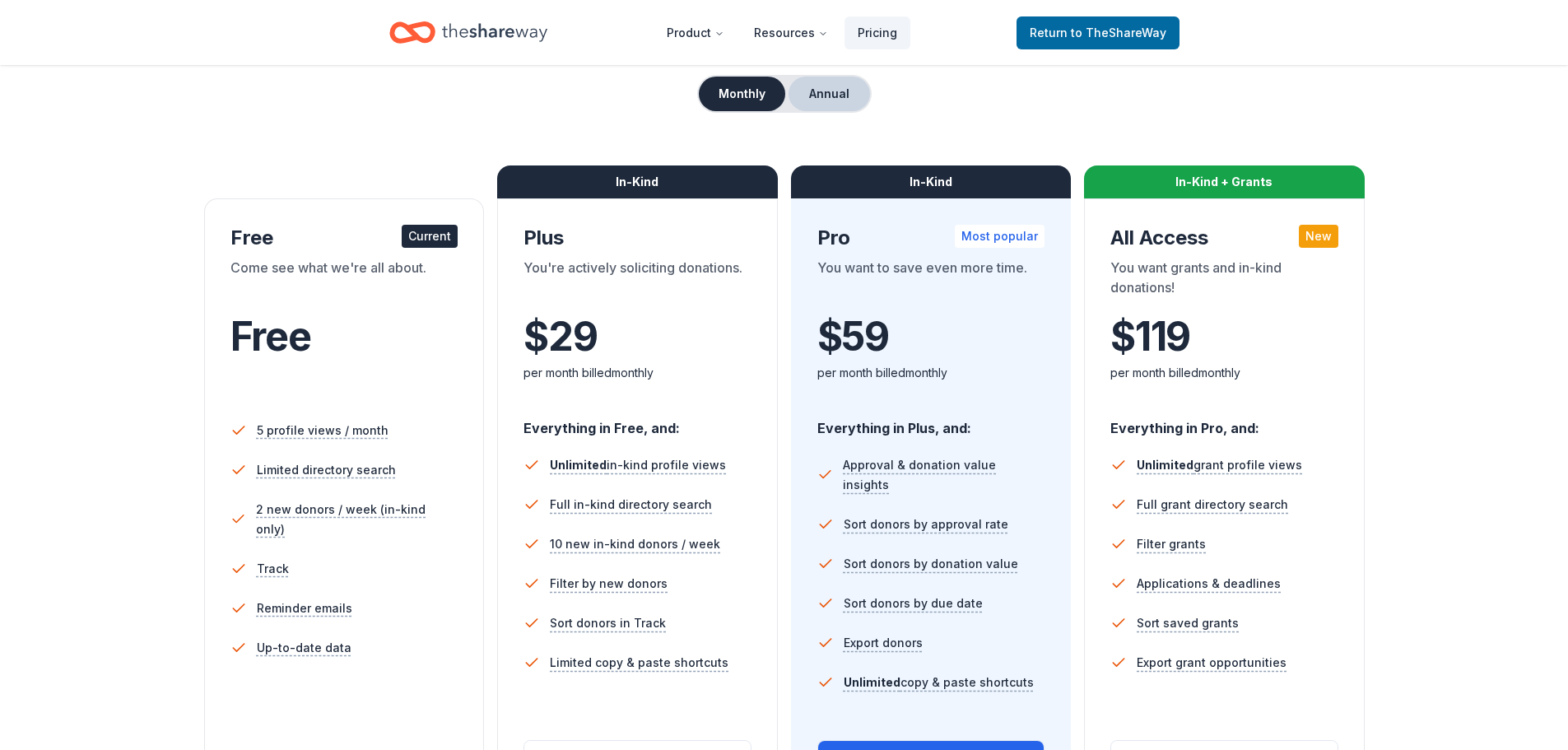
click at [838, 91] on button "Annual" at bounding box center [829, 94] width 82 height 34
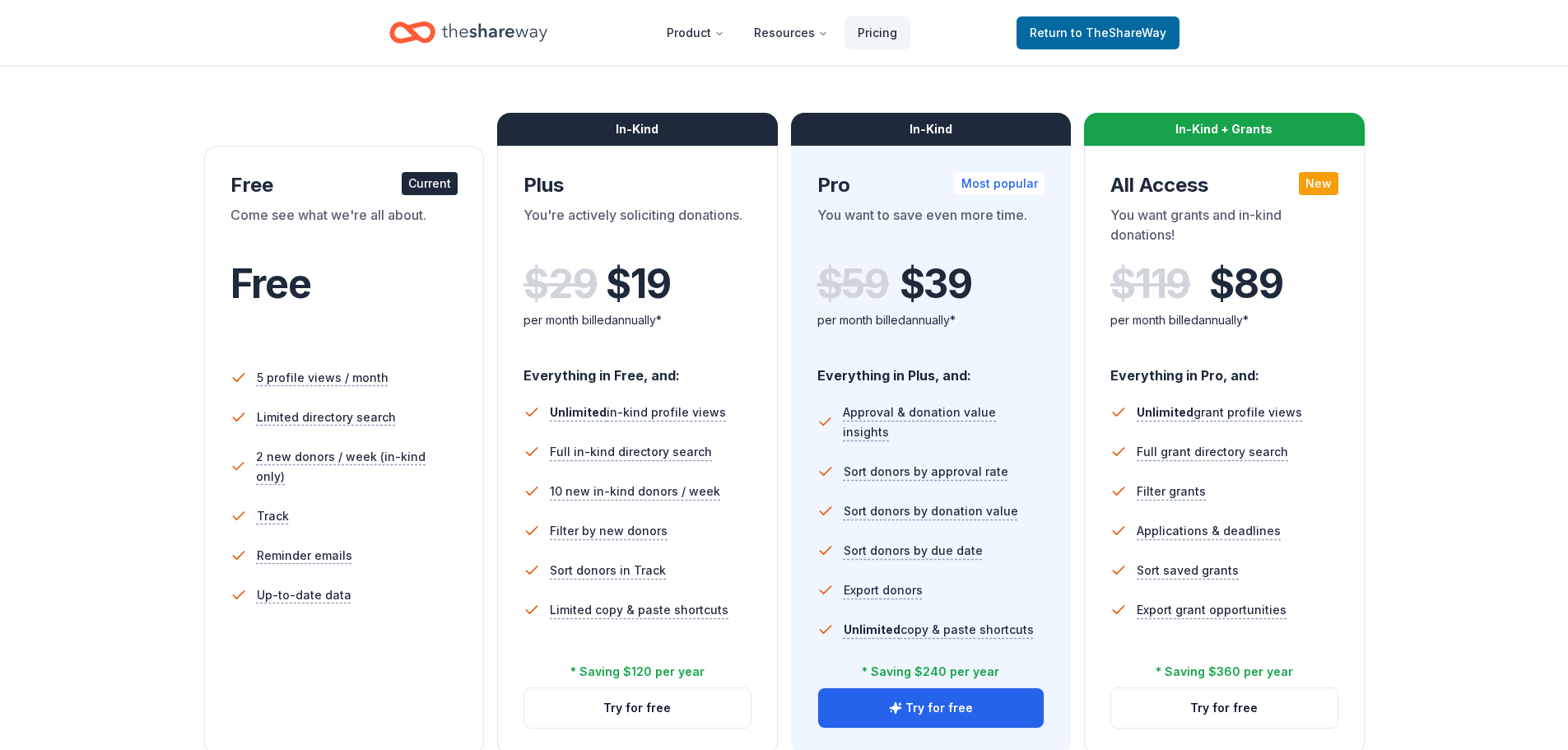
scroll to position [237, 0]
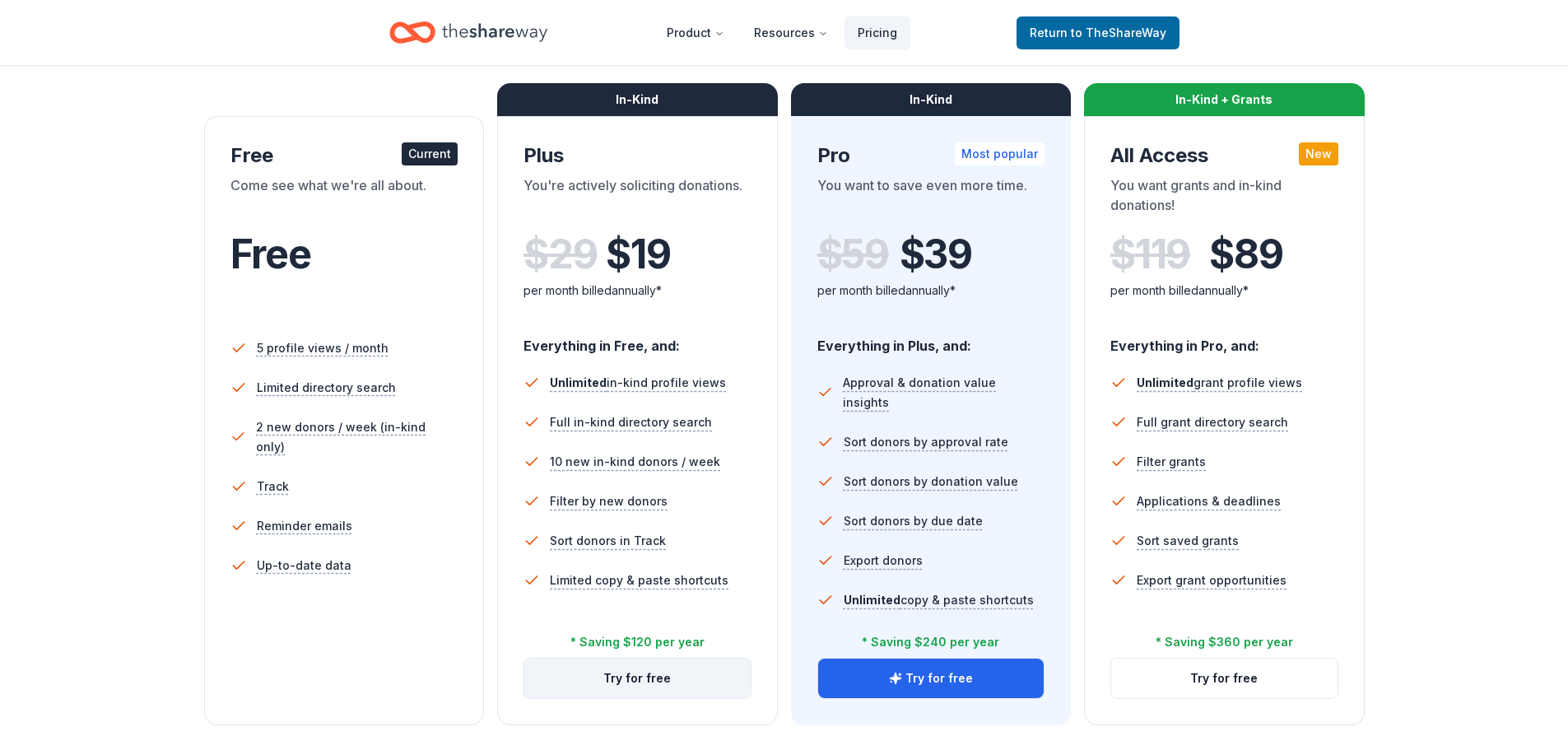
click at [716, 682] on button "Try for free" at bounding box center [636, 678] width 226 height 40
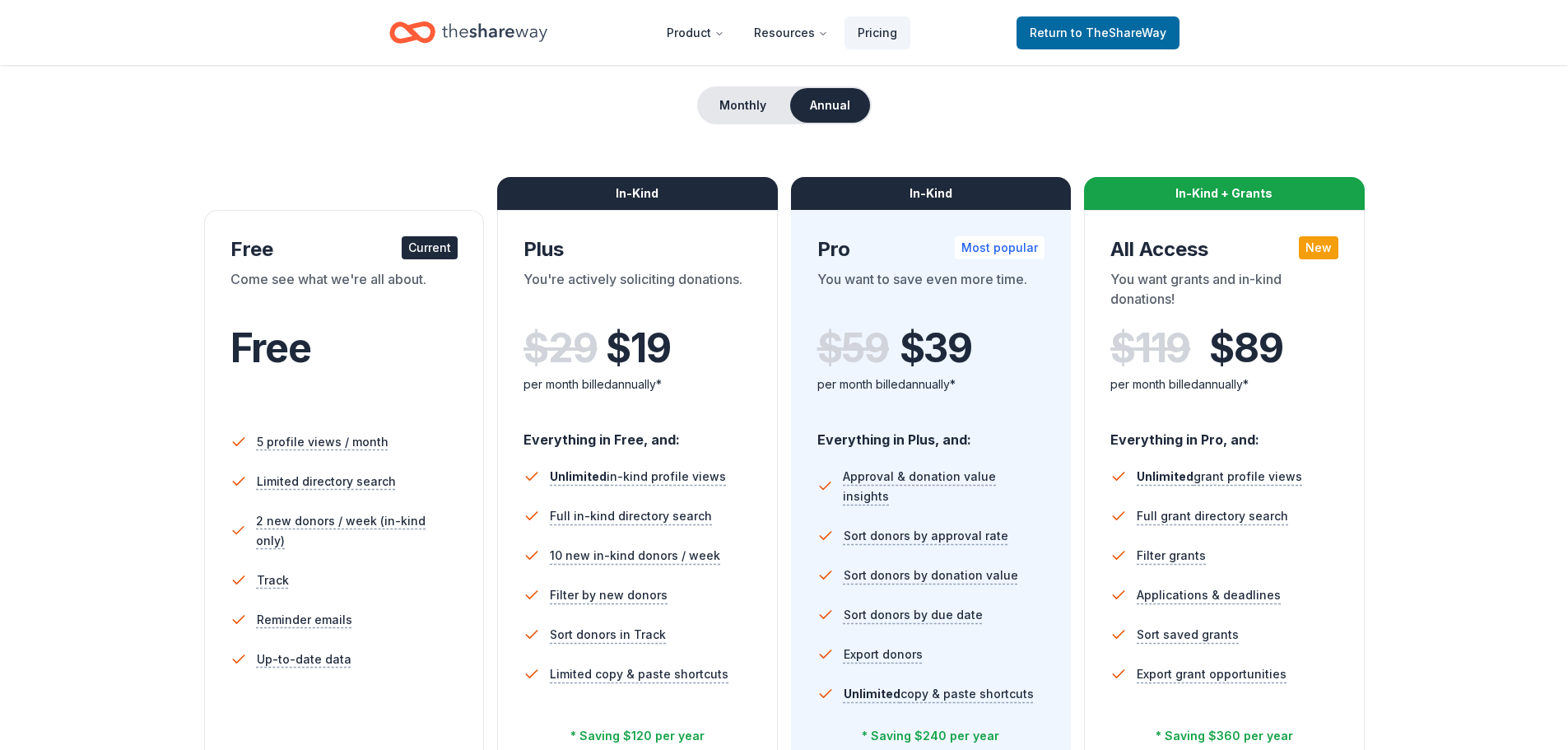
scroll to position [62, 0]
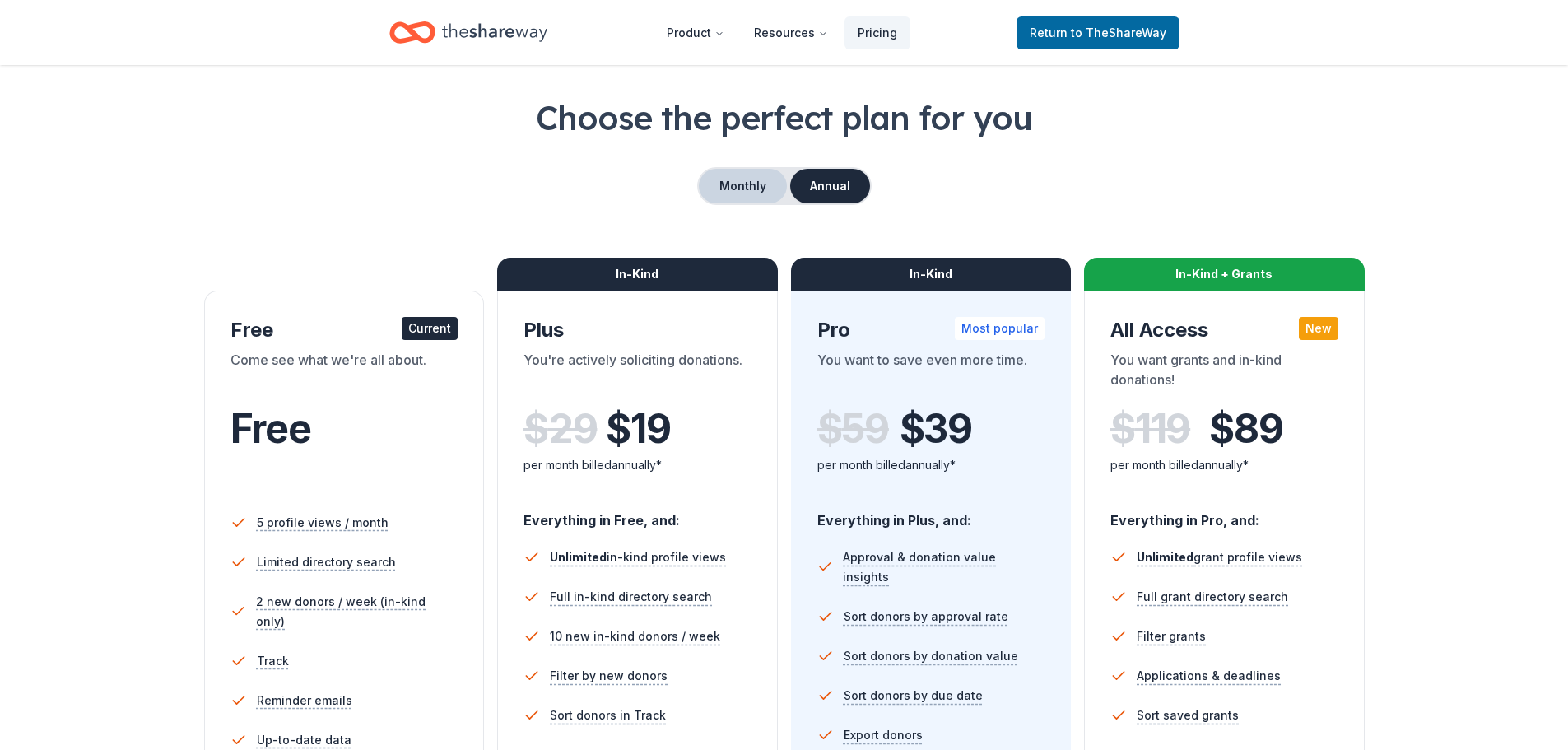
click at [740, 186] on button "Monthly" at bounding box center [743, 185] width 88 height 34
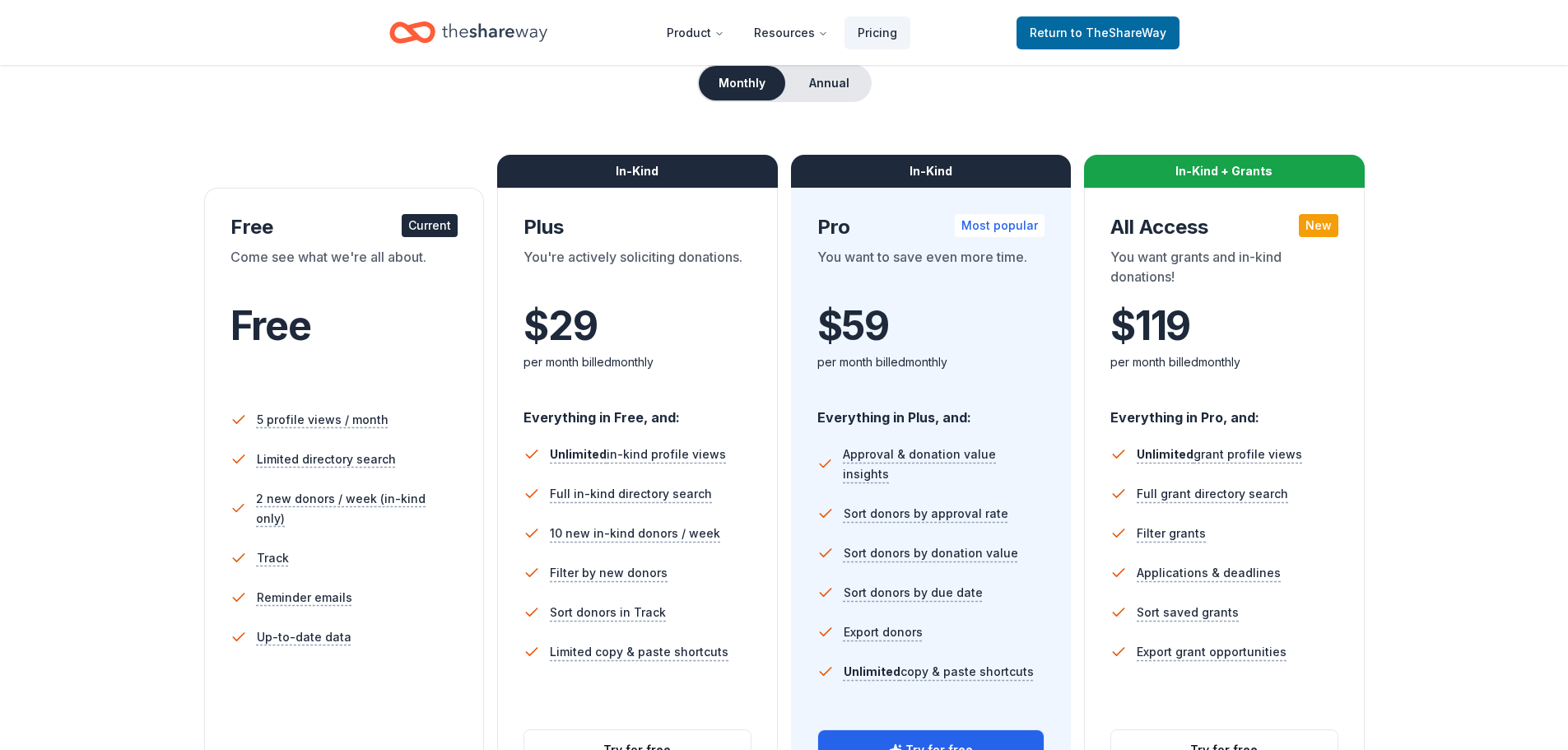
scroll to position [310, 0]
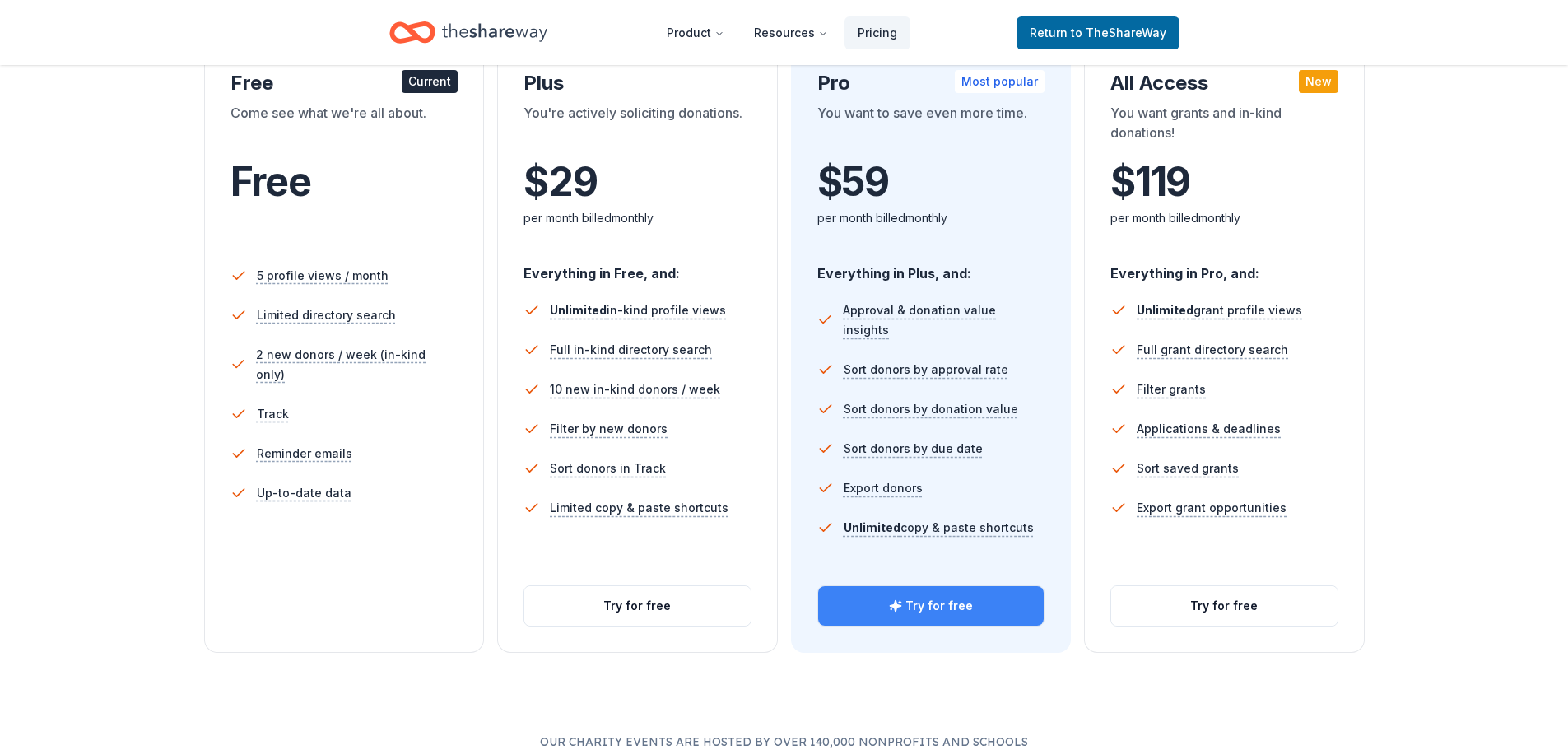
click at [883, 588] on button "Try for free" at bounding box center [931, 606] width 226 height 40
